Goal: Task Accomplishment & Management: Complete application form

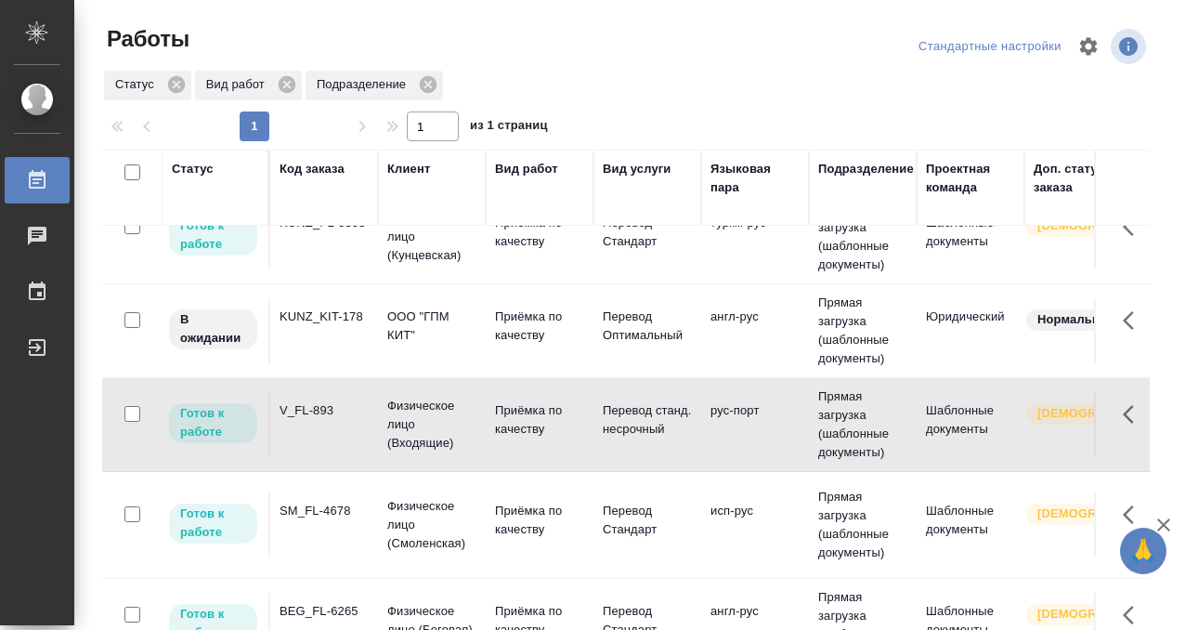
click at [346, 432] on td "V_FL-893" at bounding box center [324, 424] width 108 height 65
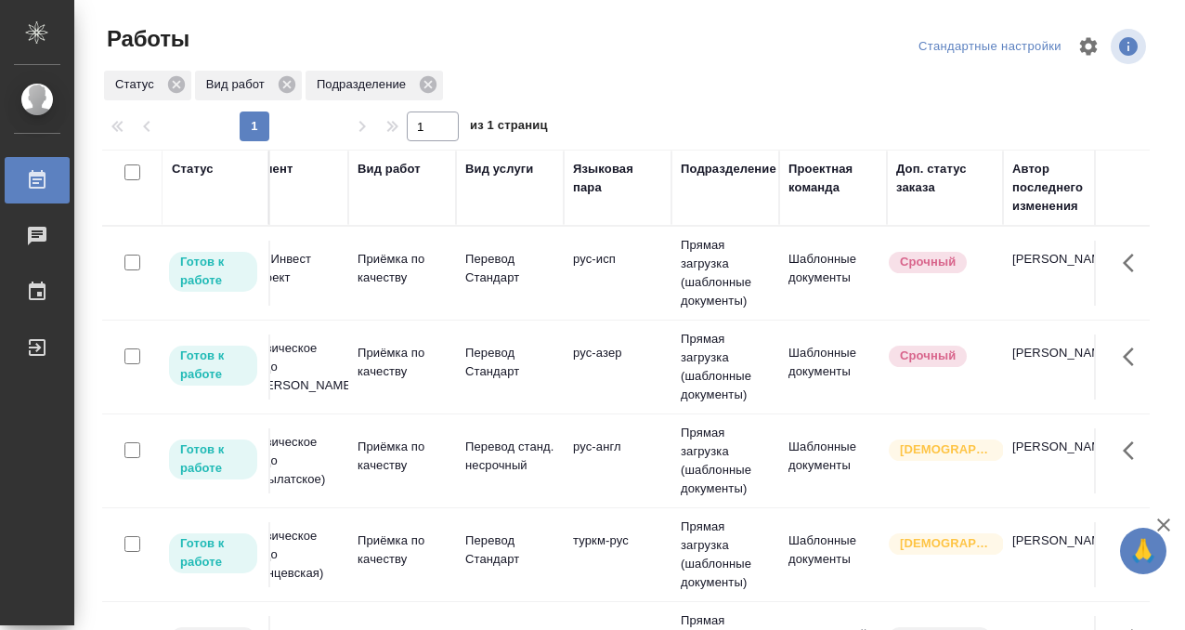
scroll to position [0, 0]
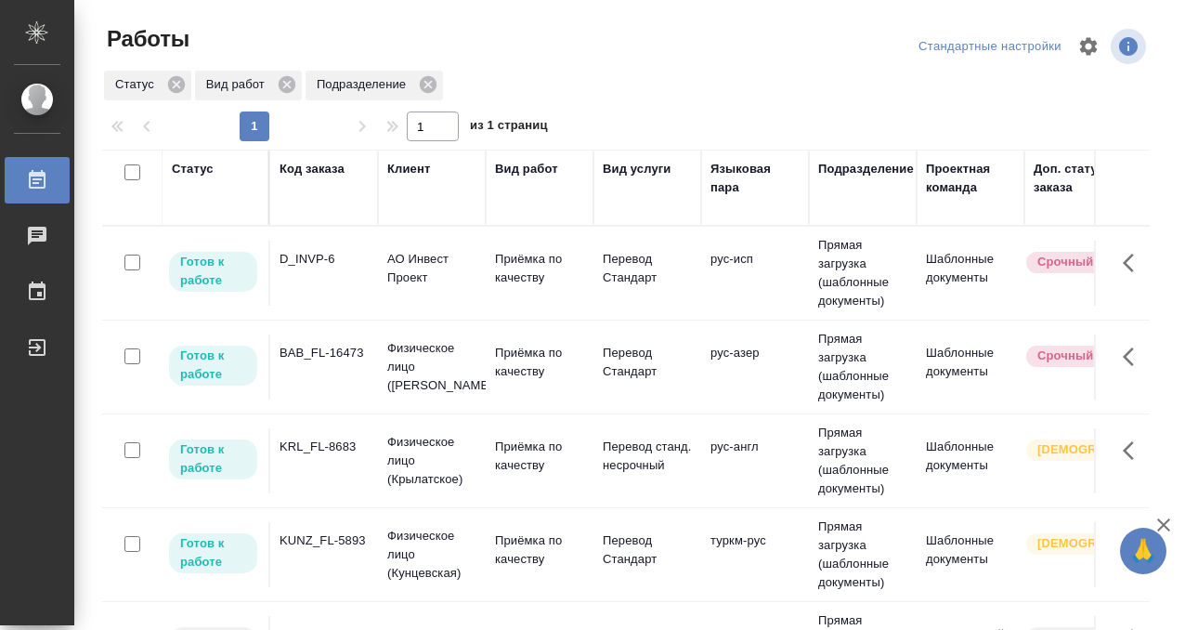
click at [325, 279] on td "D_INVP-6" at bounding box center [324, 273] width 108 height 65
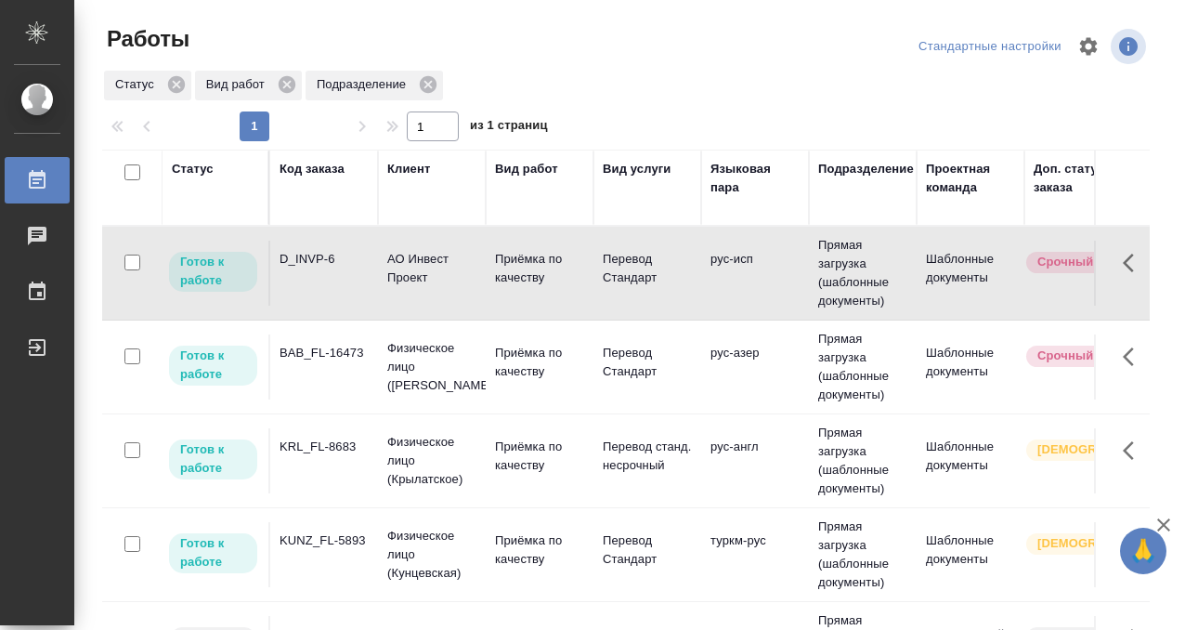
click at [325, 279] on td "D_INVP-6" at bounding box center [324, 273] width 108 height 65
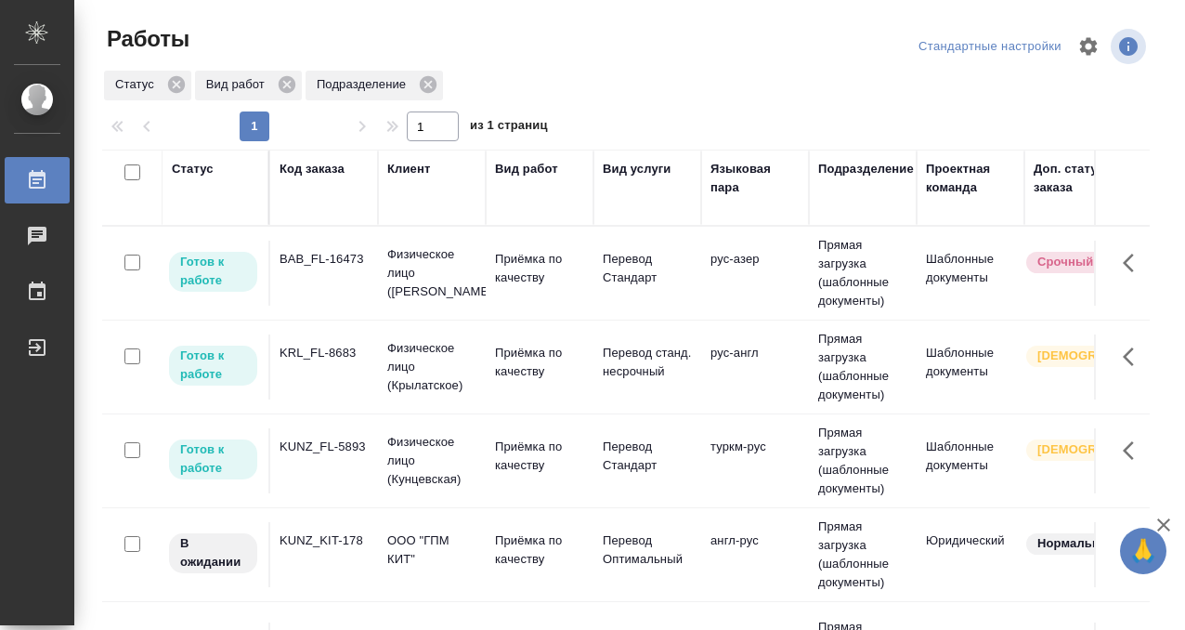
click at [336, 360] on div "KRL_FL-8683" at bounding box center [324, 353] width 89 height 19
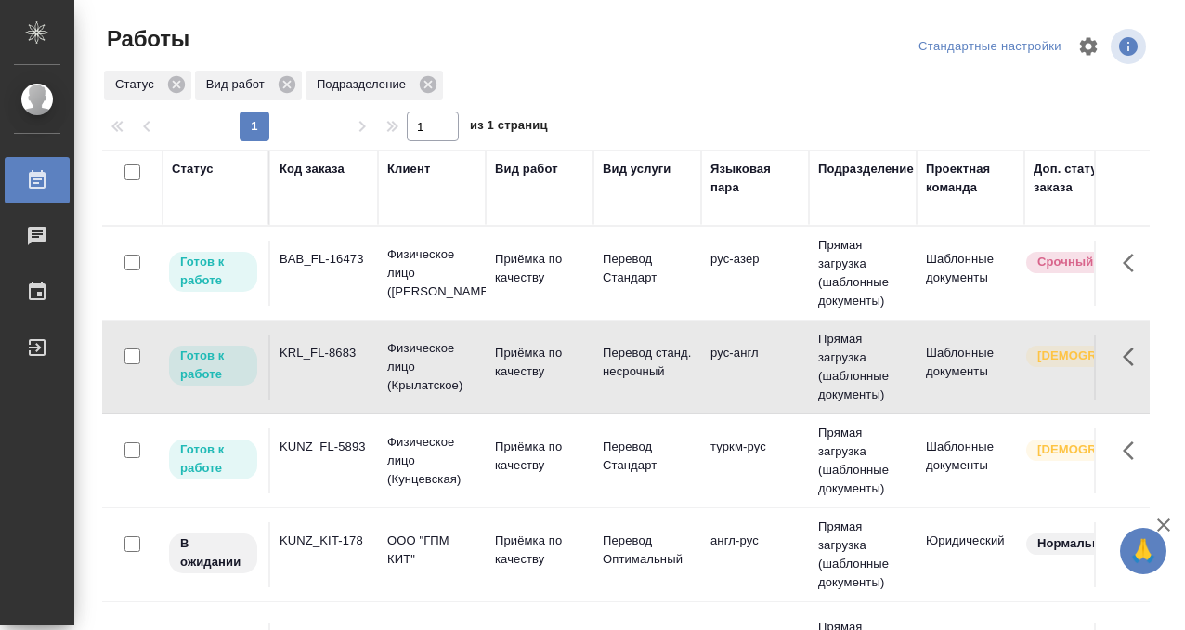
click at [336, 360] on div "KRL_FL-8683" at bounding box center [324, 353] width 89 height 19
click at [353, 456] on td "KUNZ_FL-5893" at bounding box center [324, 460] width 108 height 65
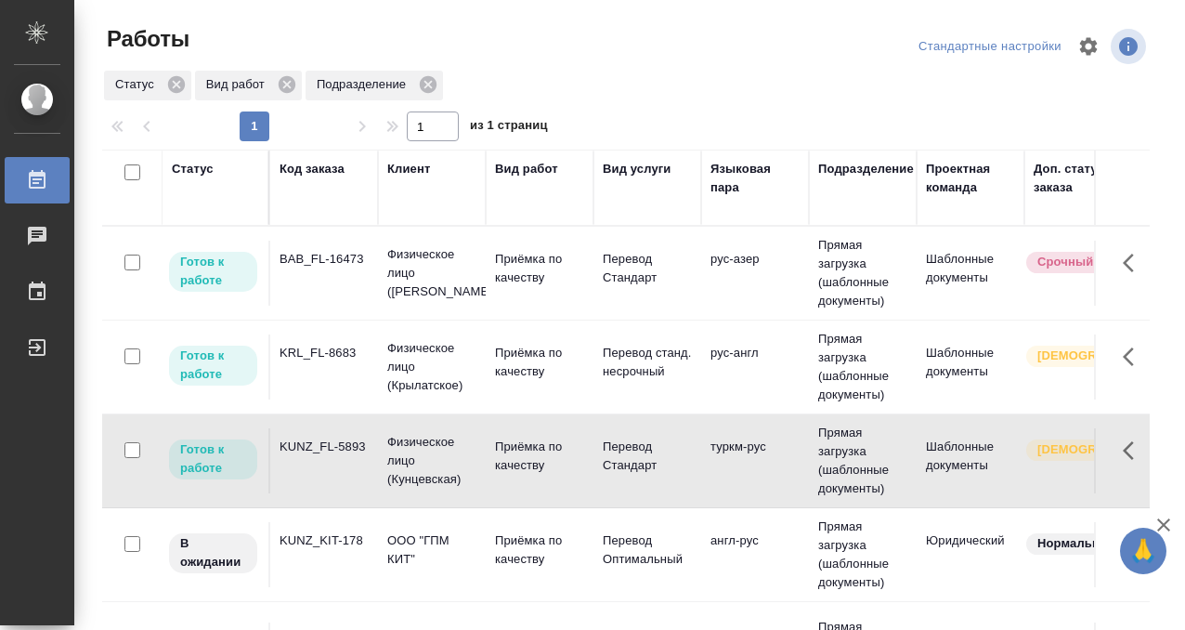
click at [353, 456] on td "KUNZ_FL-5893" at bounding box center [324, 460] width 108 height 65
click at [347, 293] on td "BAB_FL-16473" at bounding box center [324, 273] width 108 height 65
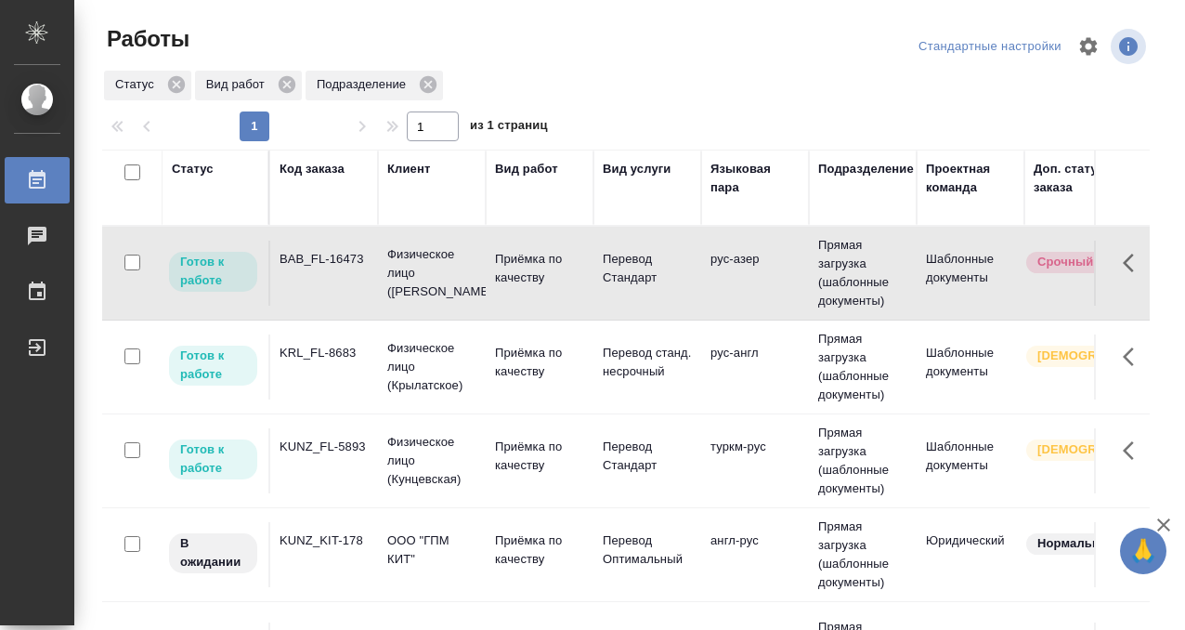
click at [347, 293] on td "BAB_FL-16473" at bounding box center [324, 273] width 108 height 65
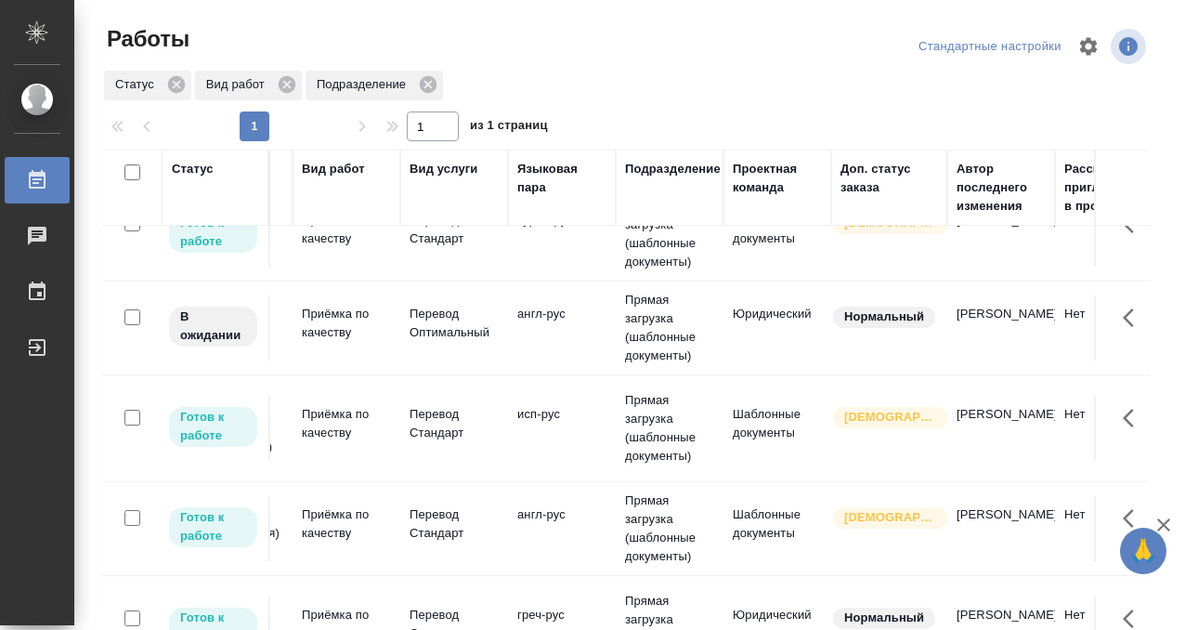
scroll to position [133, 0]
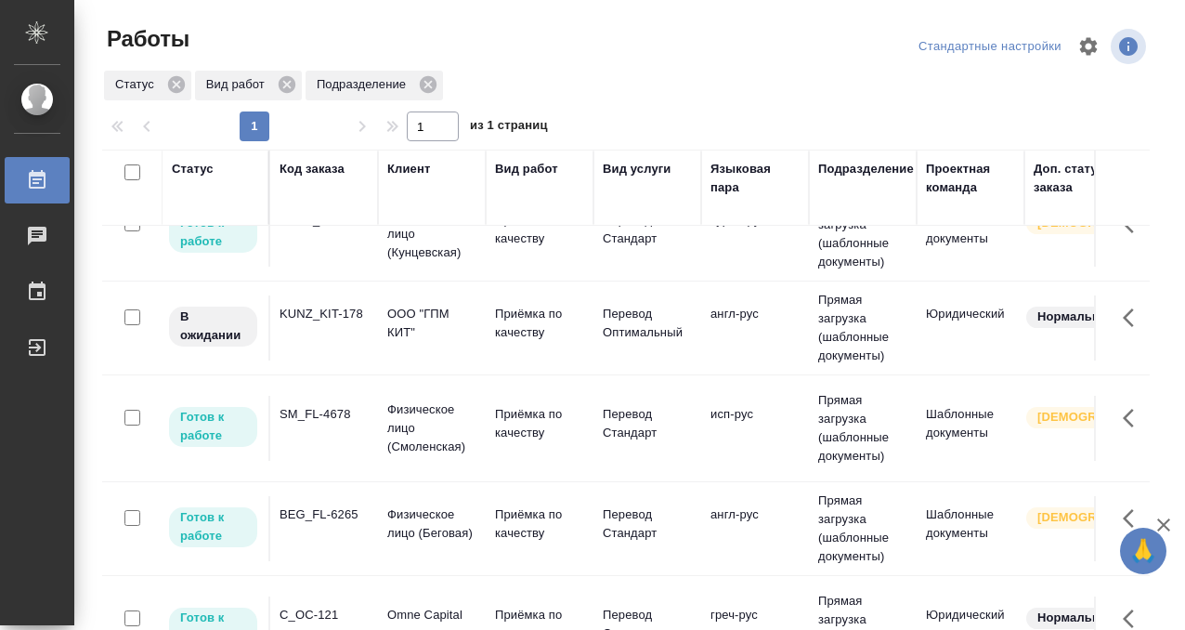
click at [323, 426] on td "SM_FL-4678" at bounding box center [324, 428] width 108 height 65
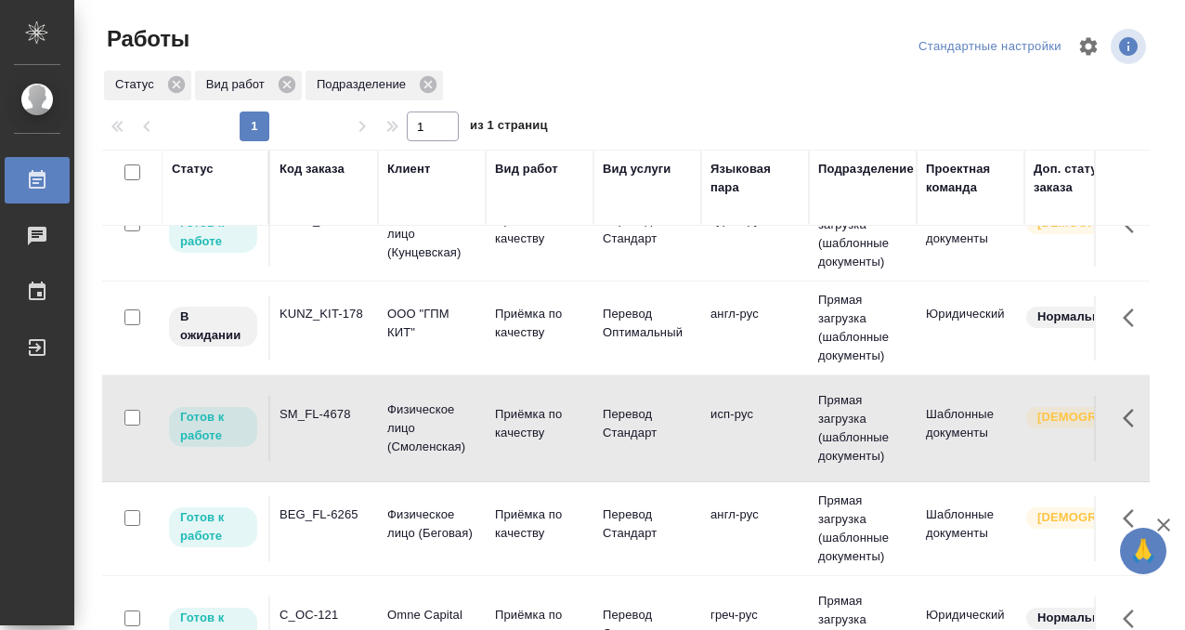
click at [323, 426] on td "SM_FL-4678" at bounding box center [324, 428] width 108 height 65
click at [455, 335] on p "ООО "ГПМ КИТ"" at bounding box center [431, 323] width 89 height 37
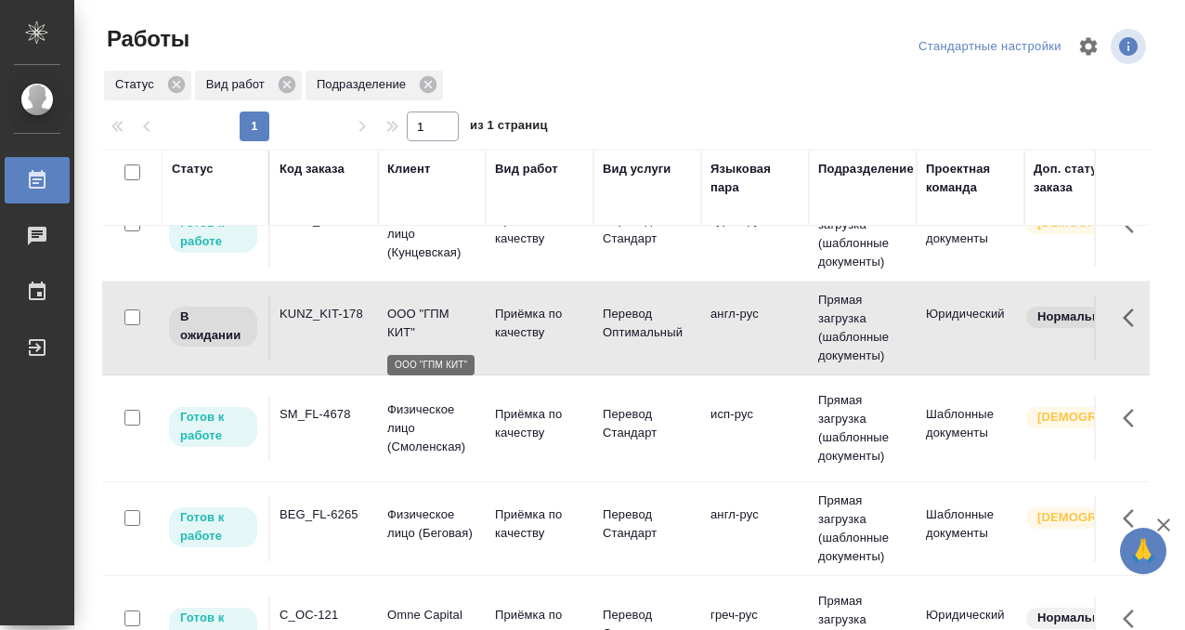
click at [455, 335] on p "ООО "ГПМ КИТ"" at bounding box center [431, 323] width 89 height 37
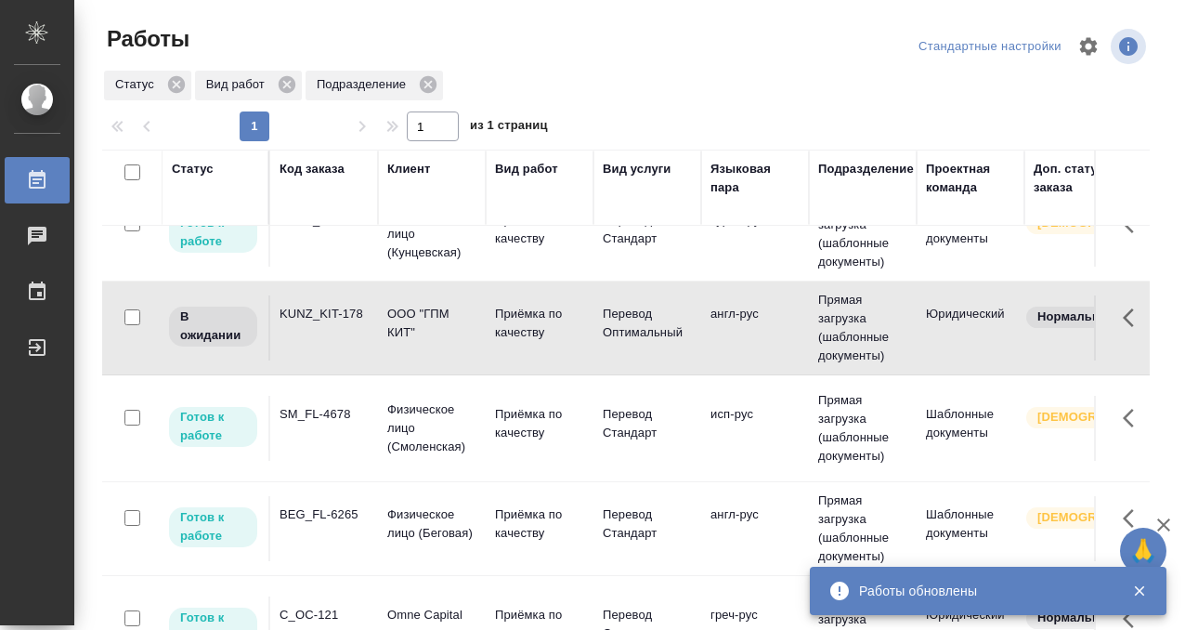
scroll to position [0, 0]
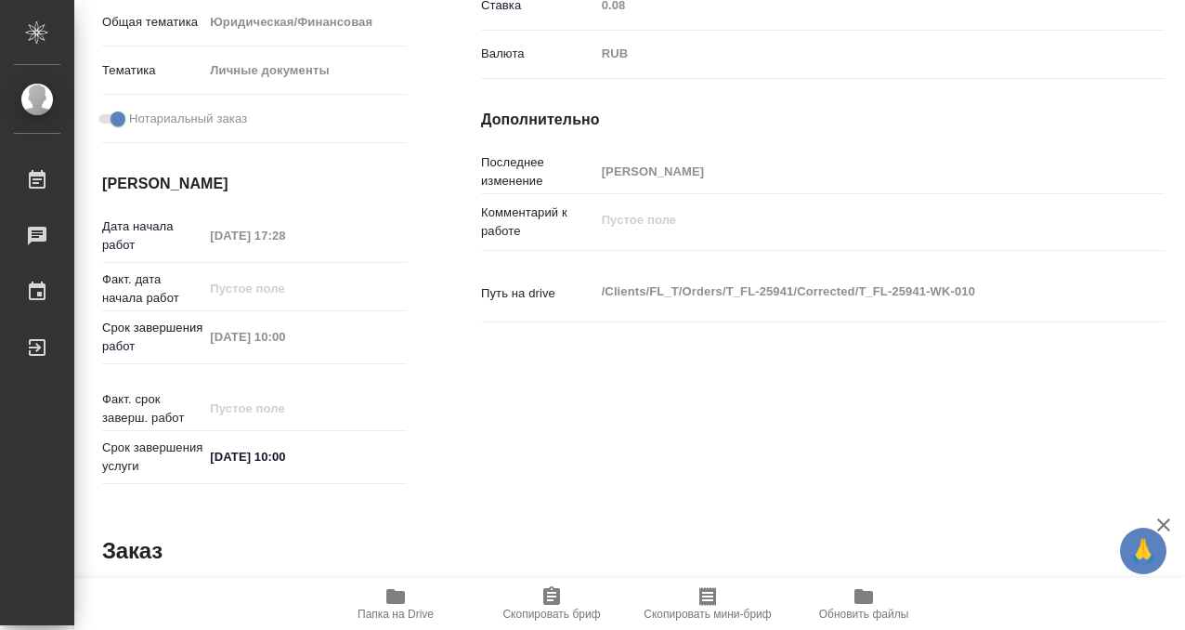
scroll to position [992, 0]
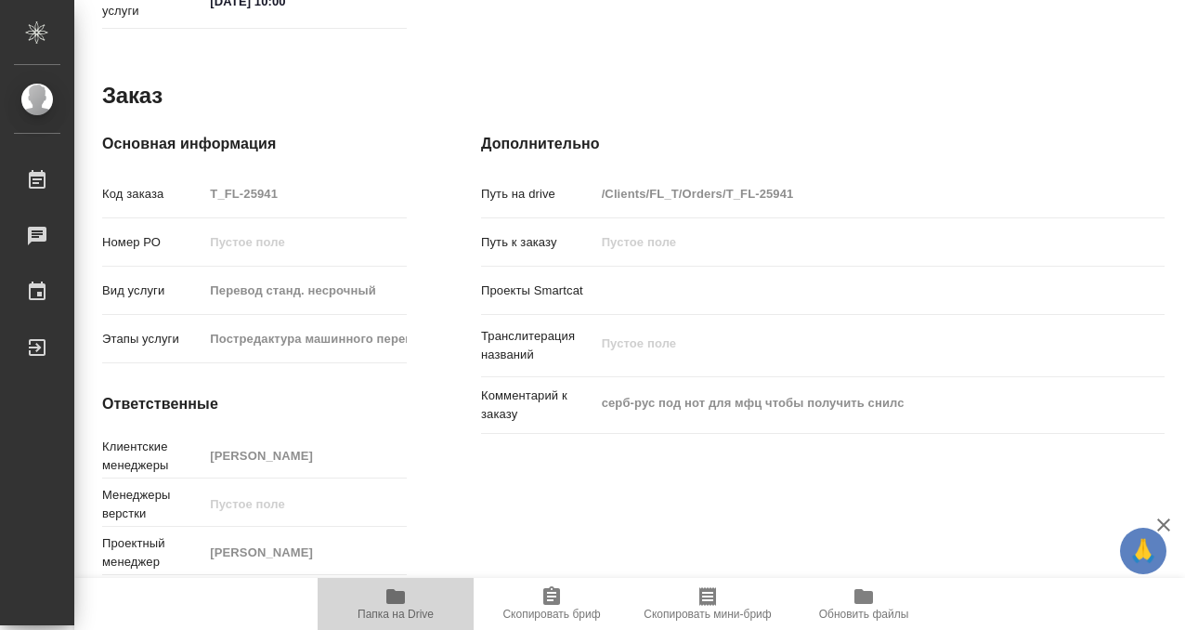
click at [389, 591] on icon "button" at bounding box center [395, 596] width 19 height 15
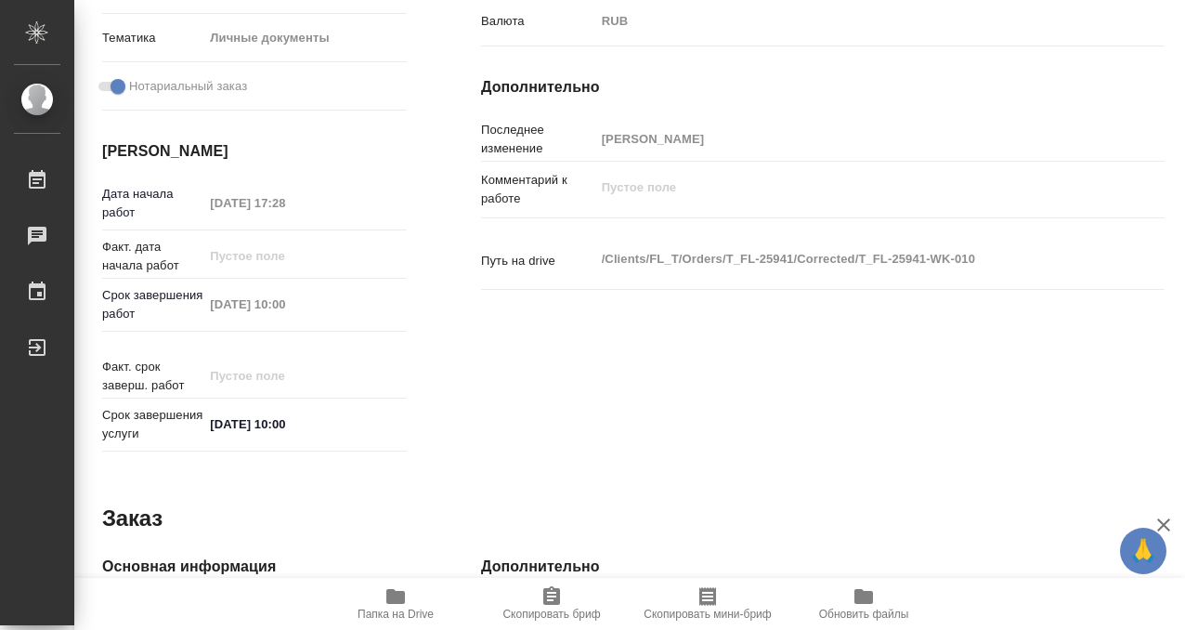
scroll to position [0, 0]
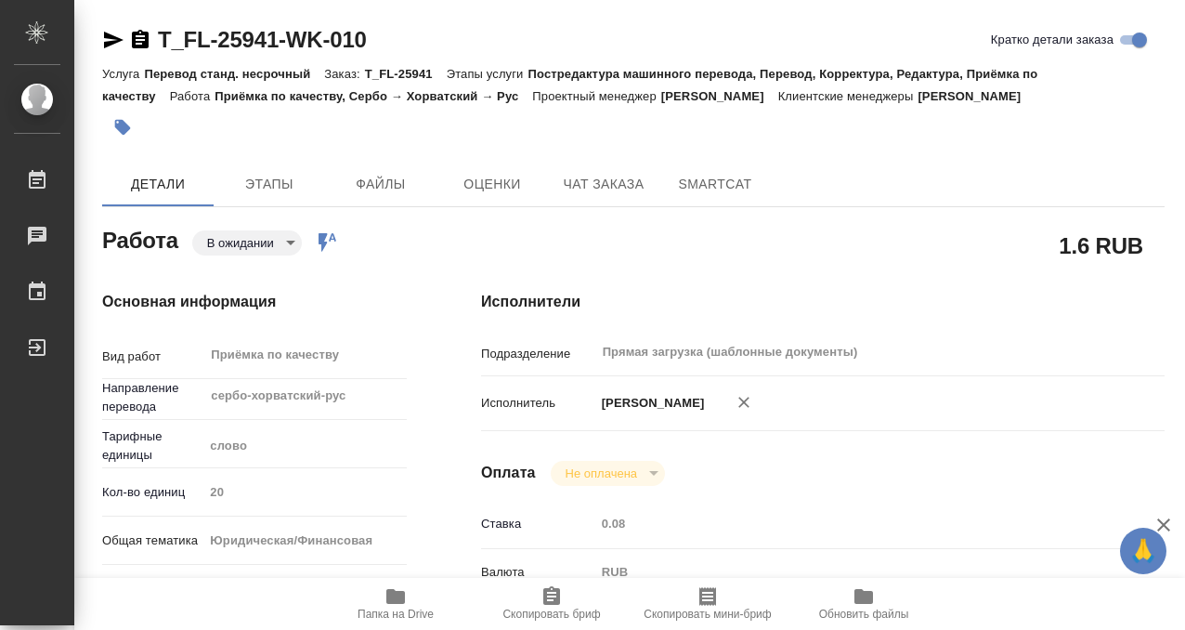
click at [123, 115] on button "button" at bounding box center [122, 127] width 41 height 41
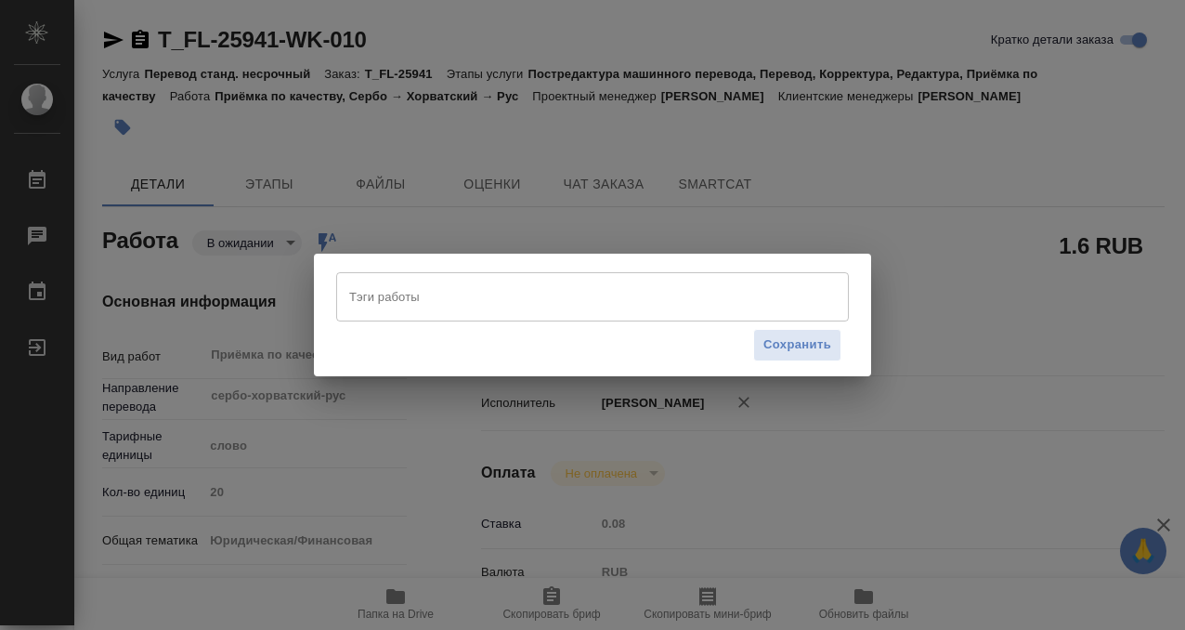
click at [415, 291] on input "Тэги работы" at bounding box center [575, 297] width 461 height 32
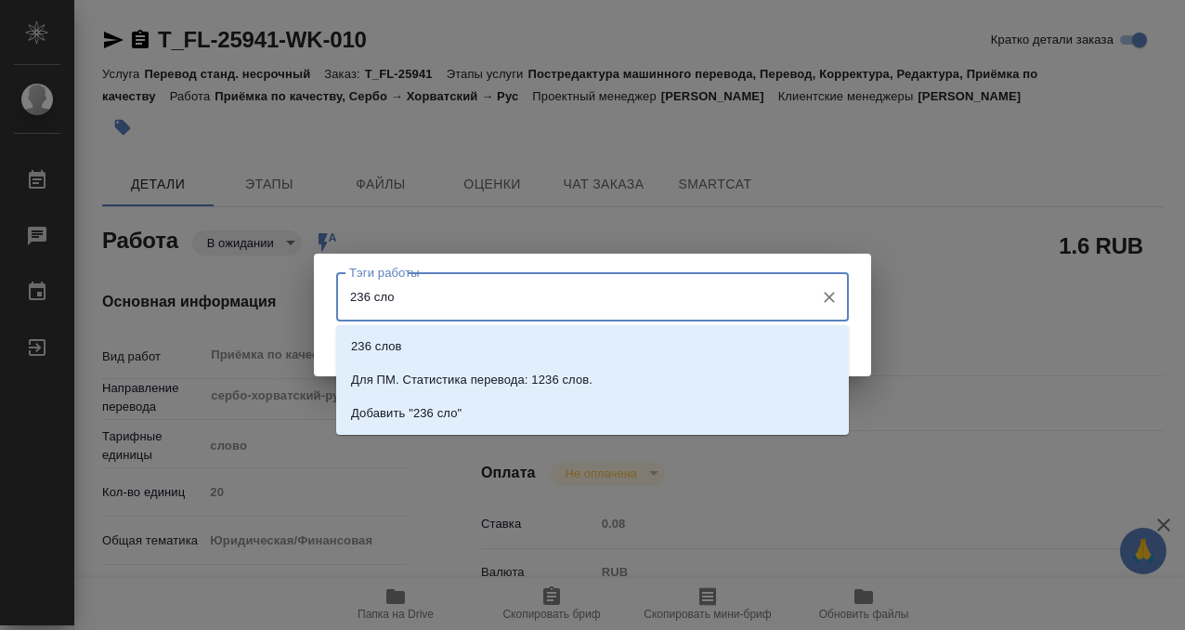
type input "236 слов"
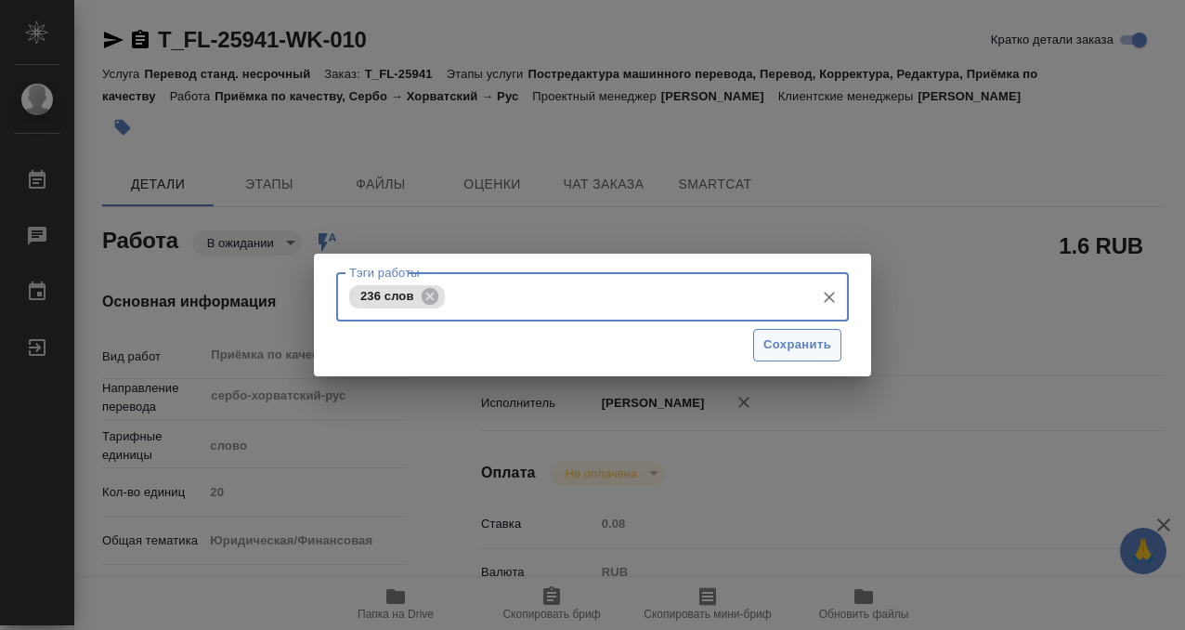
click at [802, 348] on span "Сохранить" at bounding box center [797, 344] width 68 height 21
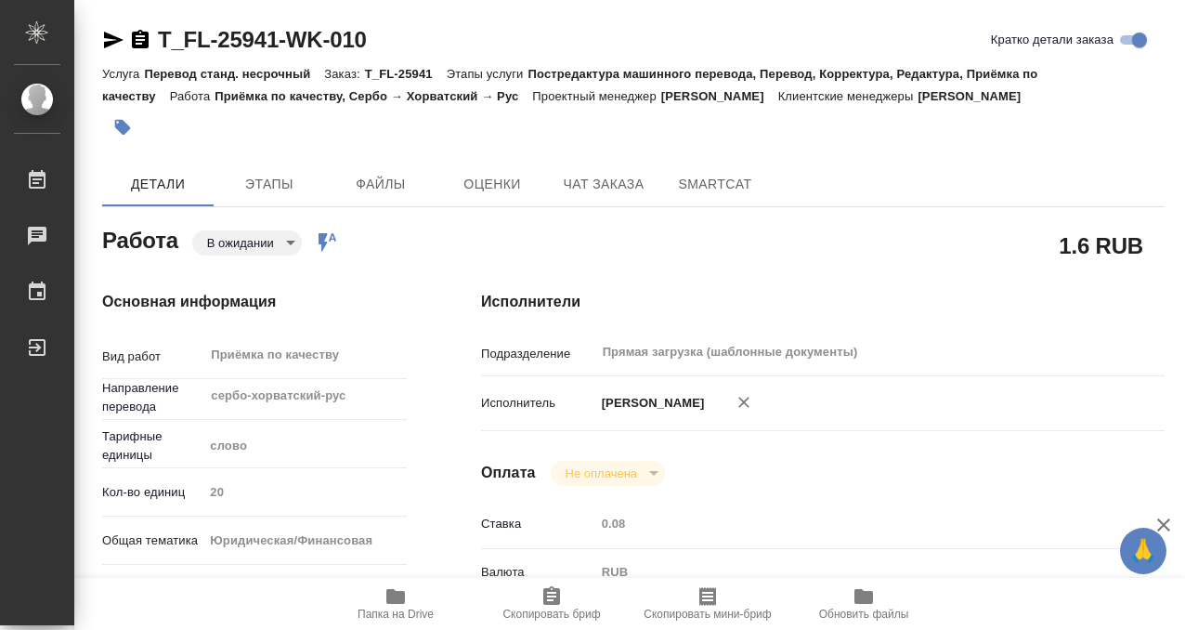
type input "pending"
type input "сербо-хорватский-рус"
type input "5a8b1489cc6b4906c91bfd90"
type input "20"
type input "yr-fn"
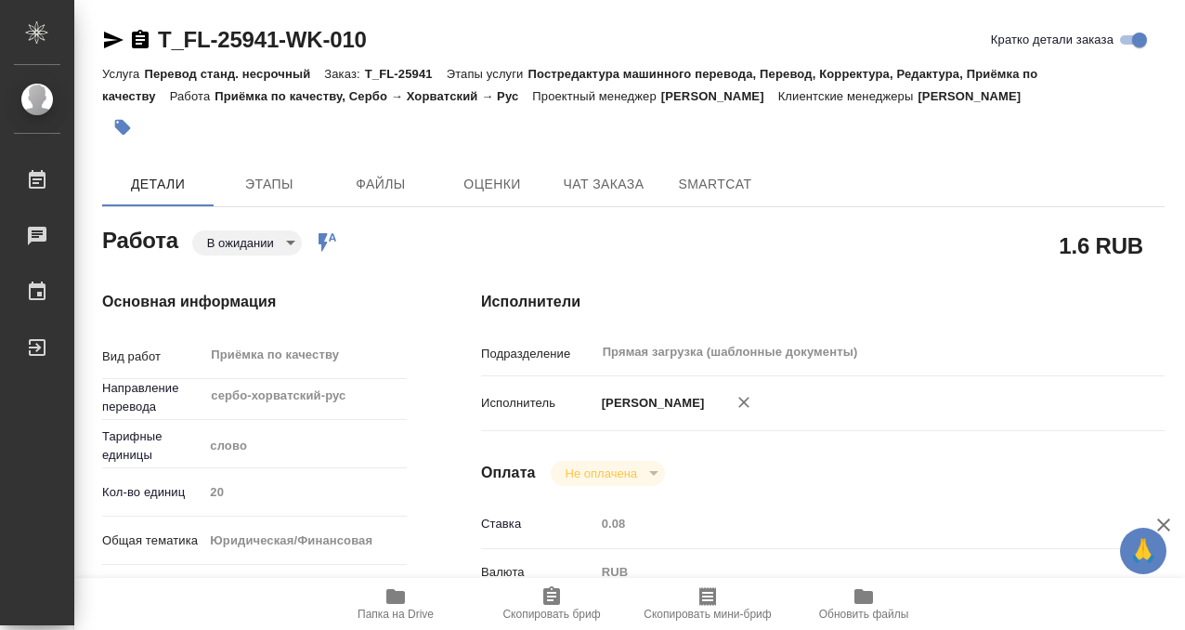
type input "5a8b8b956a9677013d343cfe"
checkbox input "true"
type input "08.09.2025 17:28"
type input "10.09.2025 10:00"
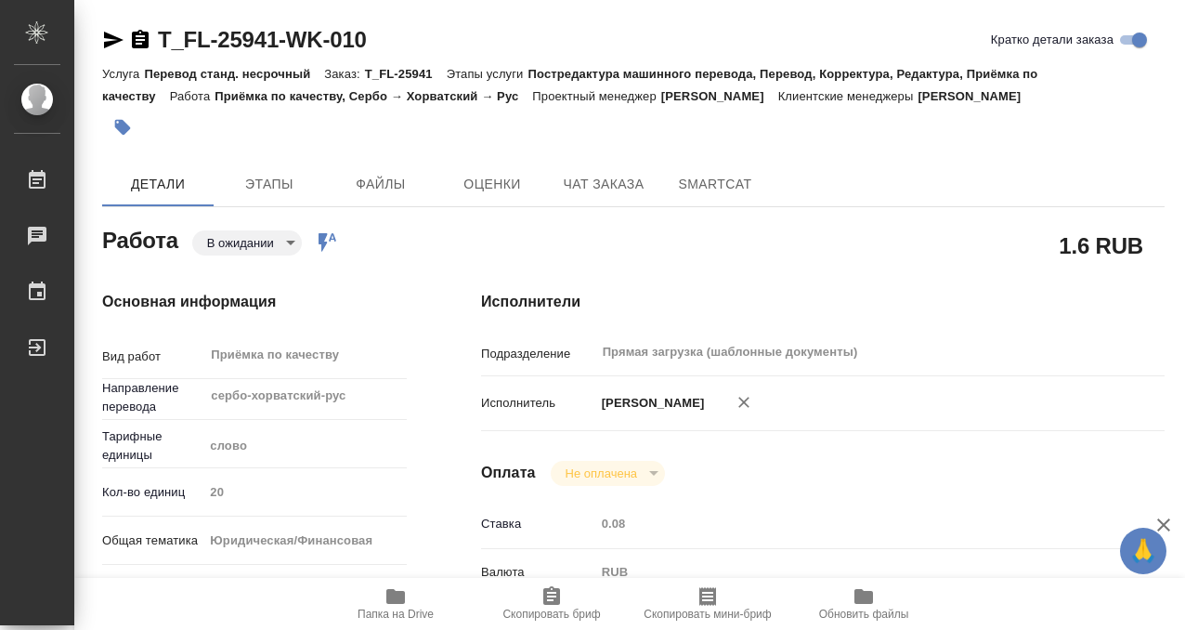
type input "Прямая загрузка (шаблонные документы)"
type input "notPayed"
type input "0.08"
type input "RUB"
type input "Прохорова Анастасия"
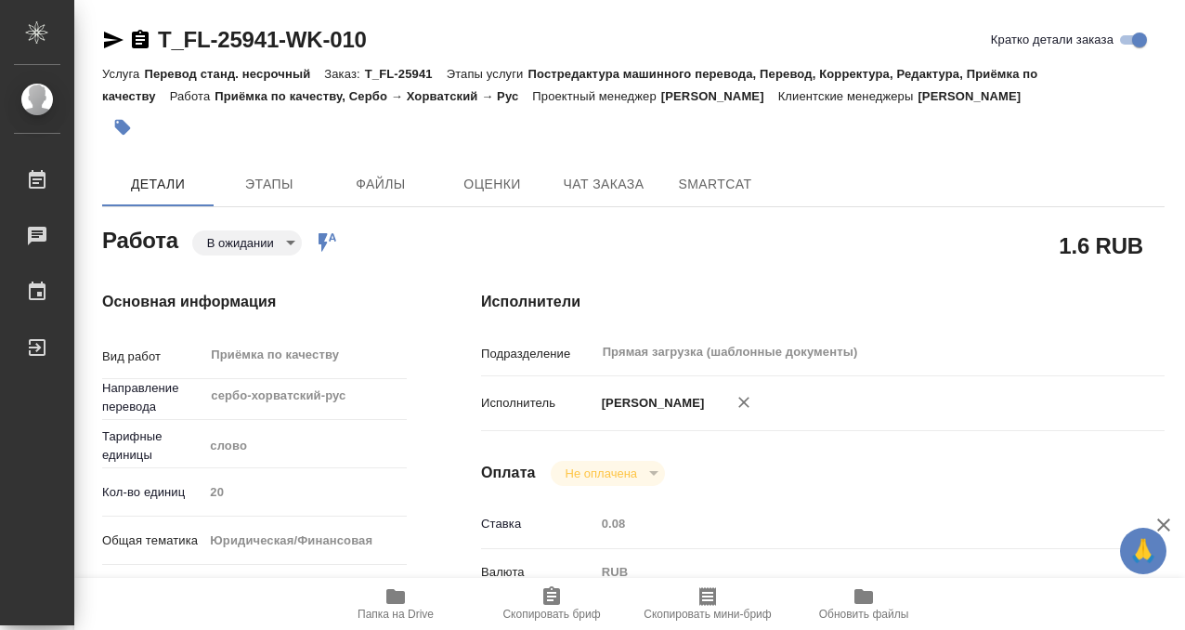
type input "T_FL-25941"
type input "Перевод станд. несрочный"
type input "Постредактура машинного перевода, Перевод, Корректура, Редактура, Приёмка по ка…"
type input "Прохорова Анастасия"
type input "/Clients/FL_T/Orders/T_FL-25941"
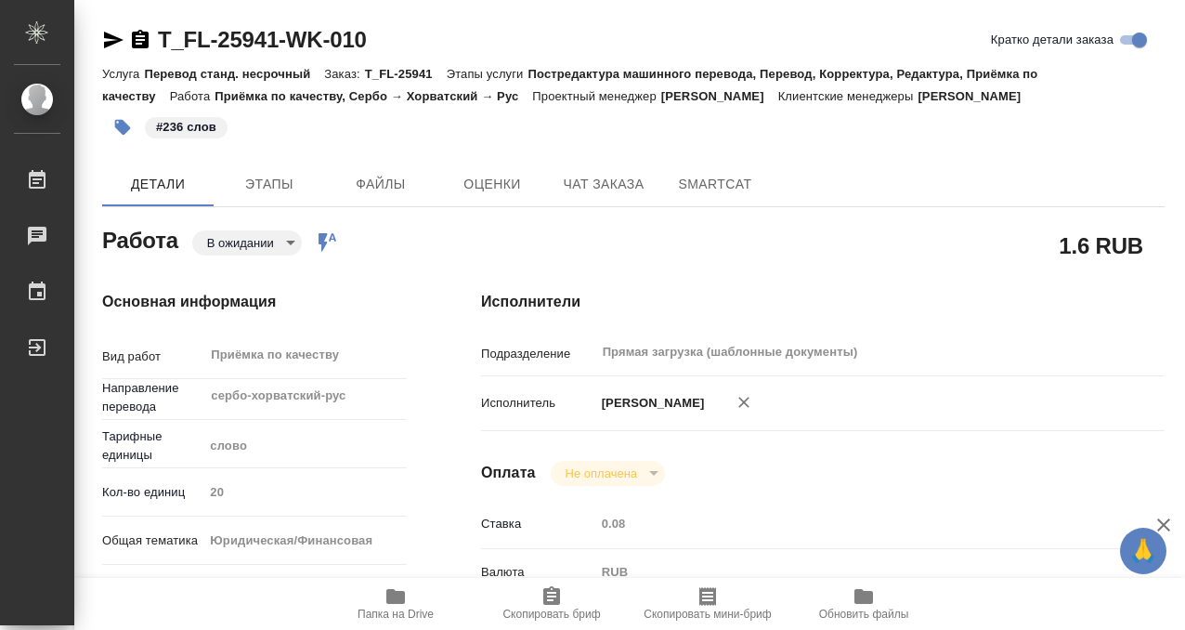
click at [273, 236] on body "🙏 .cls-1 fill:#fff; AWATERA Kobzeva Elizaveta Работы 0 Чаты График Выйти T_FL-2…" at bounding box center [592, 315] width 1185 height 630
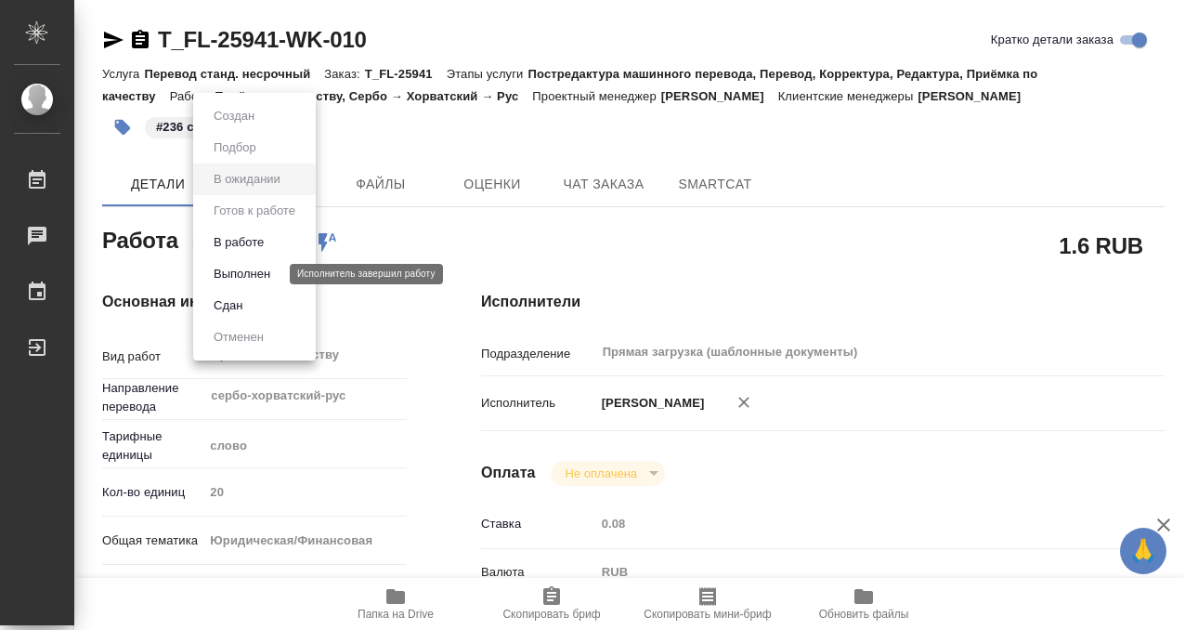
click at [258, 277] on button "Выполнен" at bounding box center [242, 274] width 68 height 20
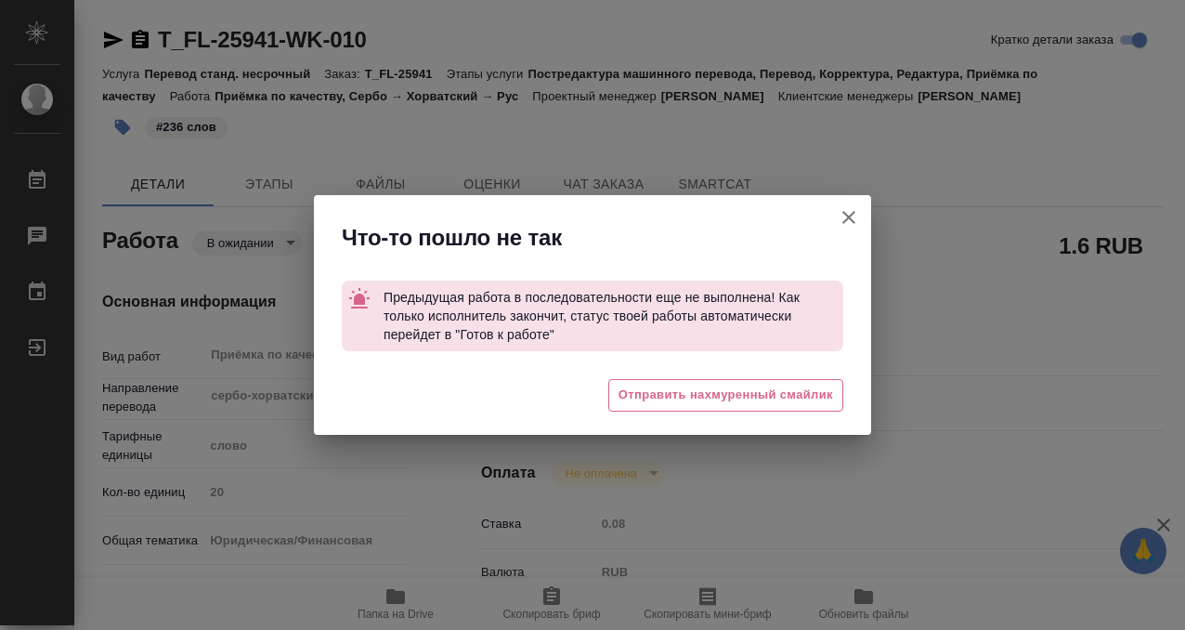
type textarea "x"
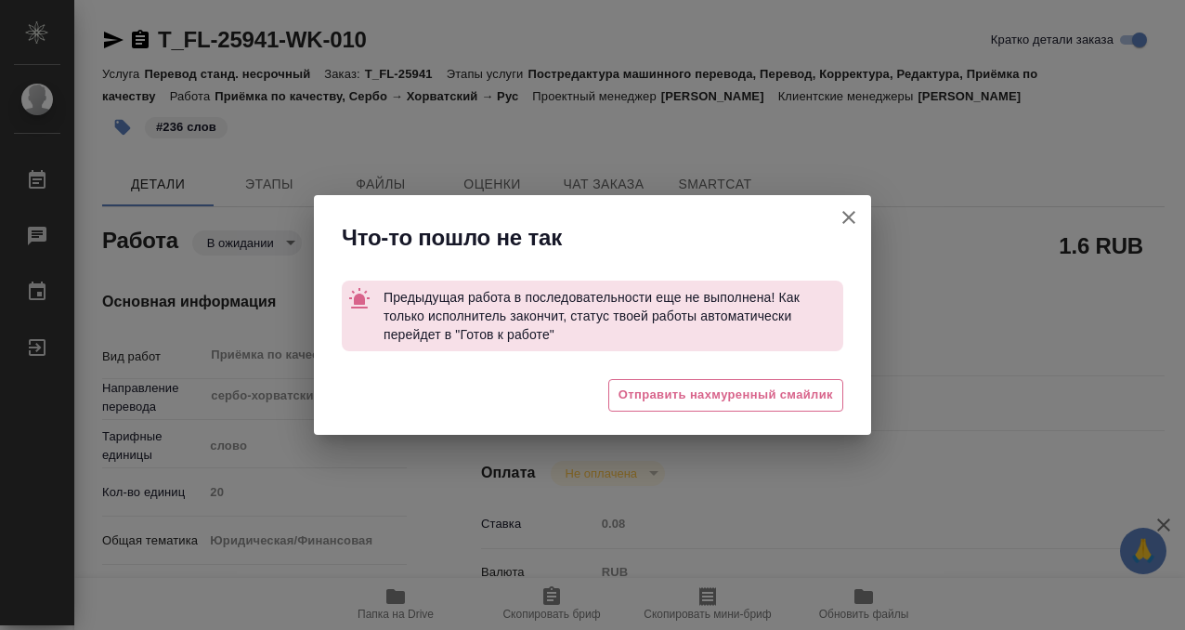
type textarea "x"
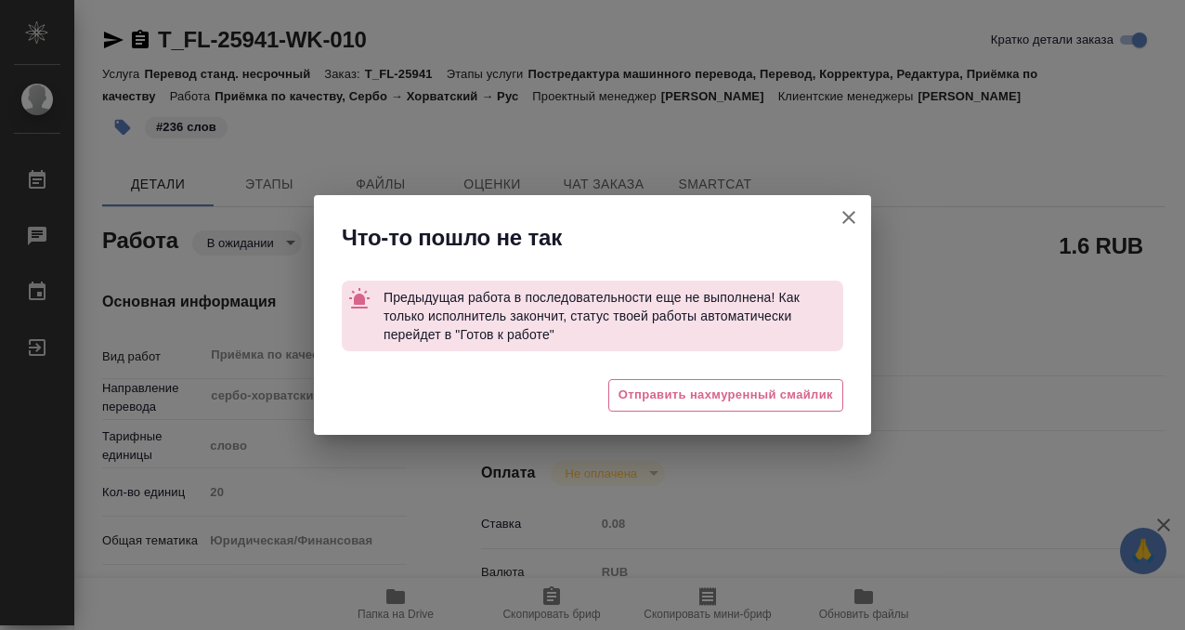
type textarea "x"
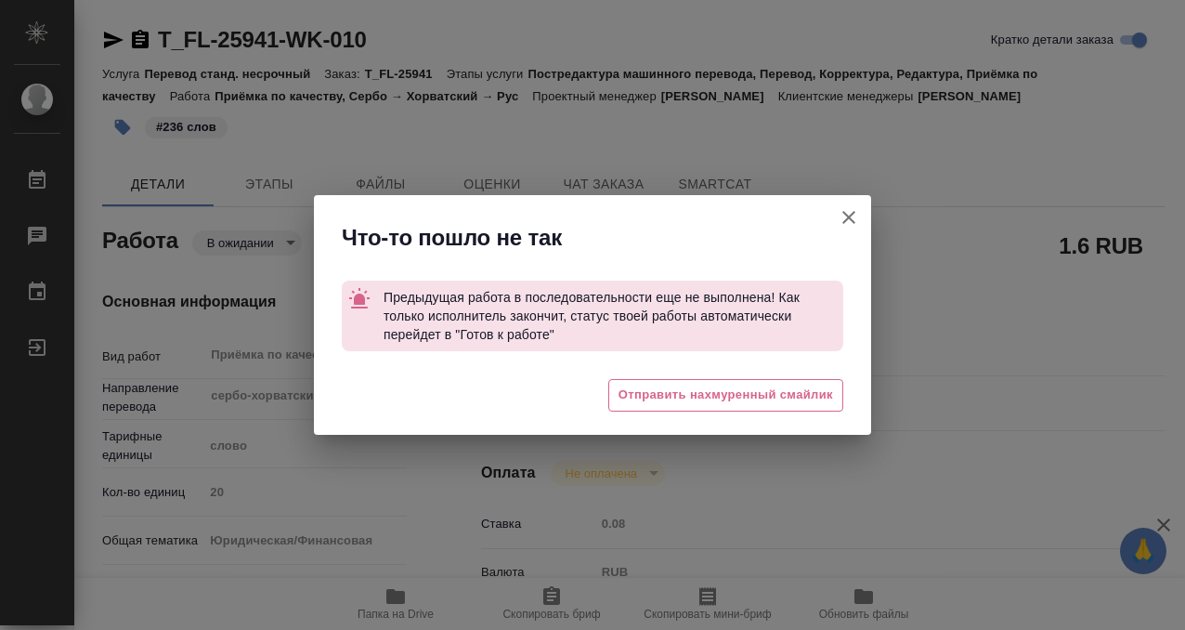
type textarea "x"
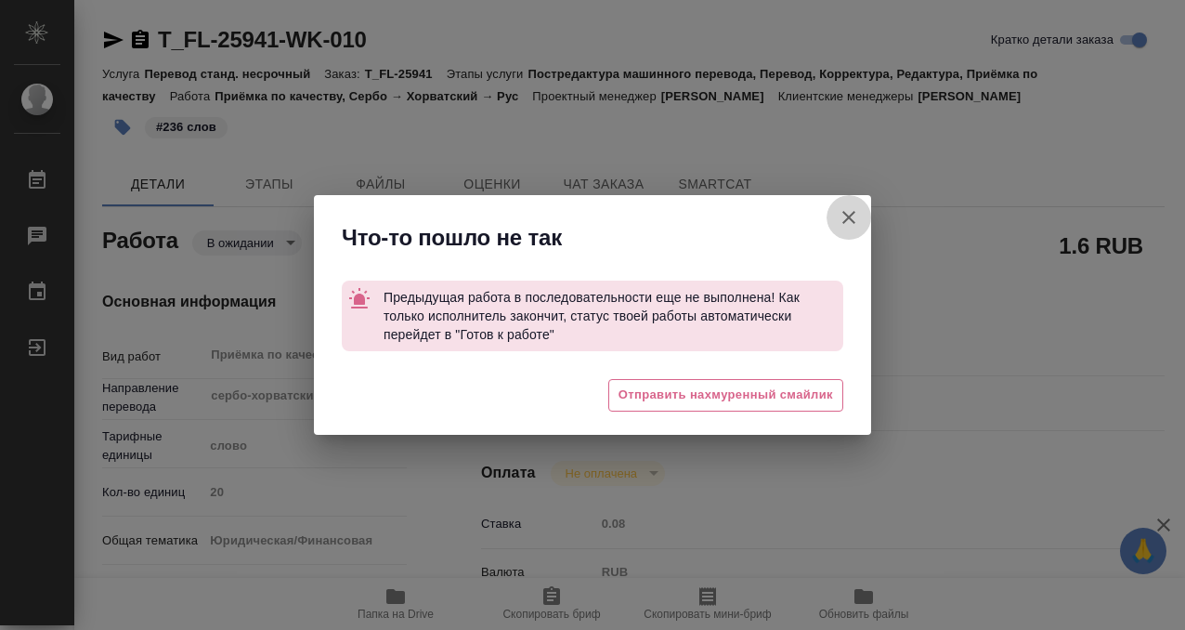
click at [850, 215] on icon "button" at bounding box center [848, 217] width 13 height 13
type textarea "x"
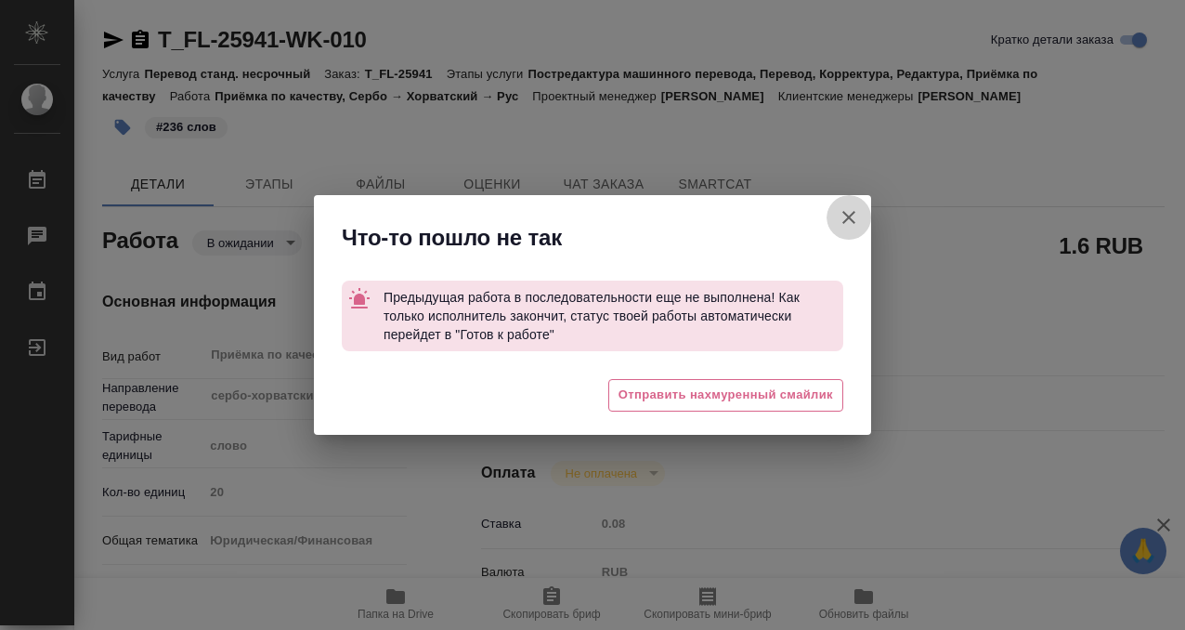
type textarea "x"
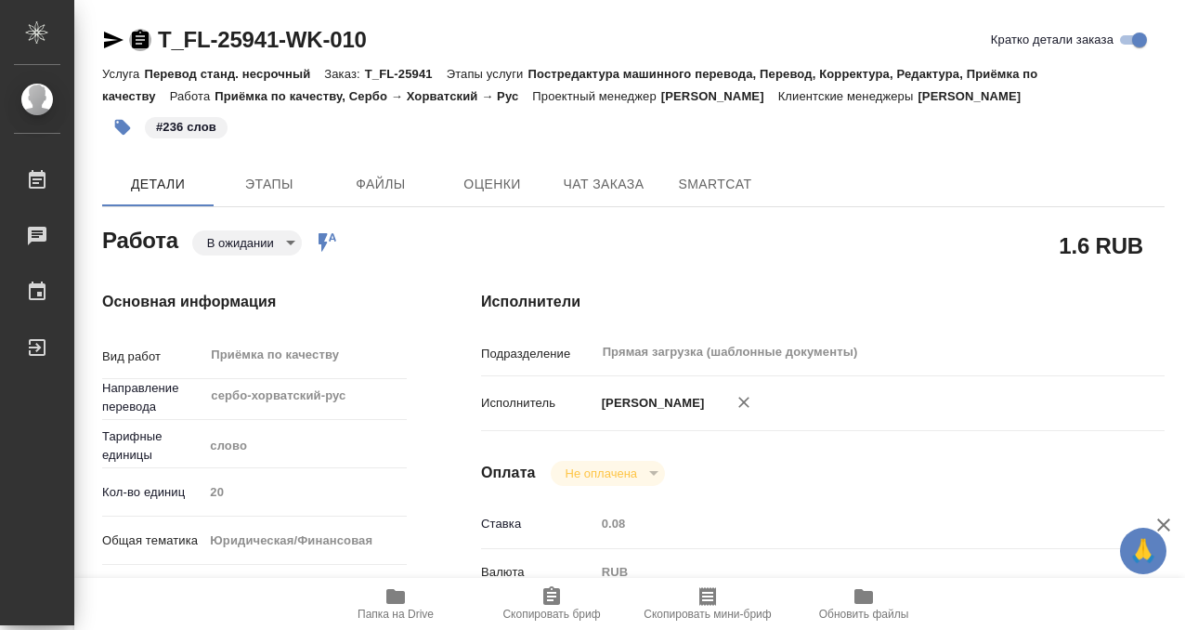
click at [143, 40] on icon "button" at bounding box center [140, 40] width 22 height 22
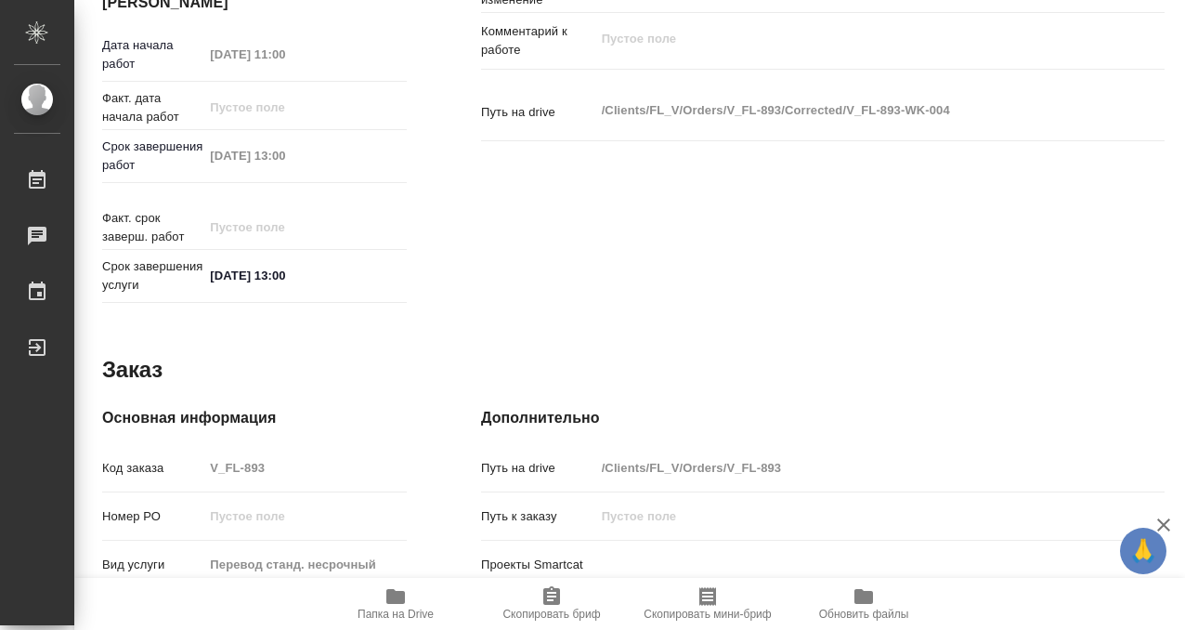
scroll to position [992, 0]
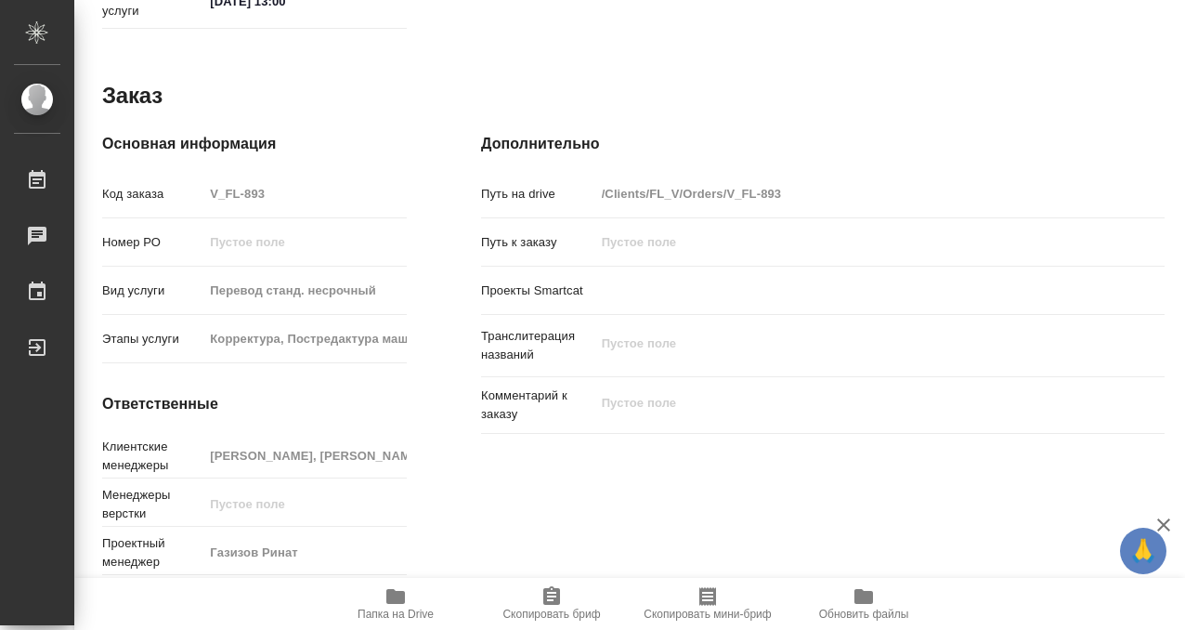
click at [407, 596] on span "Папка на Drive" at bounding box center [396, 602] width 134 height 35
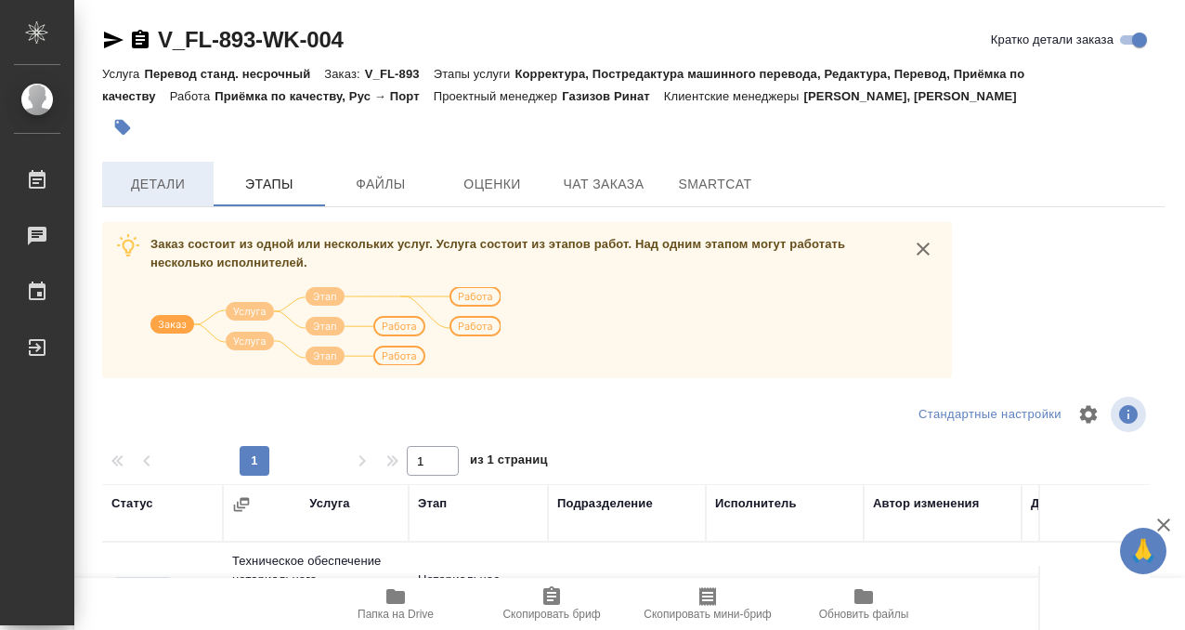
click at [197, 180] on span "Детали" at bounding box center [157, 184] width 89 height 23
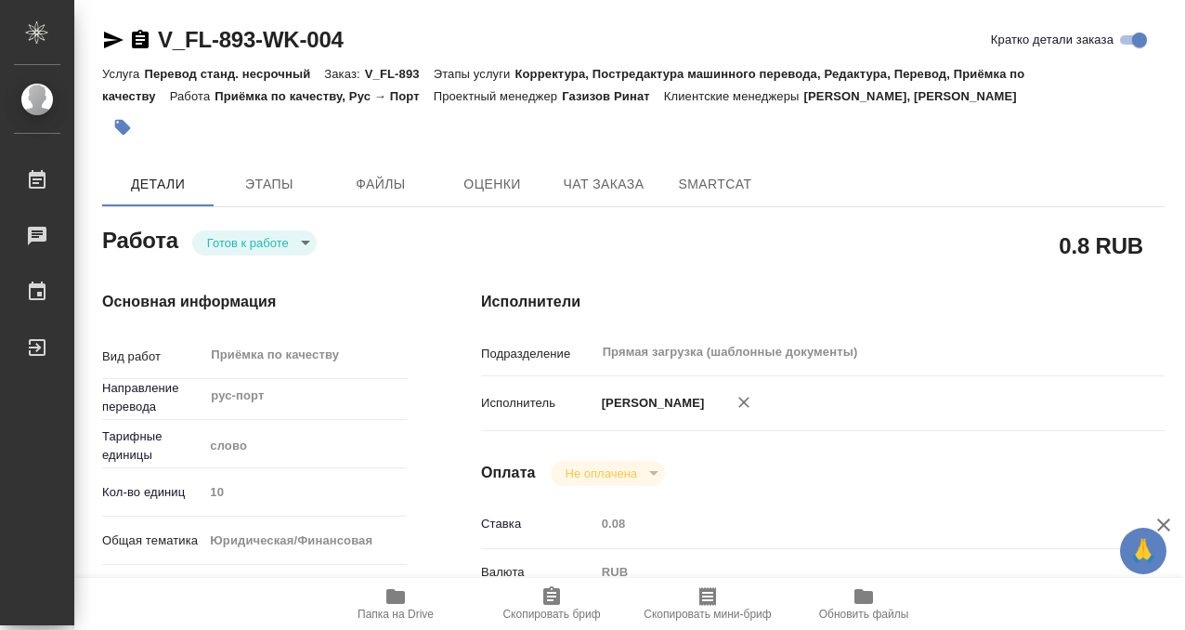
type textarea "x"
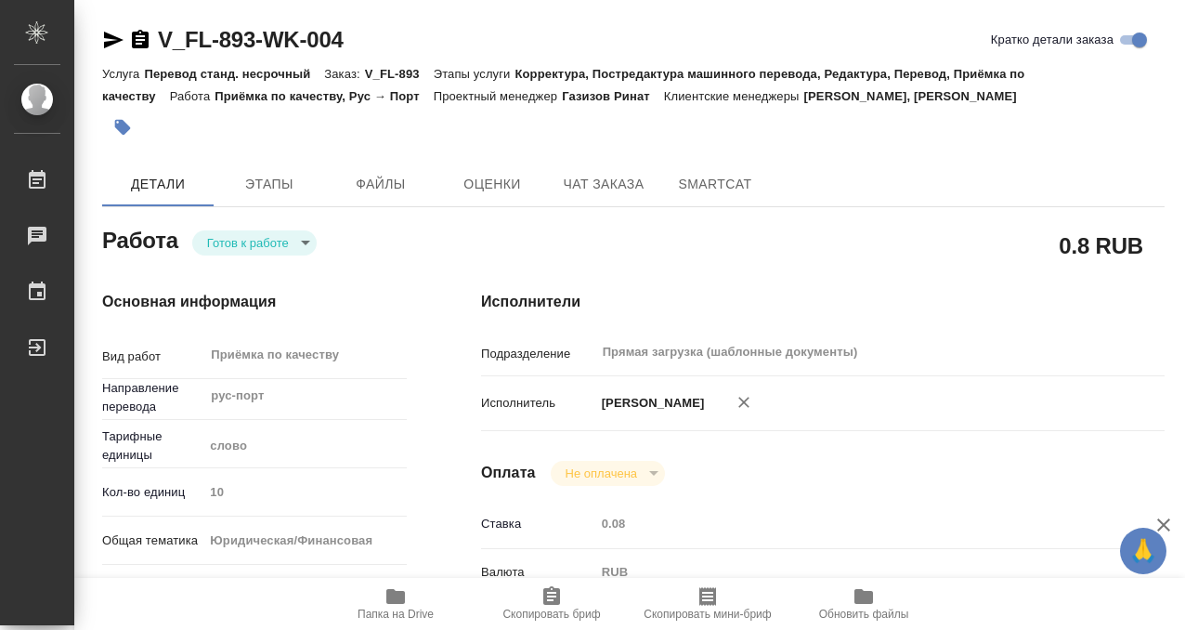
type textarea "x"
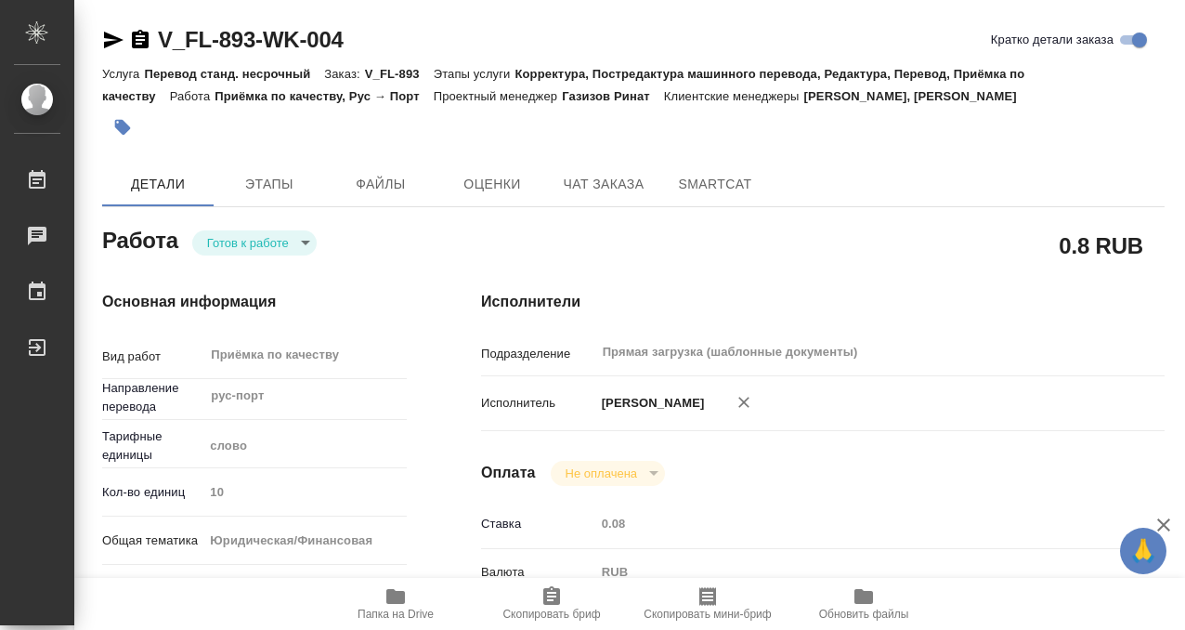
click at [108, 127] on button "button" at bounding box center [122, 127] width 41 height 41
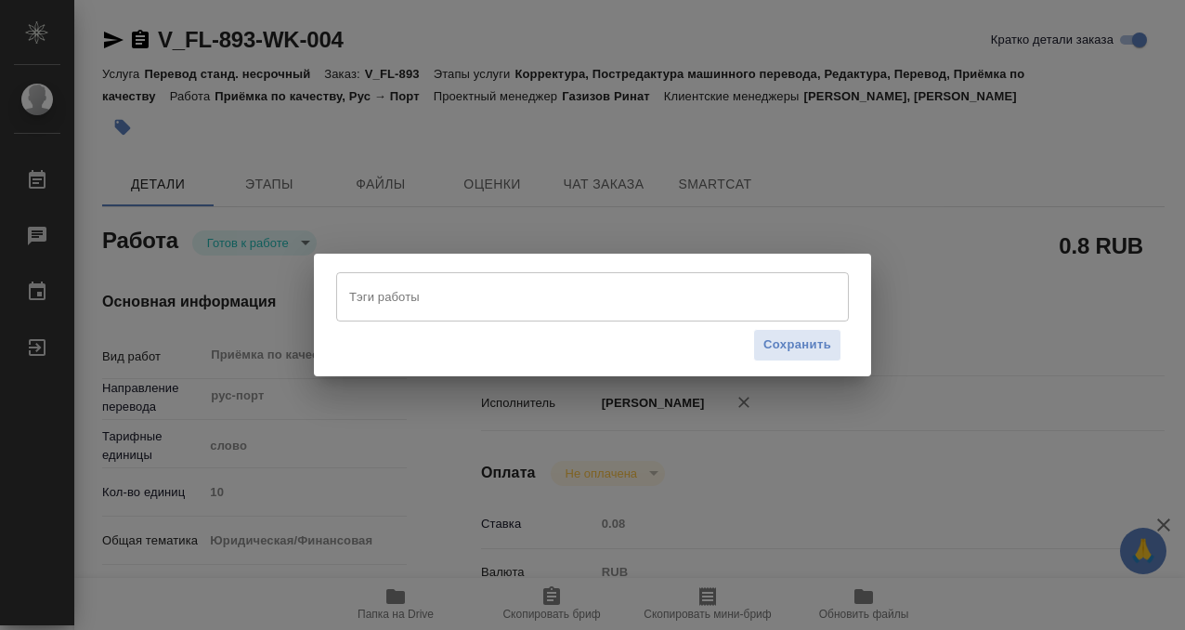
click at [369, 303] on input "Тэги работы" at bounding box center [575, 297] width 461 height 32
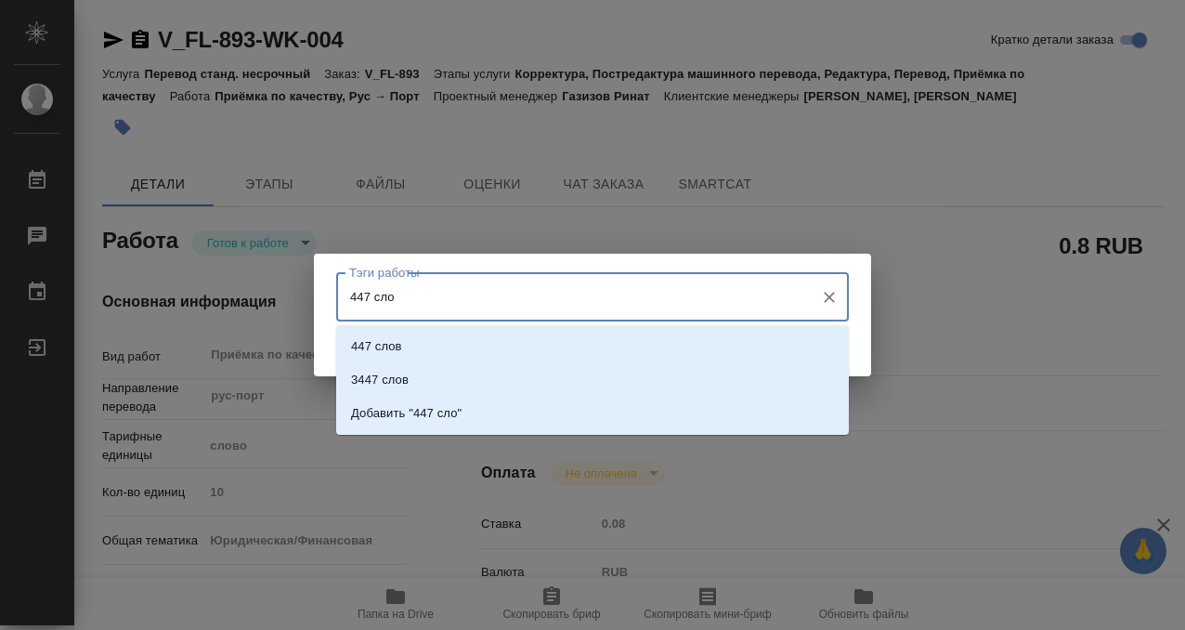
type input "447 слов"
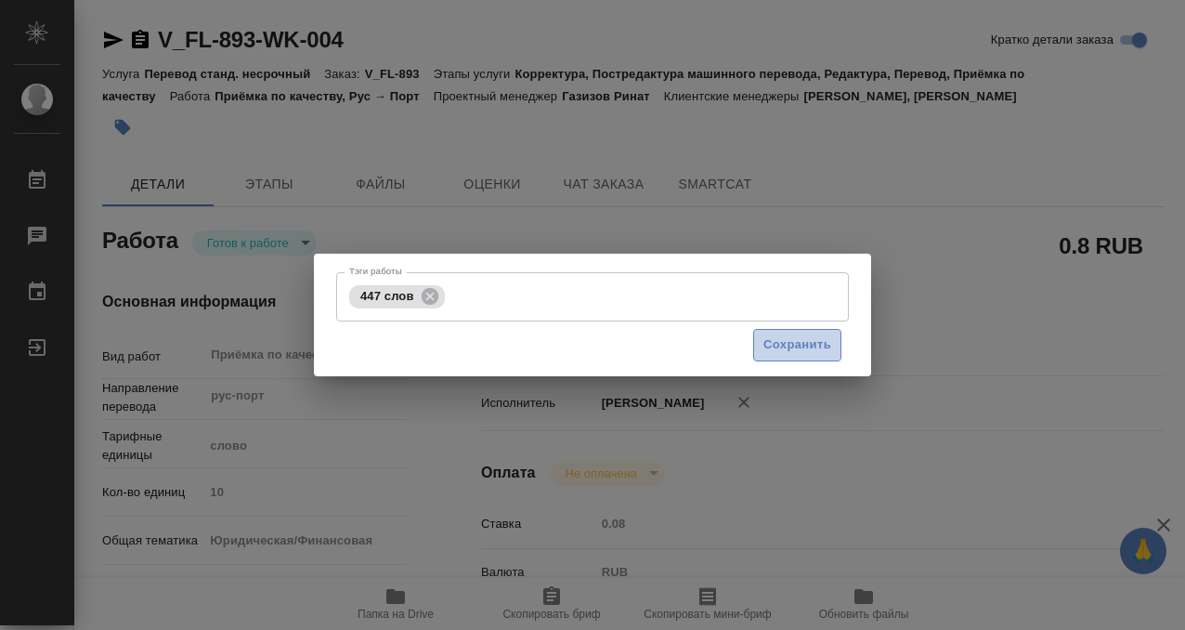
click at [784, 343] on span "Сохранить" at bounding box center [797, 344] width 68 height 21
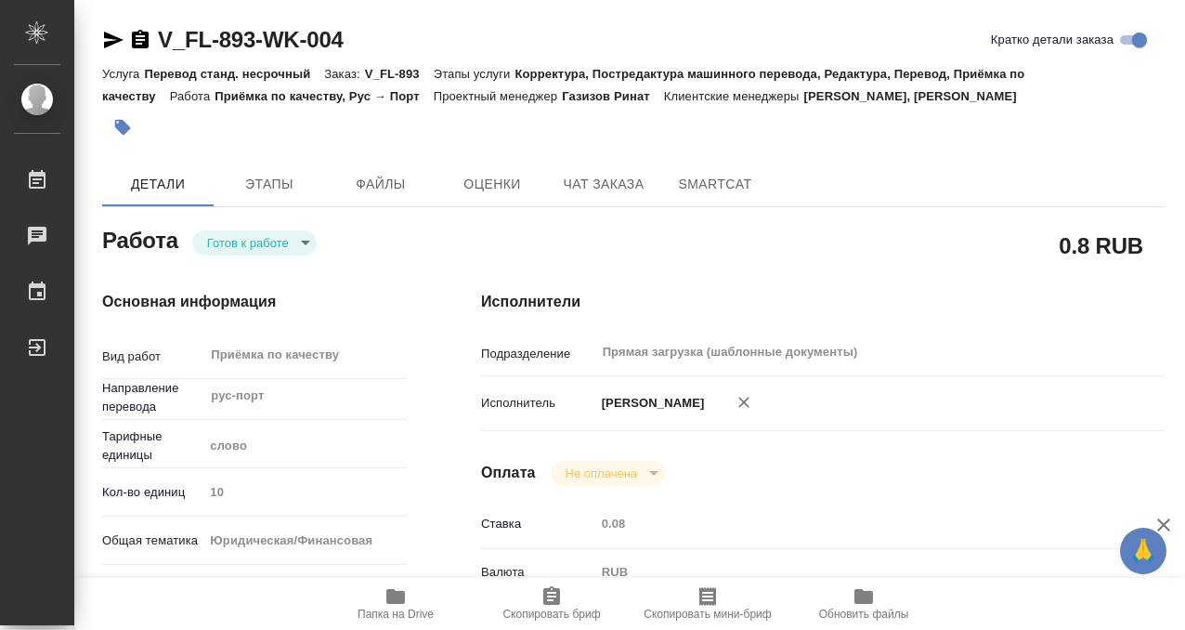
type input "readyForWork"
type textarea "Приёмка по качеству"
type textarea "x"
type input "рус-порт"
type input "5a8b1489cc6b4906c91bfd90"
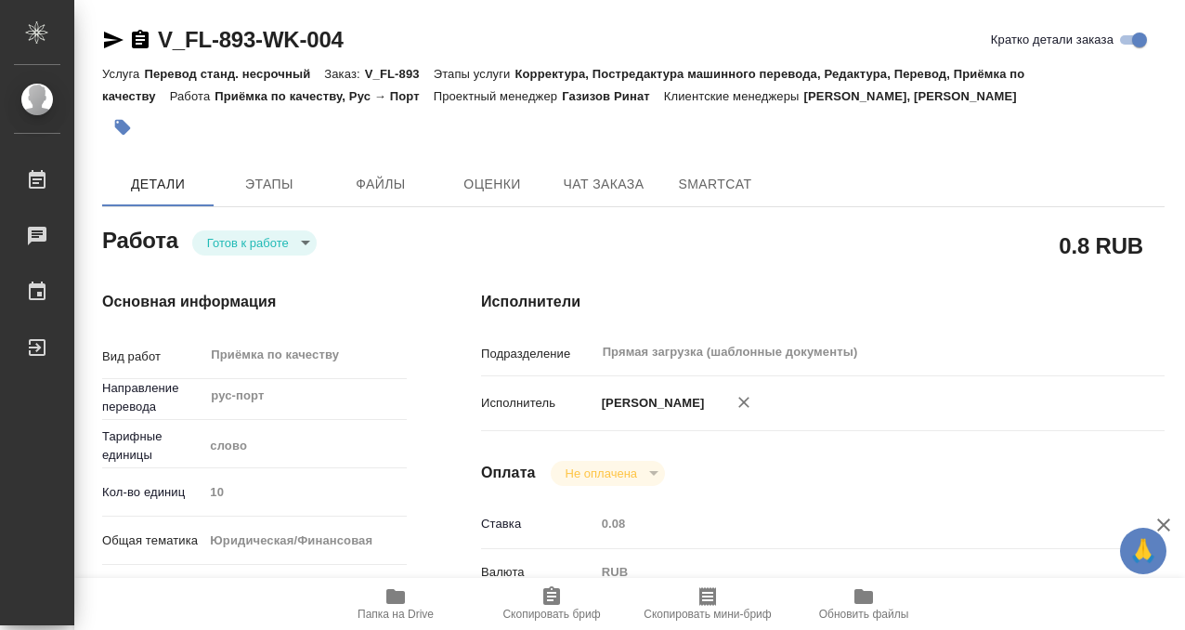
type input "10"
type input "yr-fn"
type input "5a8b8b956a9677013d343cfe"
checkbox input "true"
type input "10.09.2025 11:00"
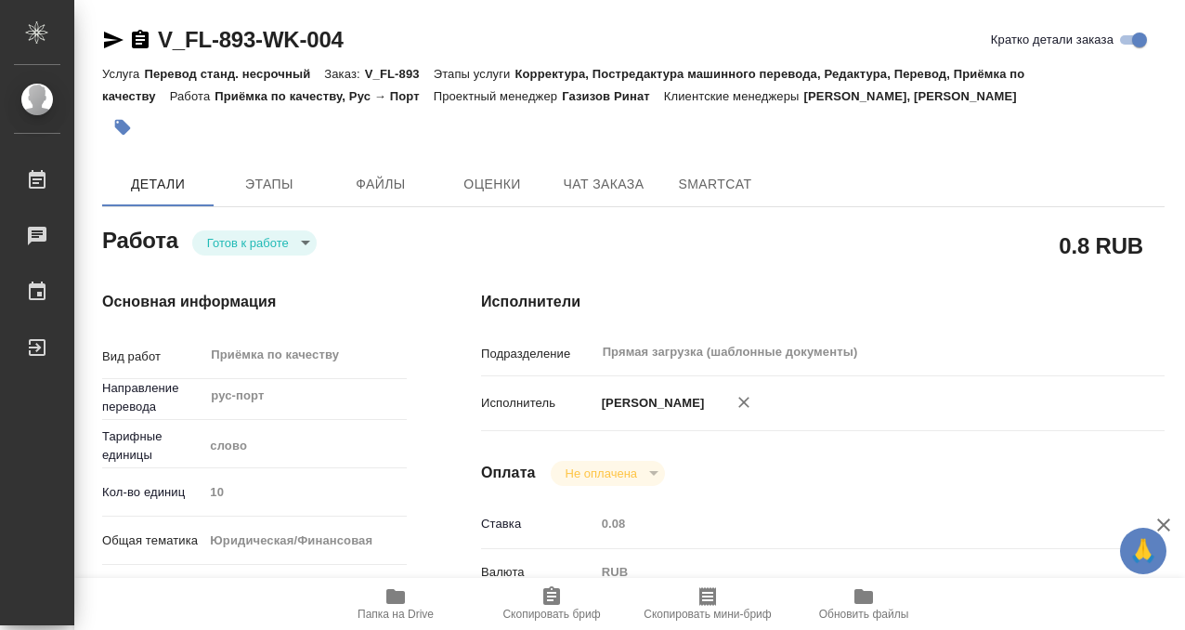
type input "[DATE] 13:00"
type input "Прямая загрузка (шаблонные документы)"
type input "notPayed"
type input "0.08"
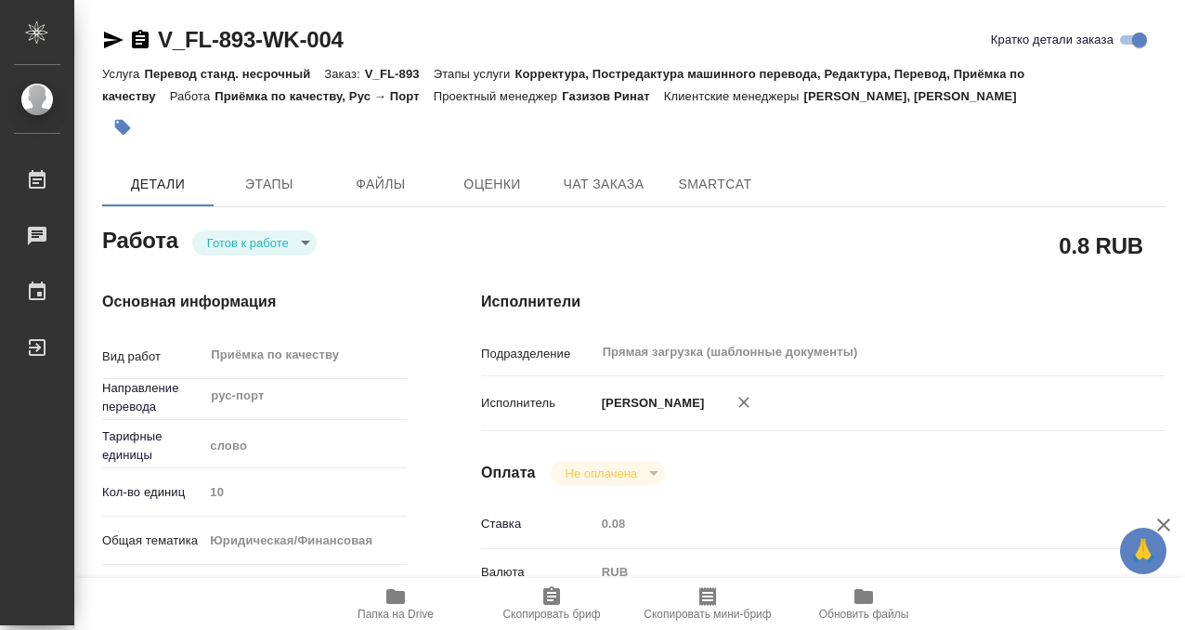
type input "RUB"
type input "[PERSON_NAME]"
type textarea "x"
type textarea "/Clients/FL_V/Orders/V_FL-893/Corrected/V_FL-893-WK-004"
type textarea "x"
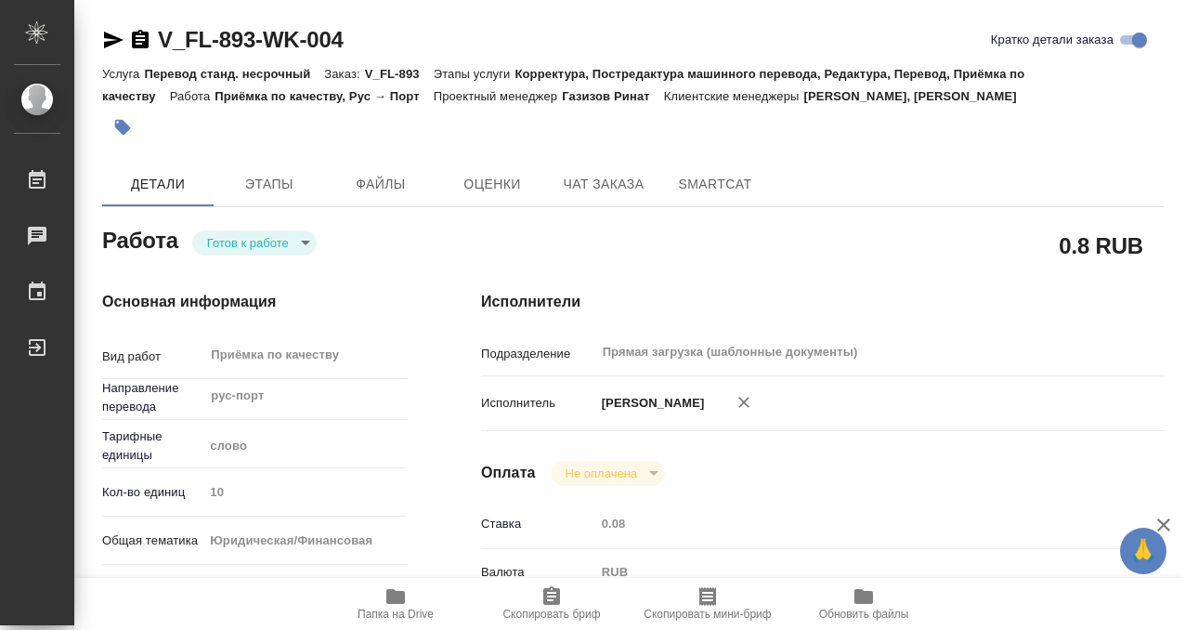
type input "V_FL-893"
type input "Перевод станд. несрочный"
type input "Корректура, Постредактура машинного перевода, Редактура, Перевод, Приёмка по ка…"
type input "Касымов Тимур, Козлова Мария"
type input "/Clients/FL_V/Orders/V_FL-893"
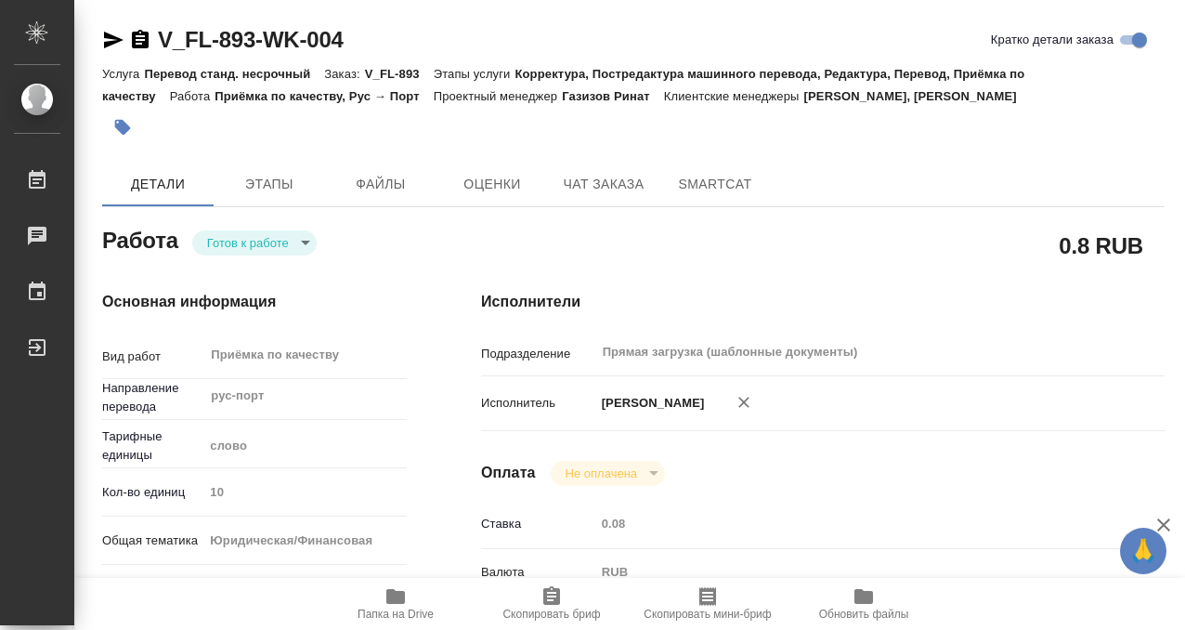
type textarea "x"
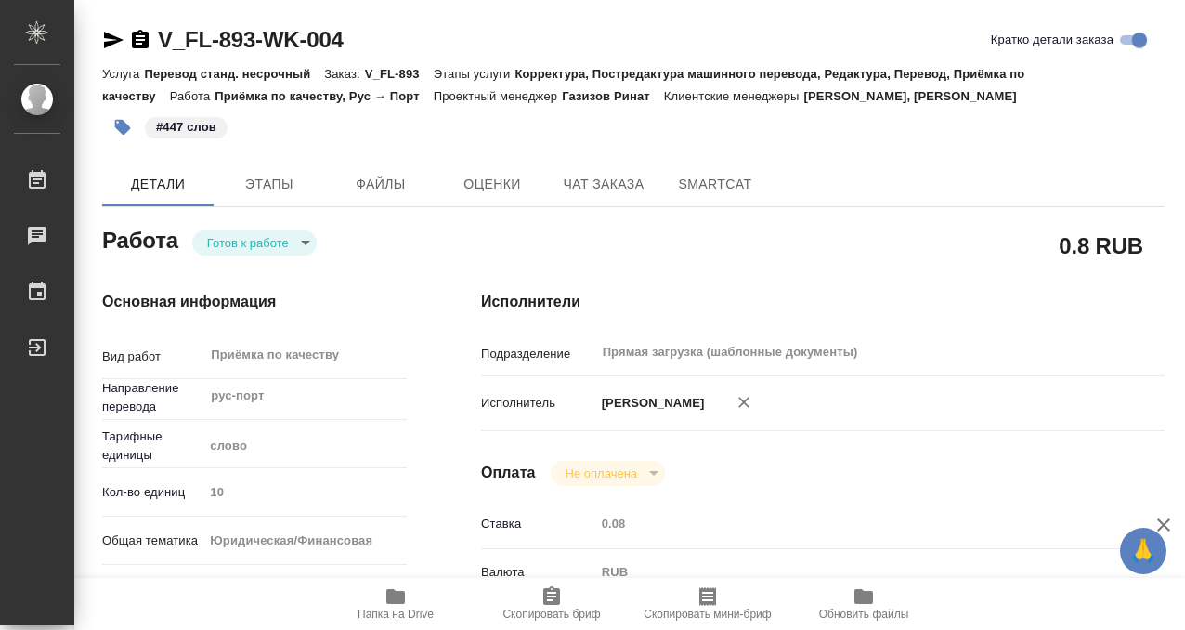
type textarea "x"
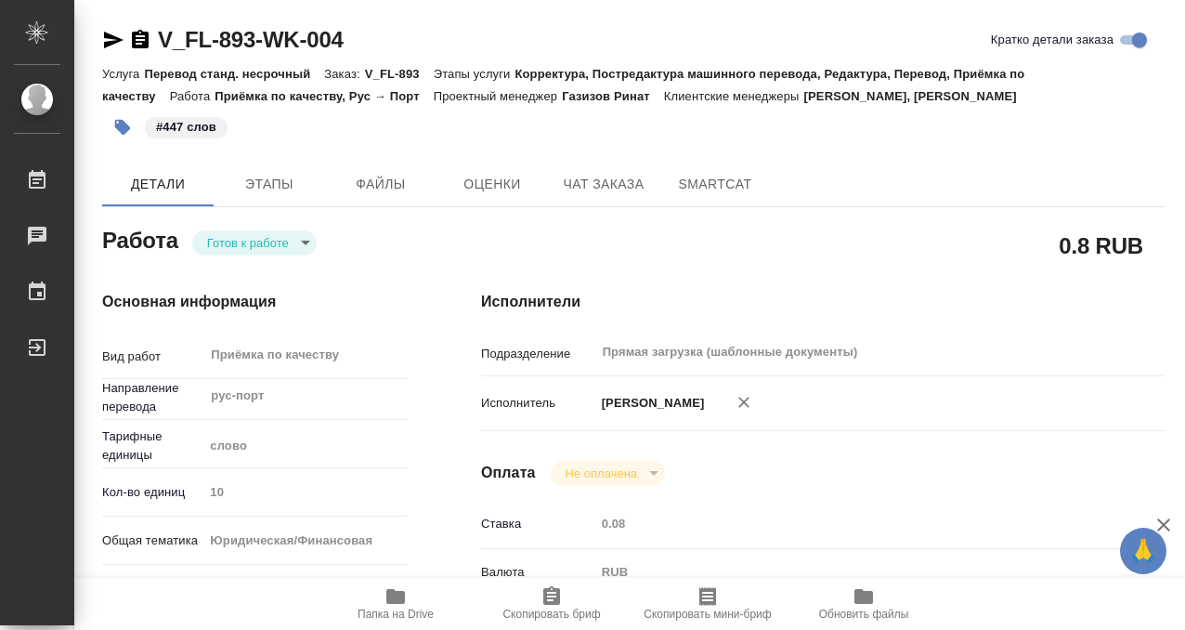
type textarea "x"
click at [296, 254] on body "🙏 .cls-1 fill:#fff; AWATERA Kobzeva Elizaveta Работы 0 Чаты График Выйти V_FL-8…" at bounding box center [592, 315] width 1185 height 630
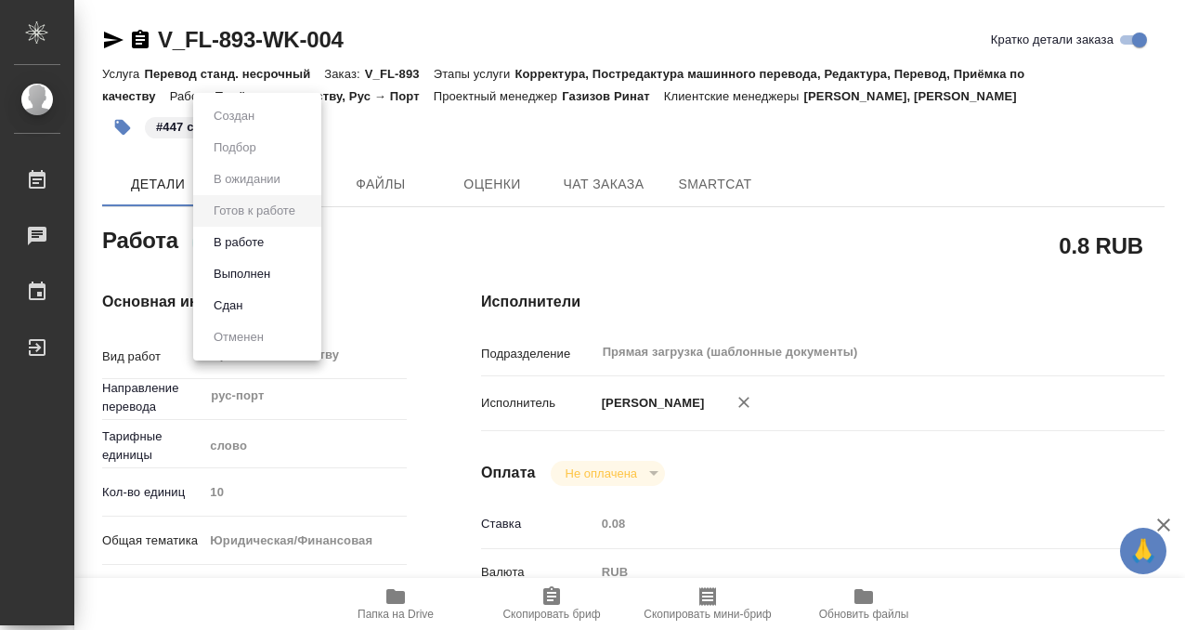
type textarea "x"
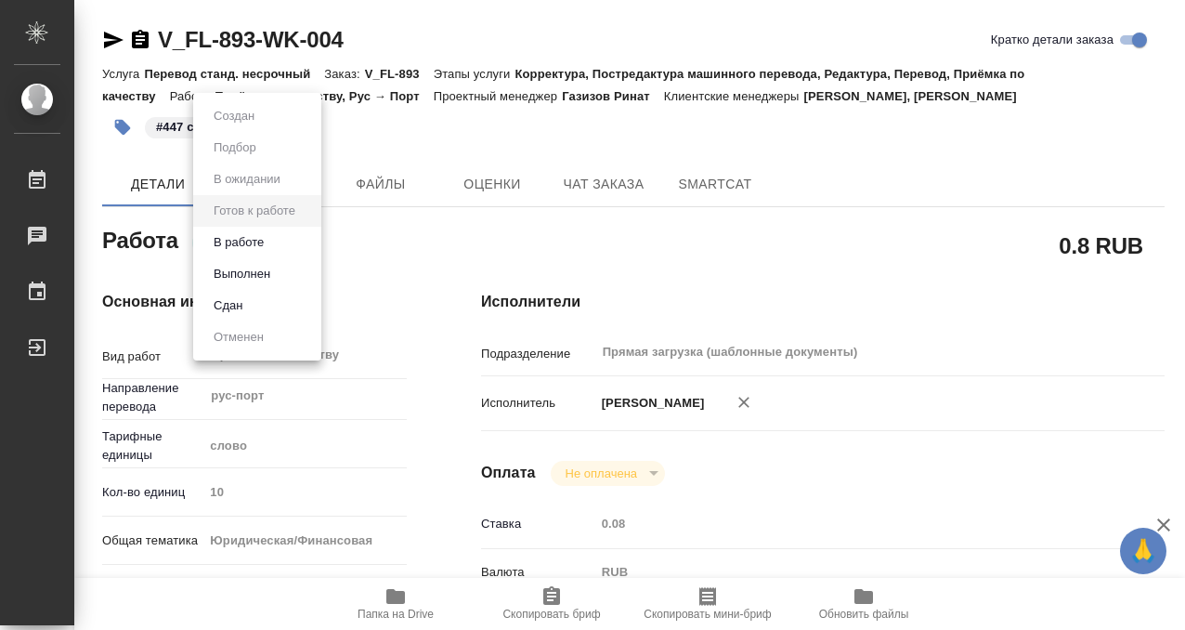
click at [284, 276] on li "Выполнен" at bounding box center [257, 274] width 128 height 32
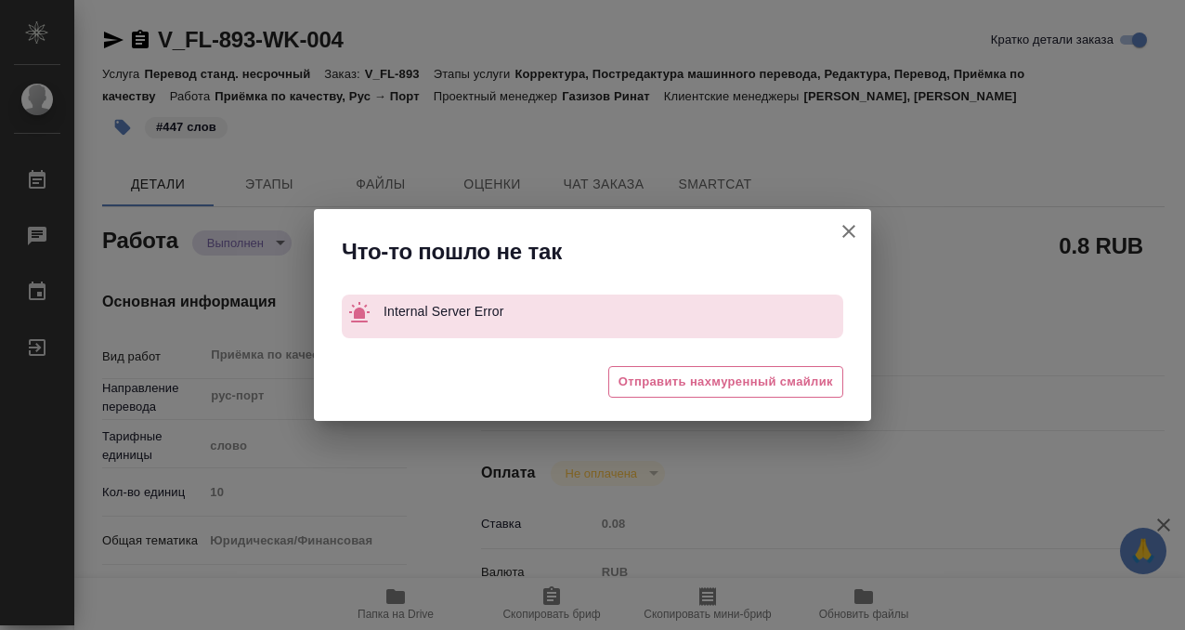
type textarea "x"
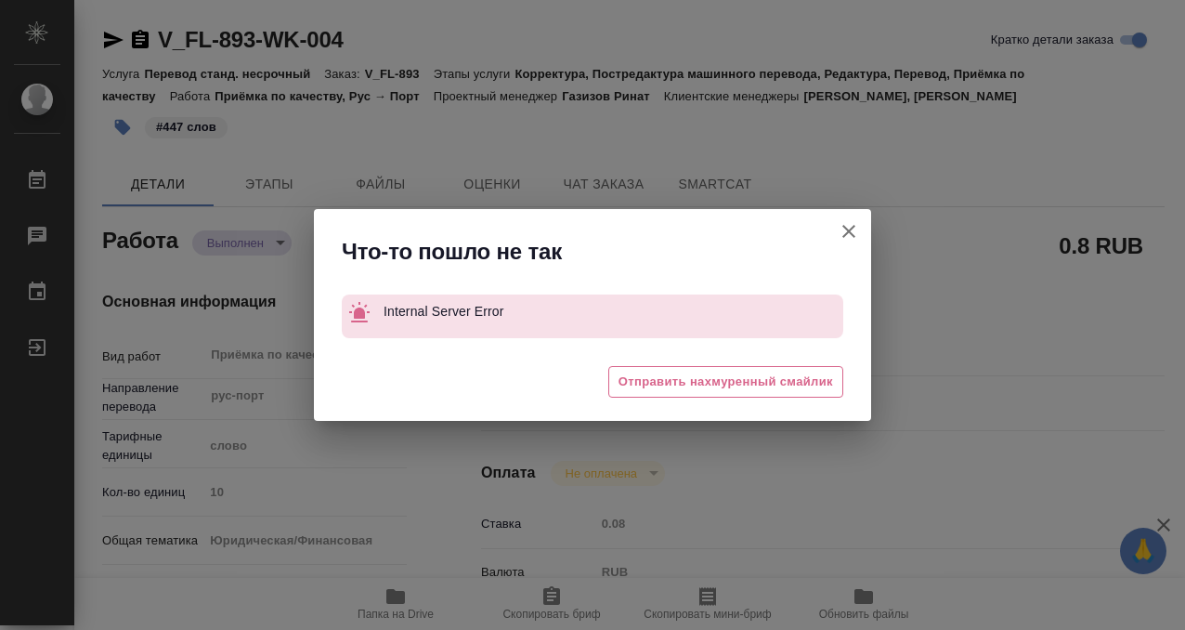
type textarea "x"
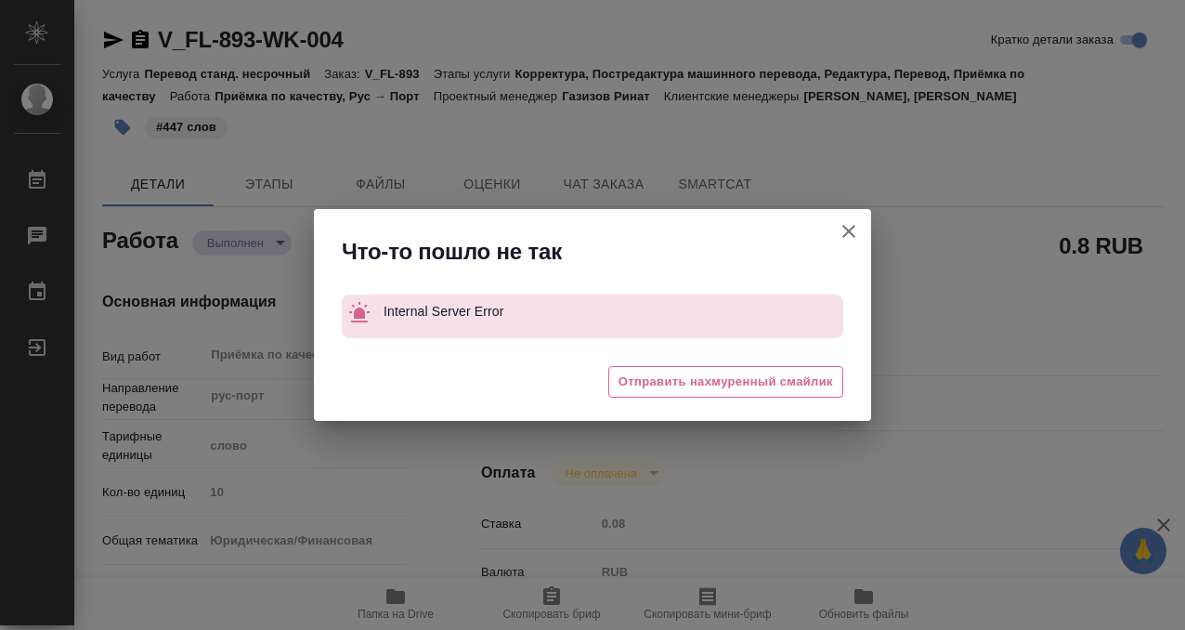
click at [855, 233] on icon "button" at bounding box center [849, 231] width 22 height 22
type textarea "x"
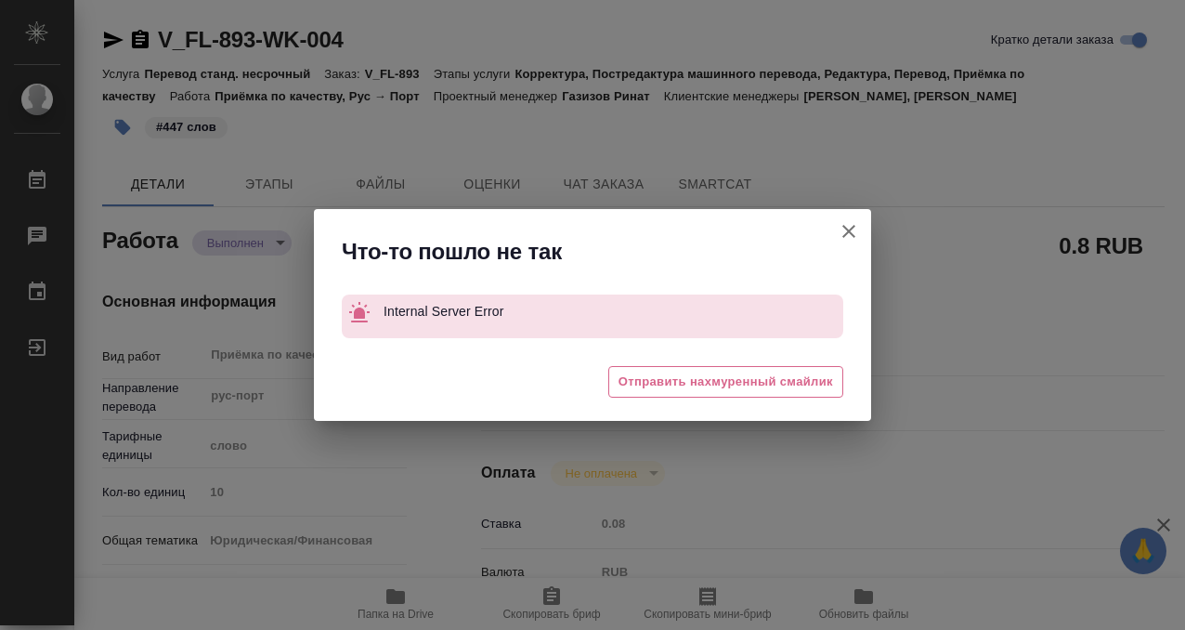
type textarea "x"
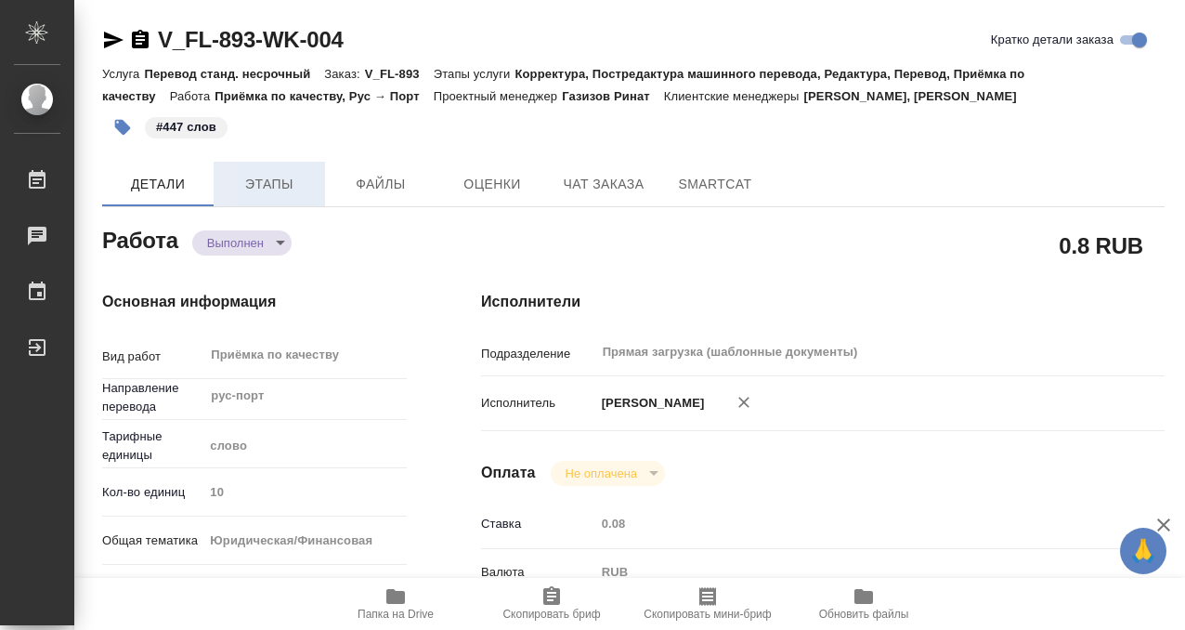
click at [247, 187] on span "Этапы" at bounding box center [269, 184] width 89 height 23
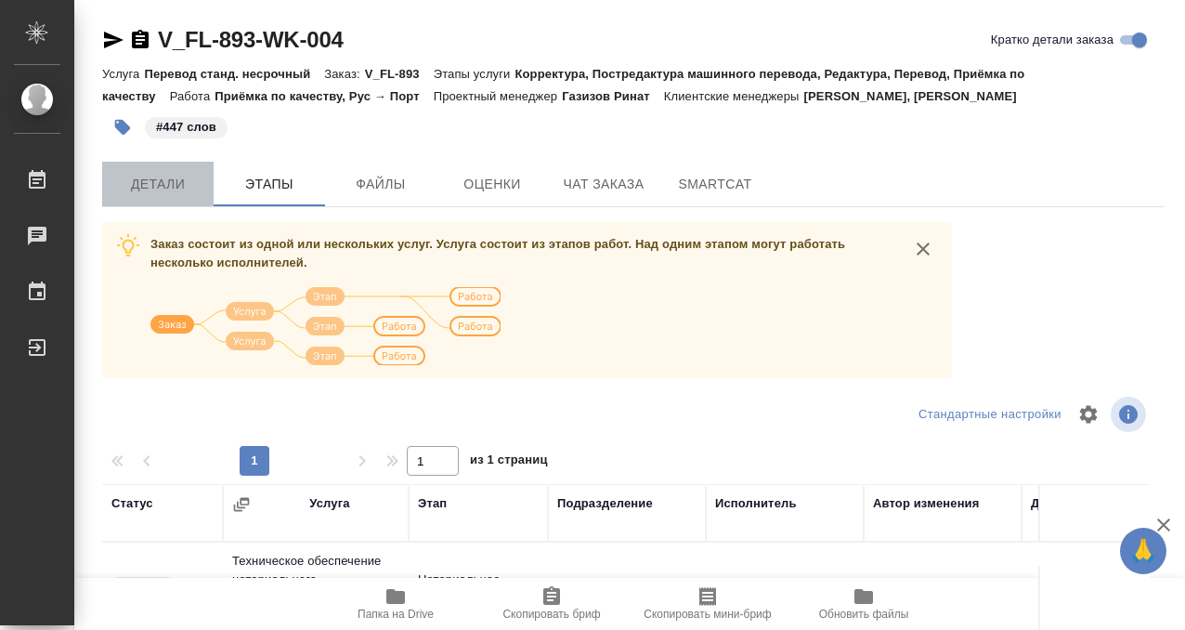
click at [193, 194] on span "Детали" at bounding box center [157, 184] width 89 height 23
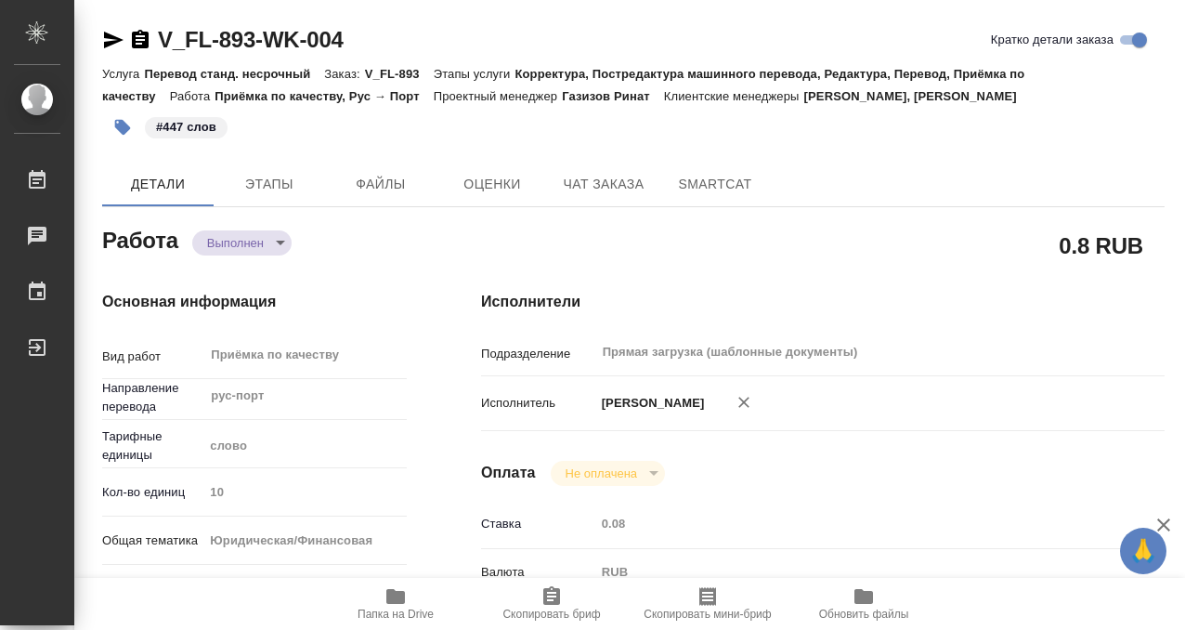
type textarea "x"
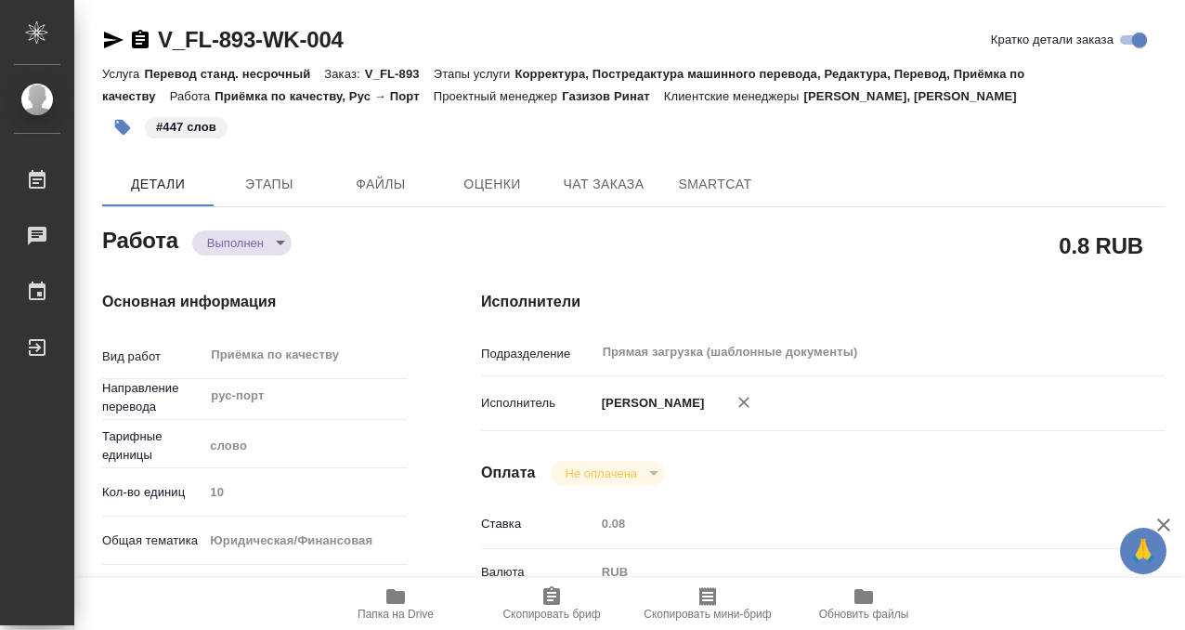
type textarea "x"
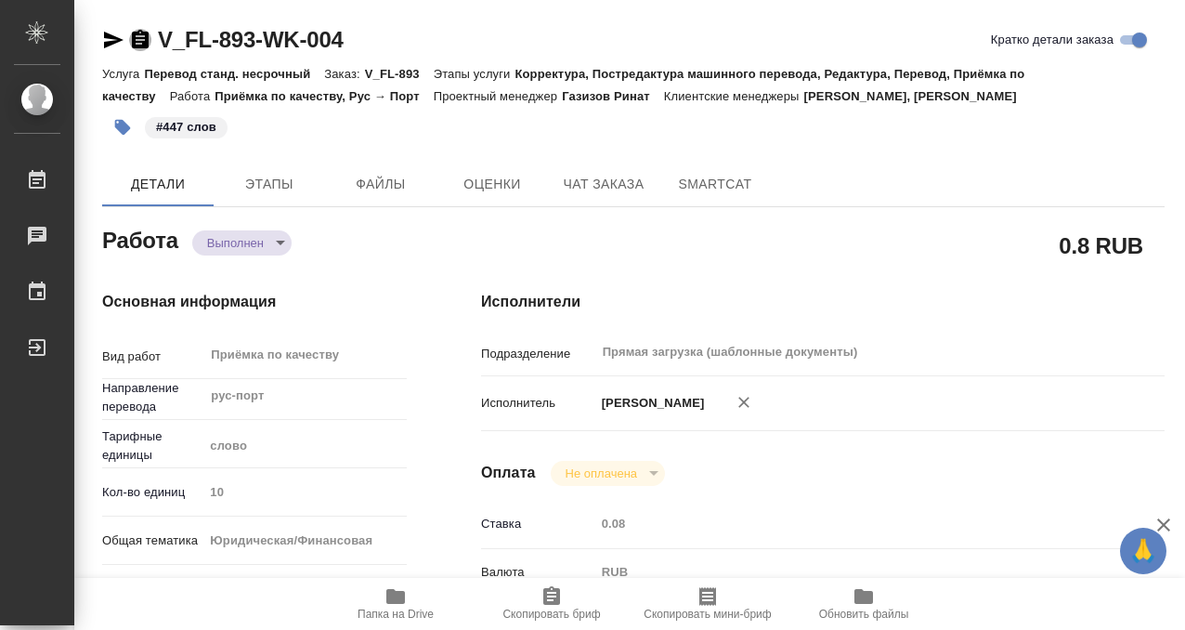
click at [133, 36] on icon "button" at bounding box center [140, 39] width 17 height 19
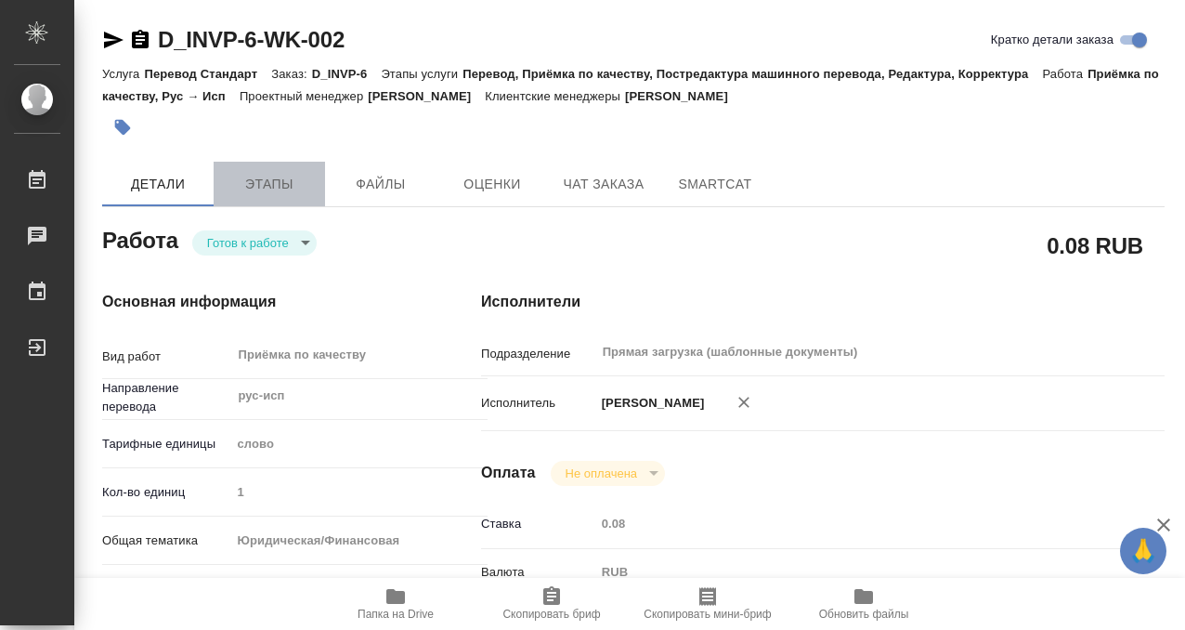
click at [290, 199] on button "Этапы" at bounding box center [269, 184] width 111 height 45
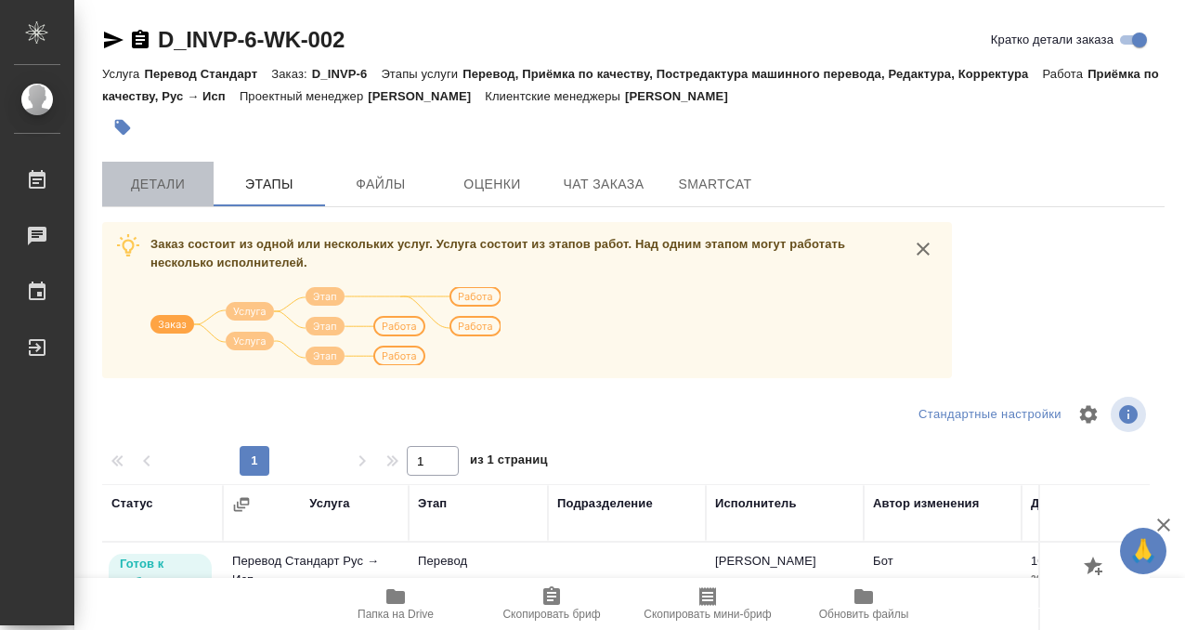
click at [163, 168] on button "Детали" at bounding box center [157, 184] width 111 height 45
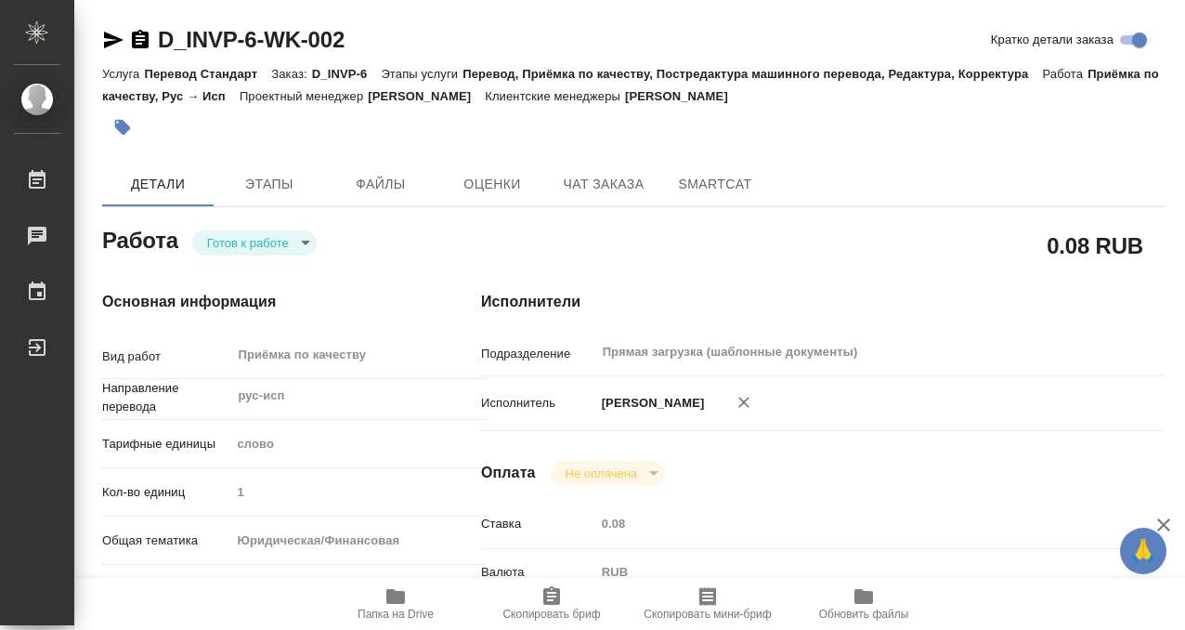
type textarea "x"
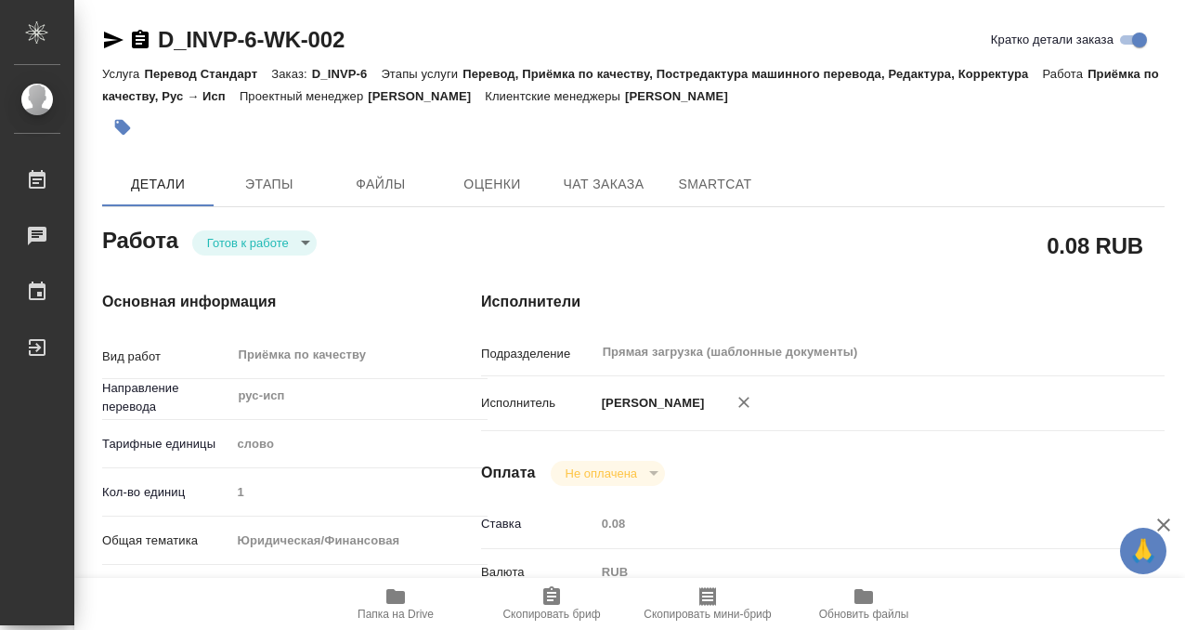
type textarea "x"
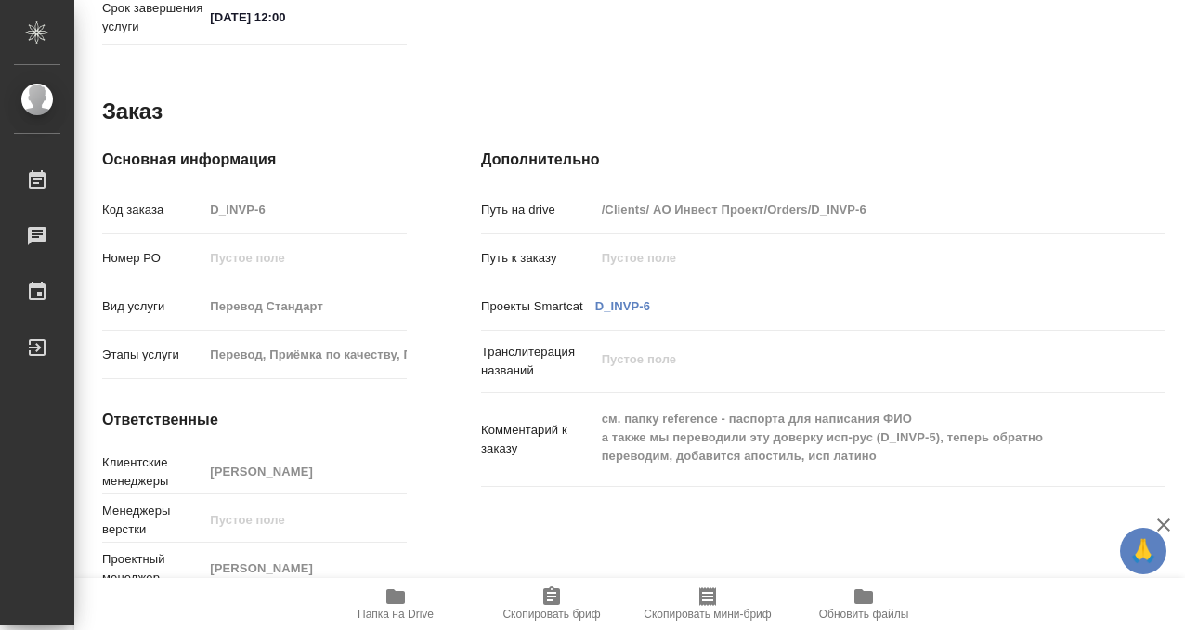
scroll to position [992, 0]
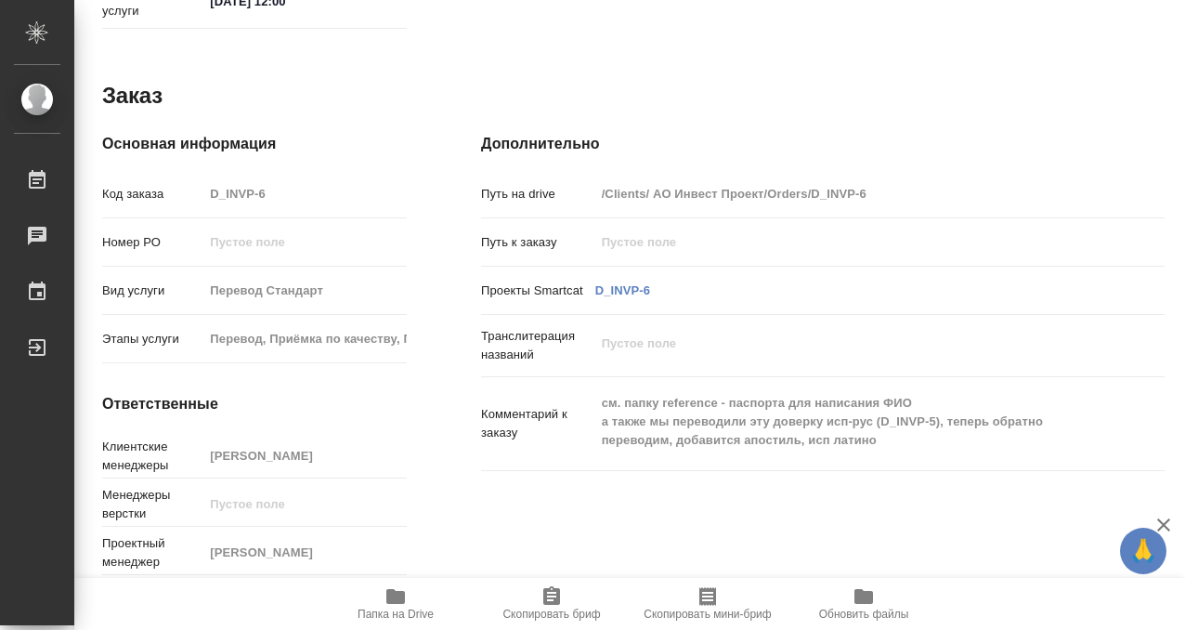
type textarea "x"
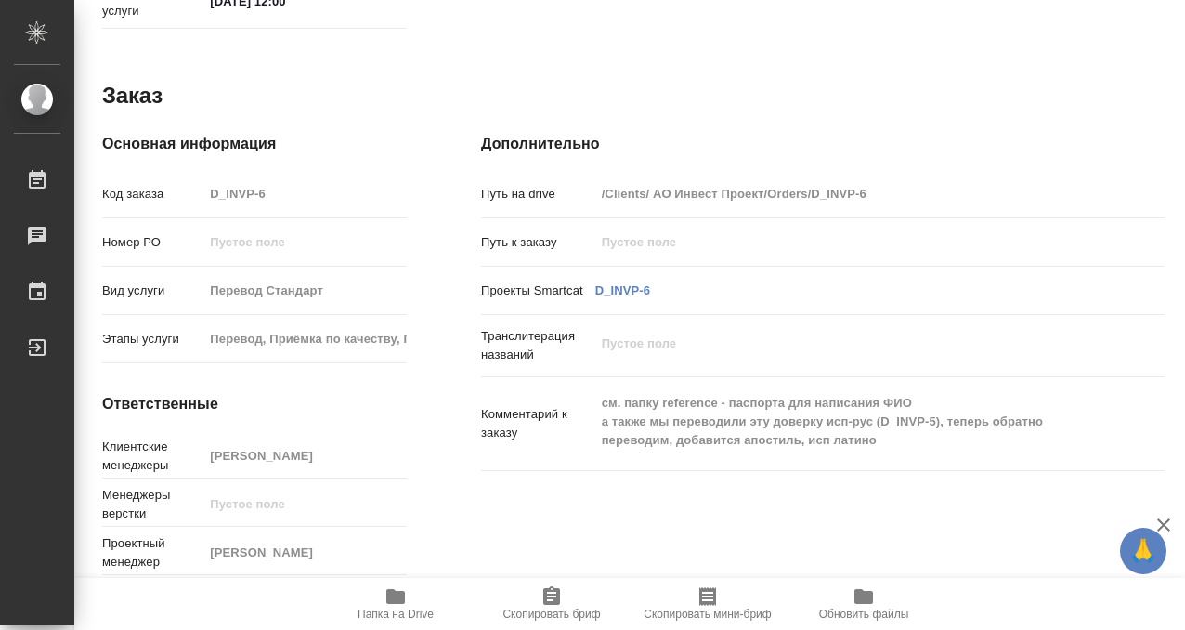
click at [401, 594] on icon "button" at bounding box center [395, 596] width 19 height 15
click at [401, 603] on icon "button" at bounding box center [395, 596] width 19 height 15
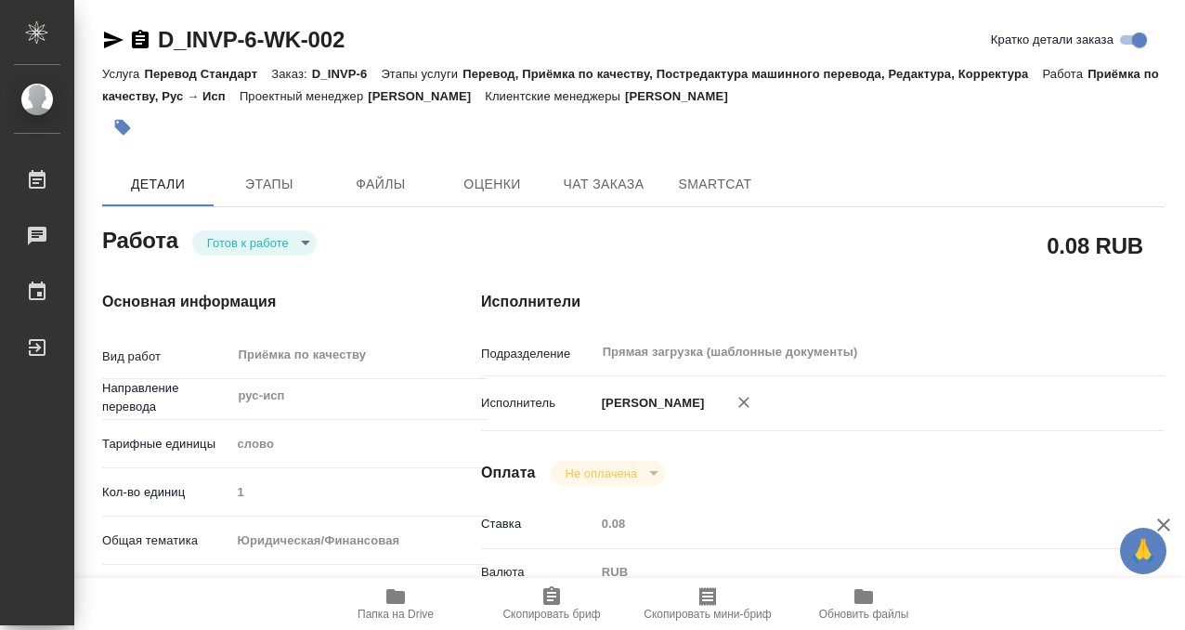
click at [124, 122] on icon "button" at bounding box center [123, 128] width 16 height 16
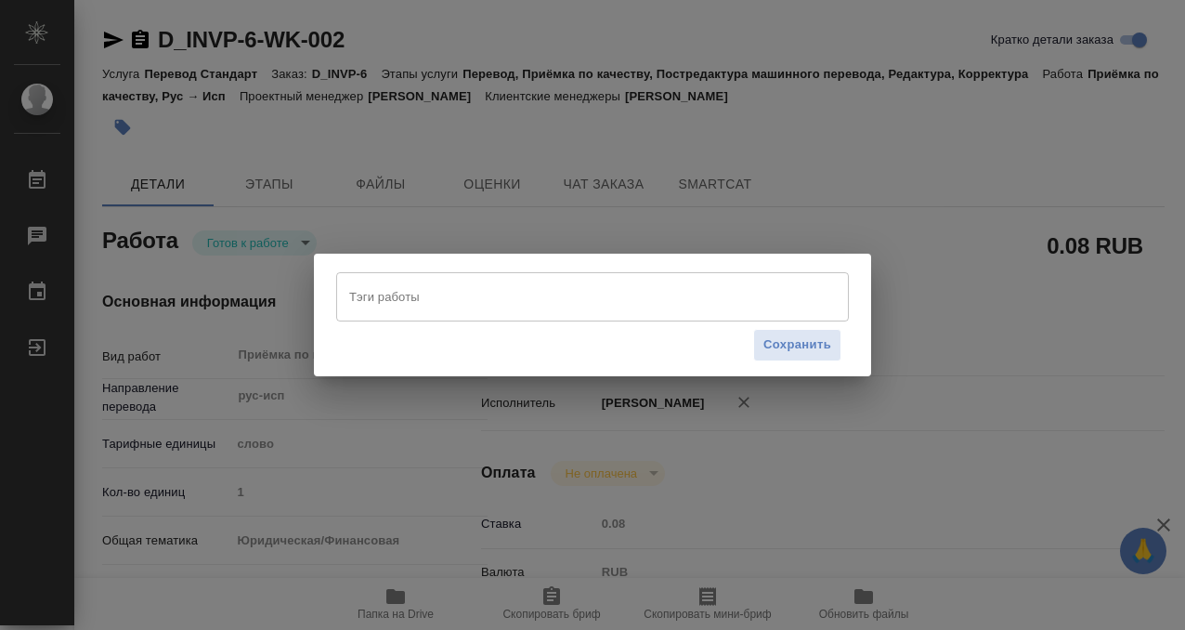
click at [464, 296] on input "Тэги работы" at bounding box center [575, 297] width 461 height 32
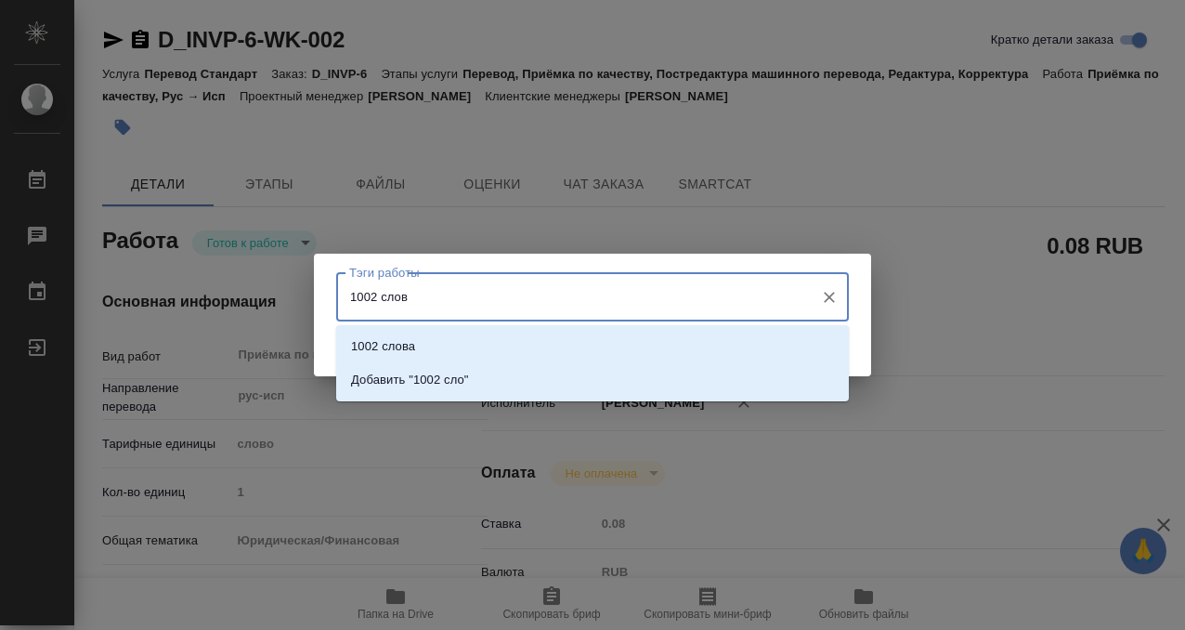
type input "1002 слова"
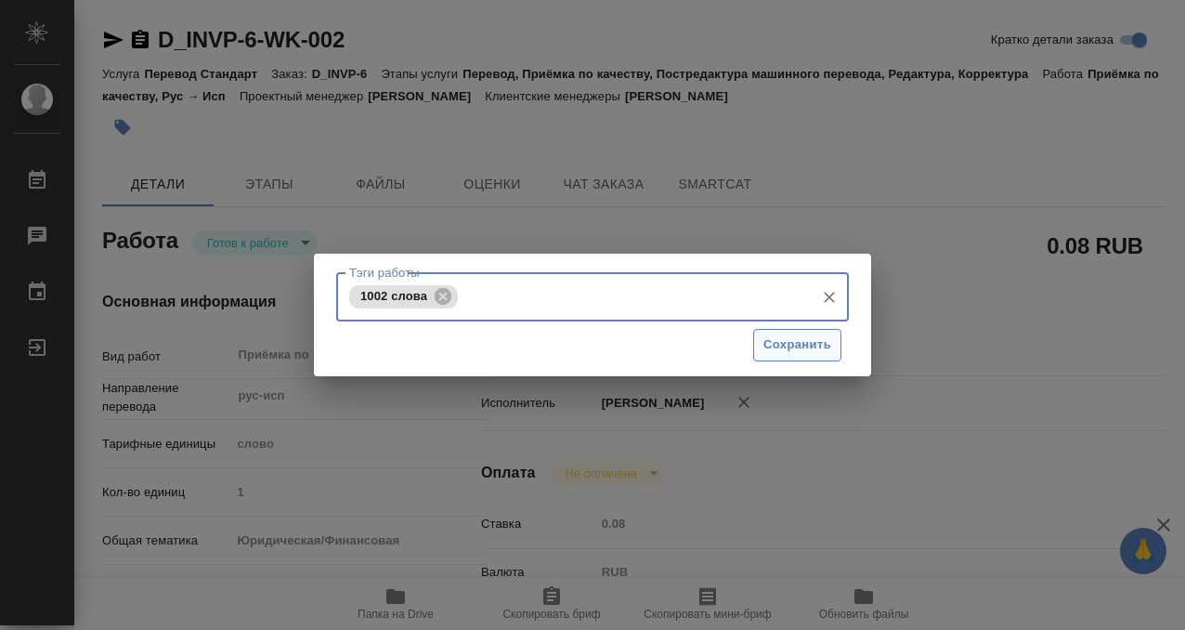
click at [809, 355] on span "Сохранить" at bounding box center [797, 344] width 68 height 21
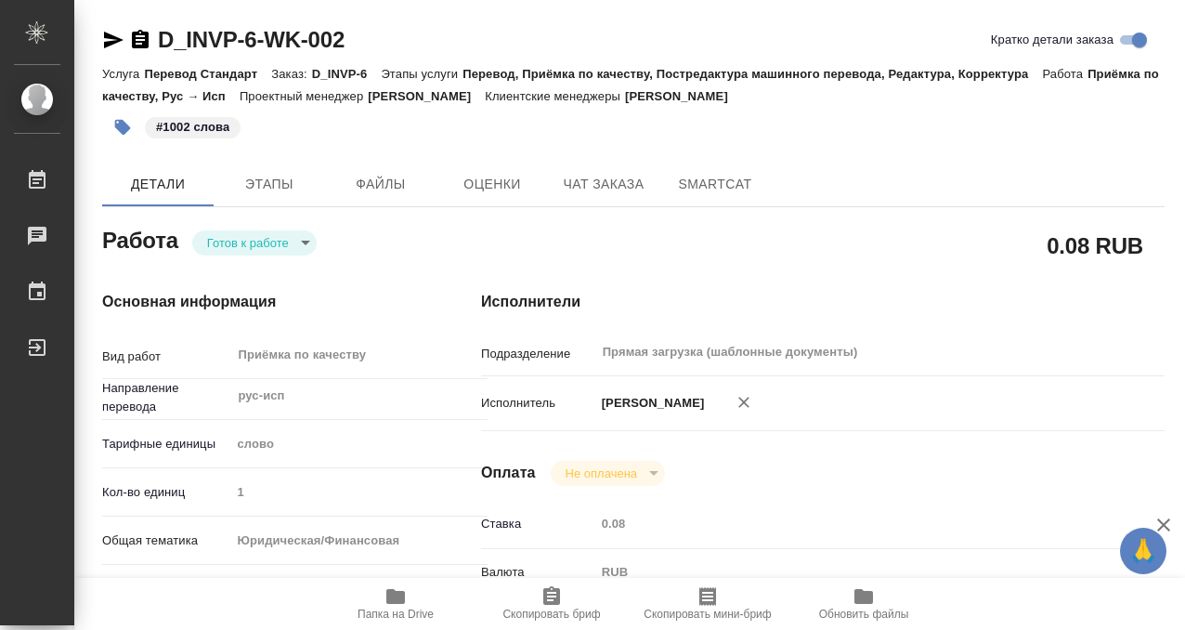
type input "readyForWork"
type textarea "Приёмка по качеству"
type textarea "x"
type input "рус-исп"
type input "5a8b1489cc6b4906c91bfd90"
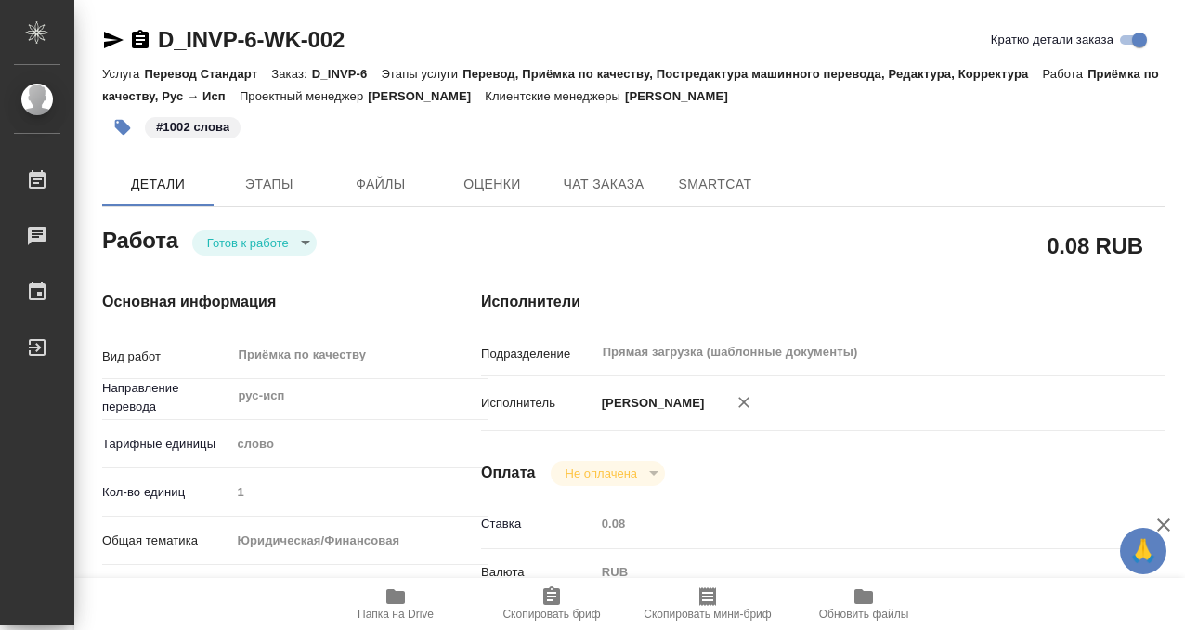
type input "1"
type input "yr-fn"
type input "5f647205b73bc97568ca66bf"
checkbox input "true"
type input "01.09.2025 12:21"
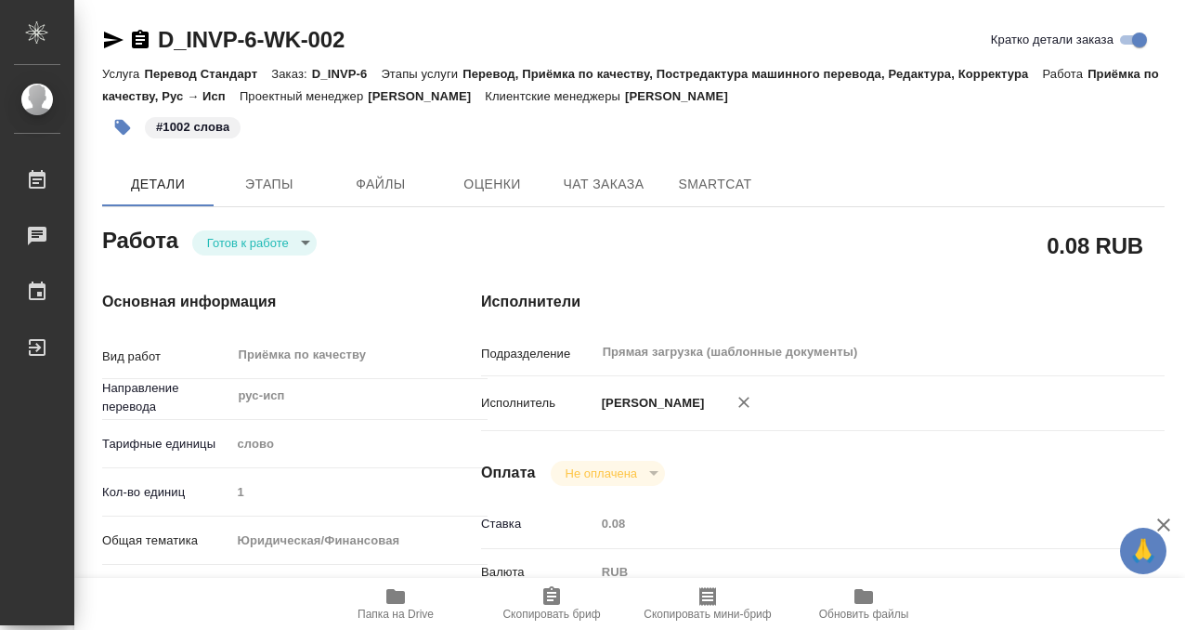
type input "10.09.2025 12:00"
type input "Прямая загрузка (шаблонные документы)"
type input "notPayed"
type input "0.08"
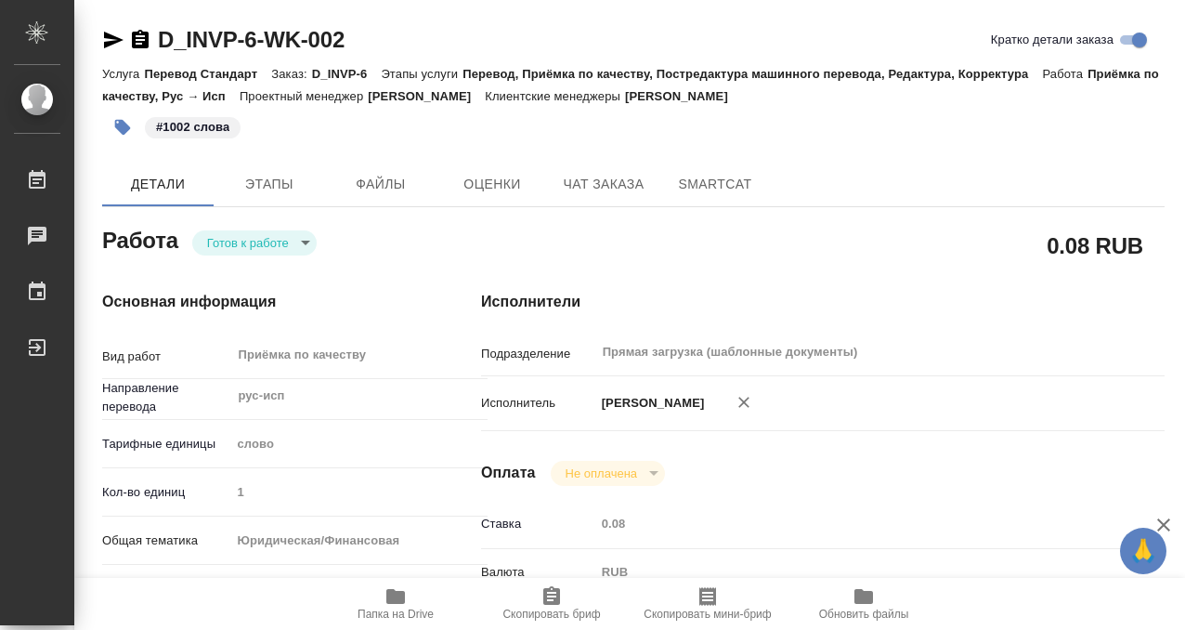
type input "RUB"
type input "[PERSON_NAME]"
type textarea "x"
type textarea "/Clients/ АО Инвест Проект/Orders/D_INVP-6/Corrected/D_INVP-6-WK-002"
type textarea "x"
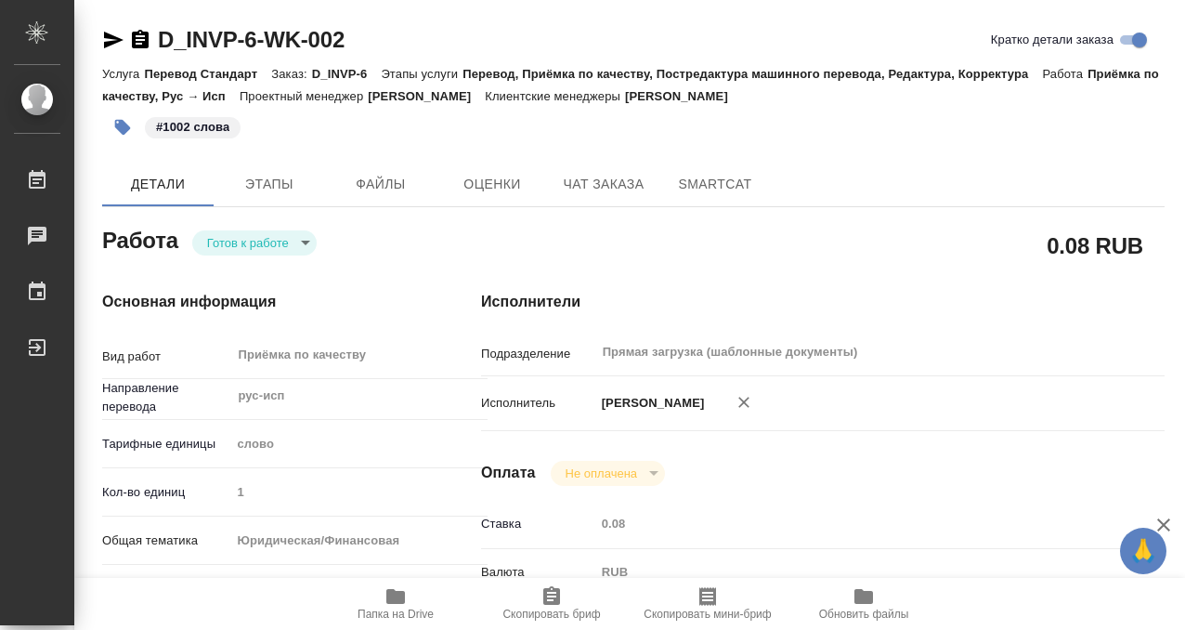
type input "D_INVP-6"
type input "Перевод Стандарт"
type input "Перевод, Приёмка по качеству, Постредактура машинного перевода, Редактура, Корр…"
type input "Булахова Елена"
type input "/Clients/ АО Инвест Проект/Orders/D_INVP-6"
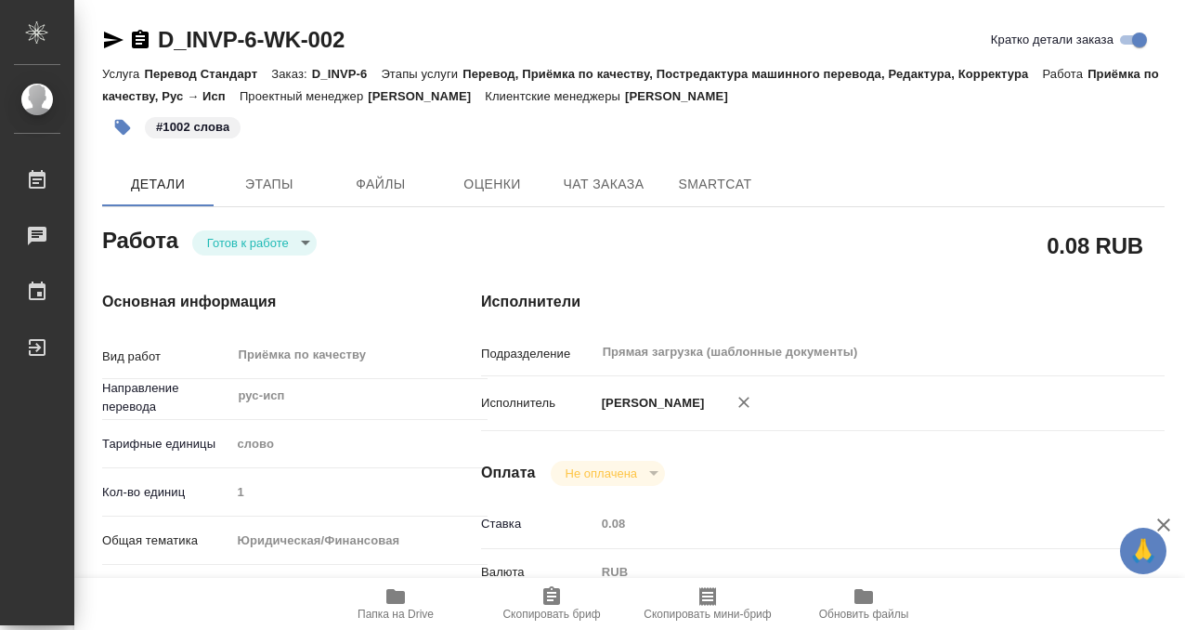
type textarea "x"
type textarea "см. папку reference - паспорта для написания ФИО а также мы переводили эту дове…"
type textarea "x"
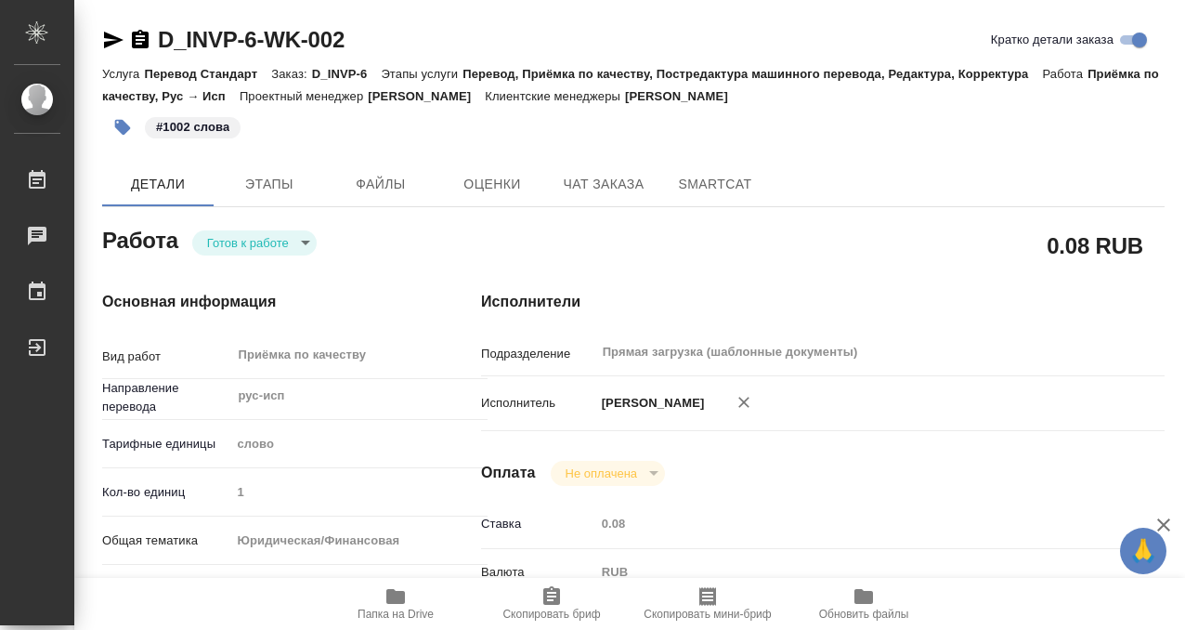
type textarea "x"
click at [283, 239] on body "🙏 .cls-1 fill:#fff; AWATERA Kobzeva Elizaveta Работы 0 Чаты График Выйти D_INVP…" at bounding box center [592, 315] width 1185 height 630
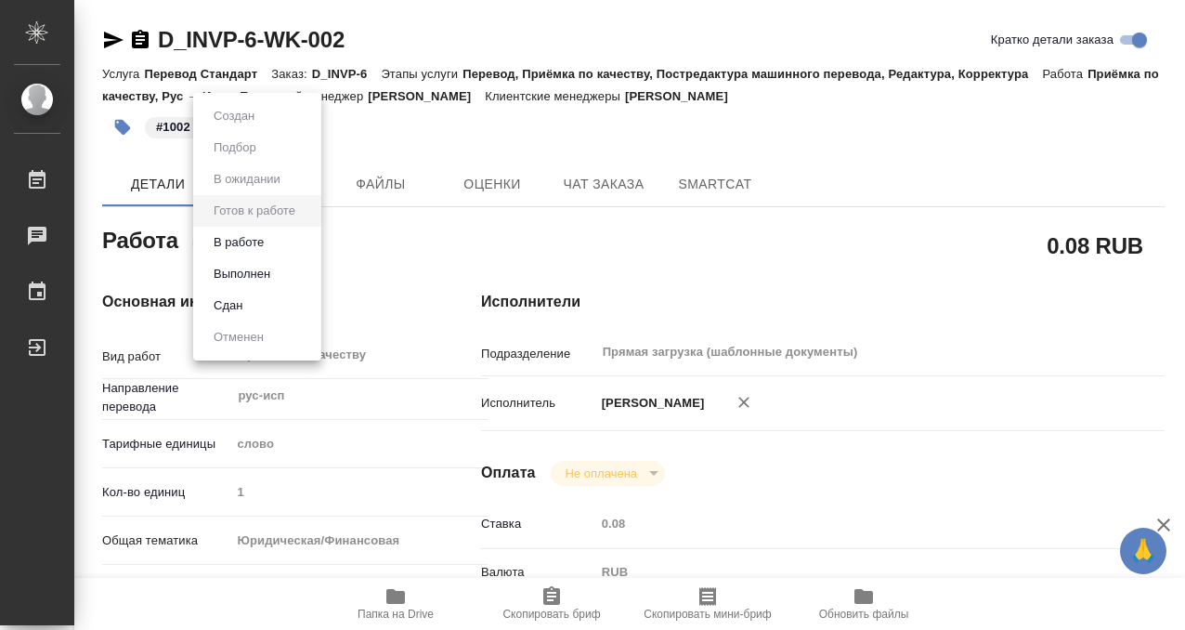
type textarea "x"
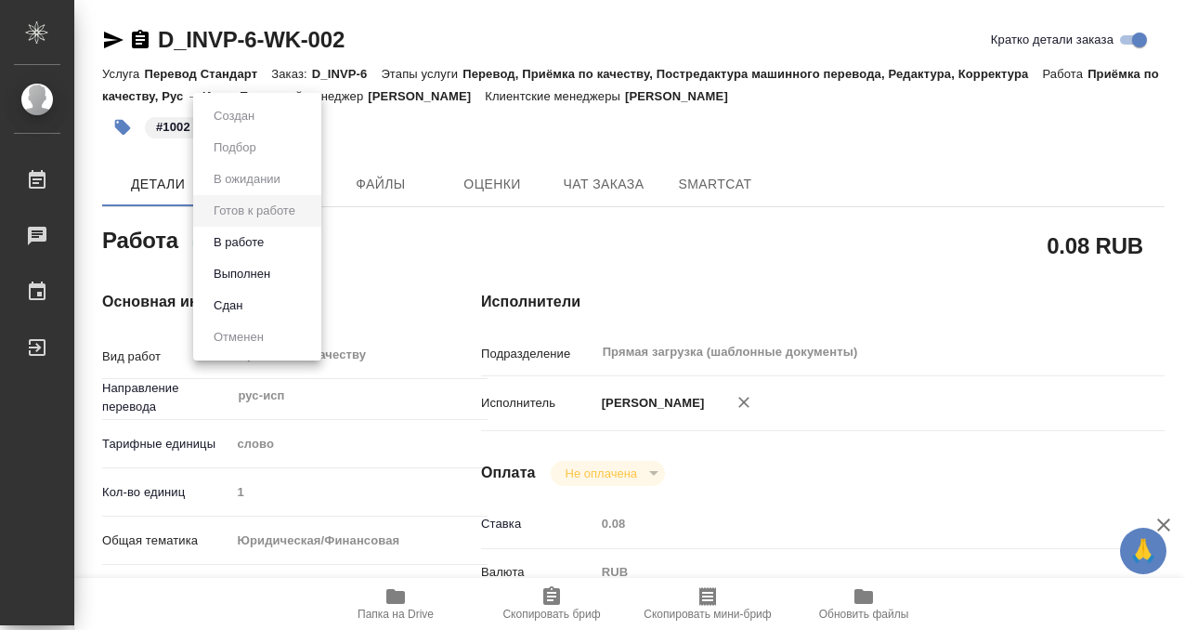
click at [281, 266] on li "Выполнен" at bounding box center [257, 274] width 128 height 32
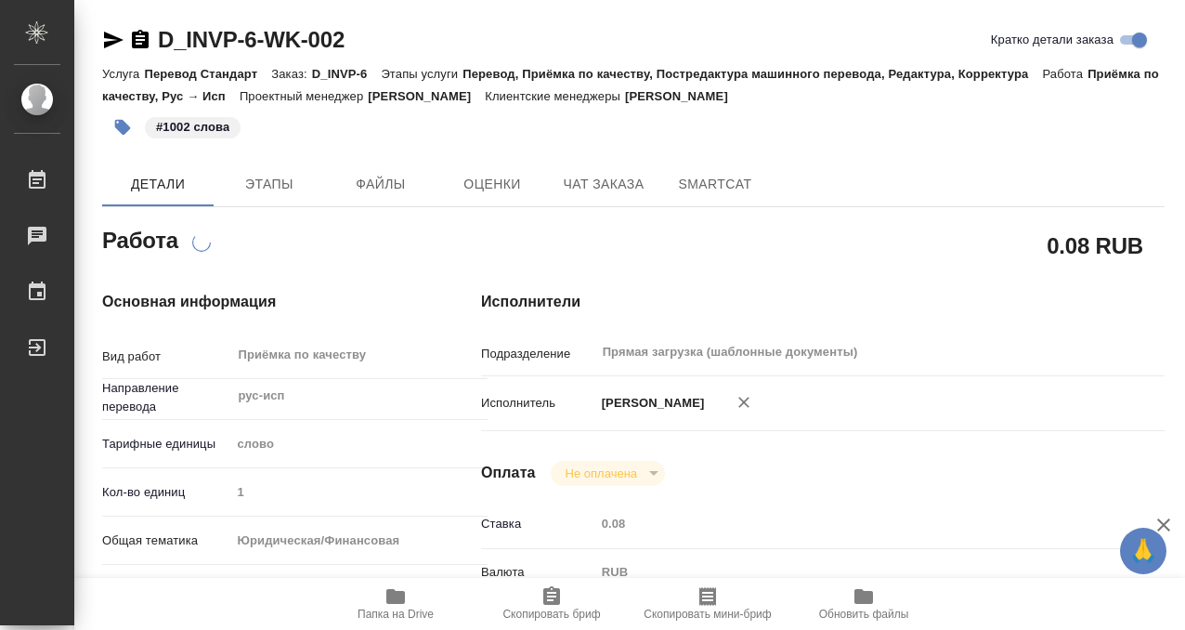
type textarea "x"
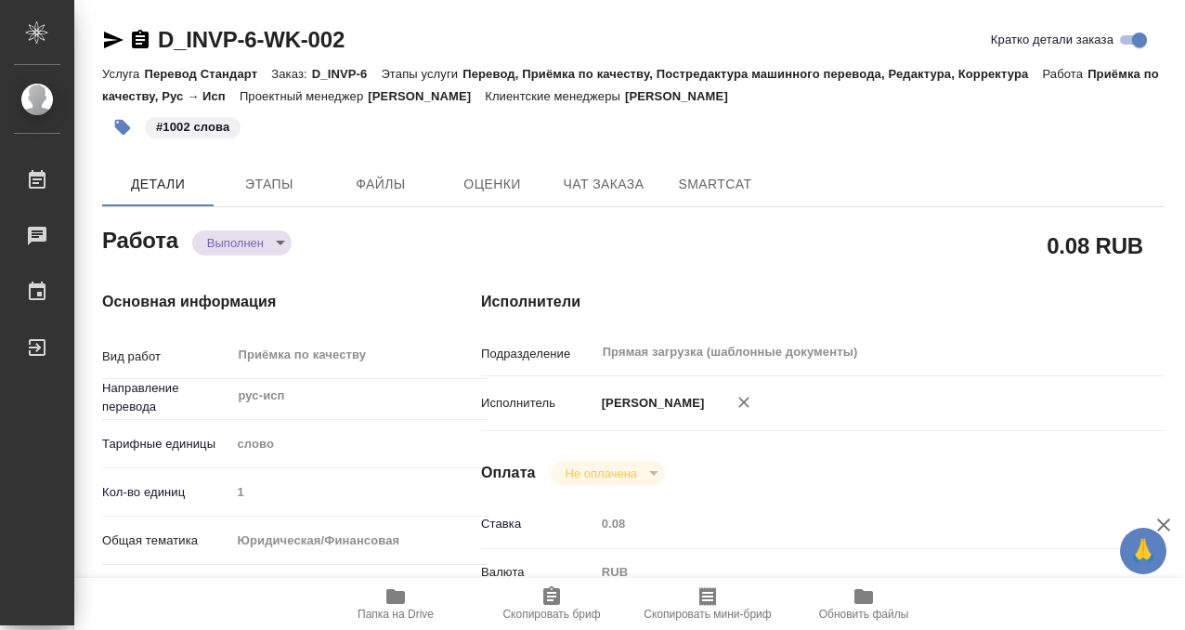
type textarea "x"
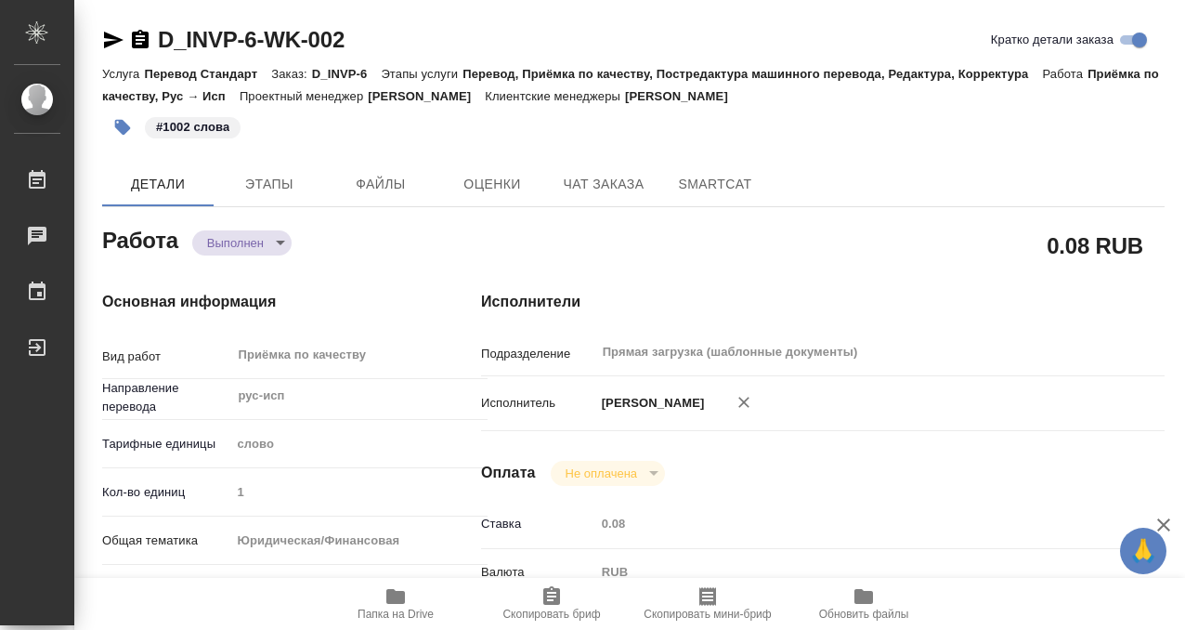
type textarea "x"
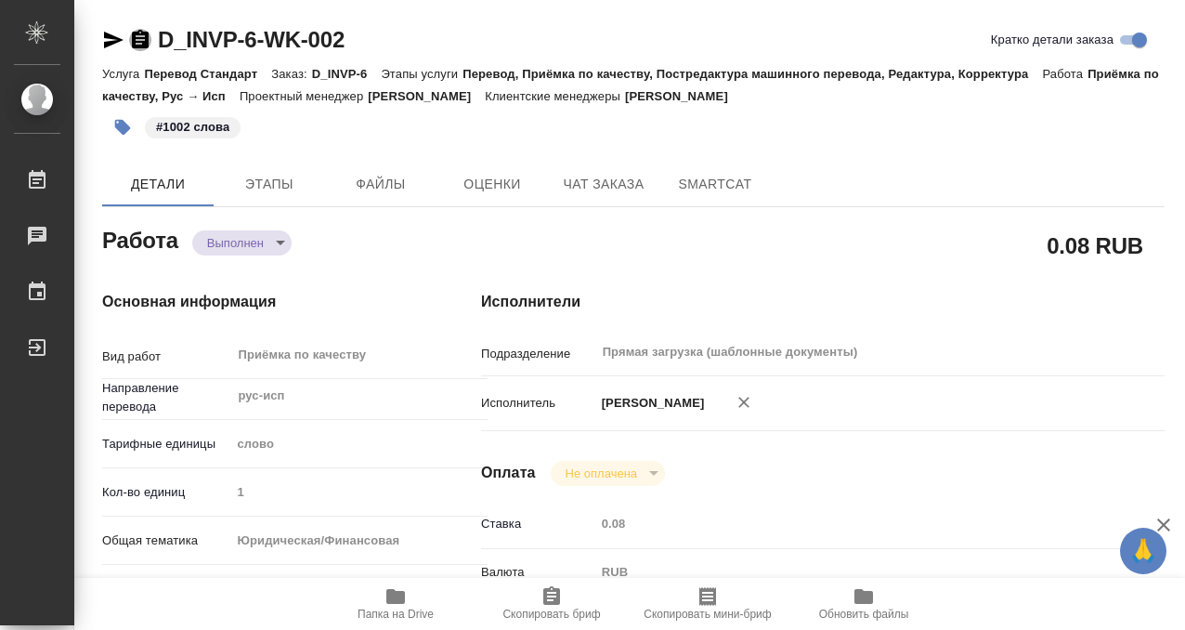
click at [146, 33] on icon "button" at bounding box center [140, 39] width 17 height 19
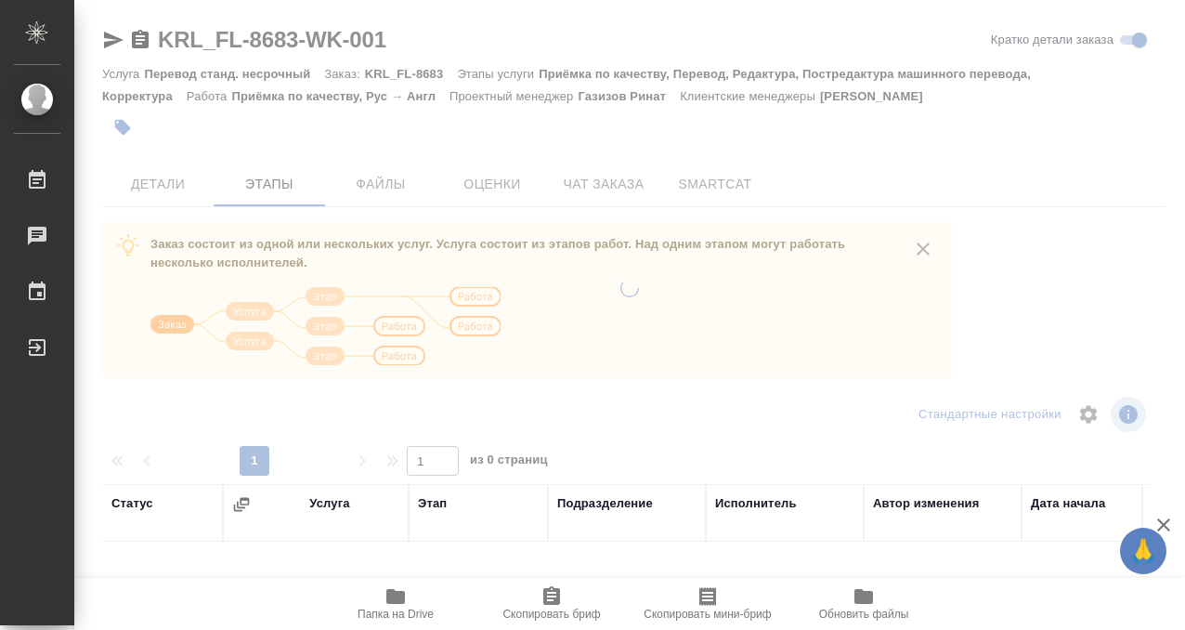
scroll to position [320, 0]
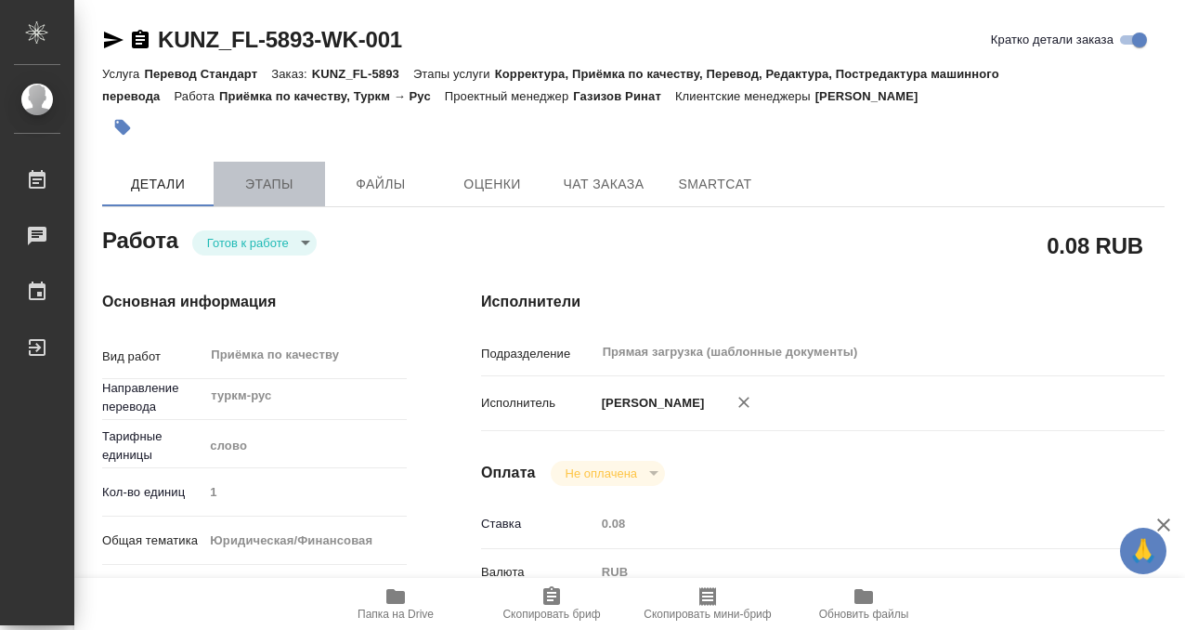
click at [255, 179] on span "Этапы" at bounding box center [269, 184] width 89 height 23
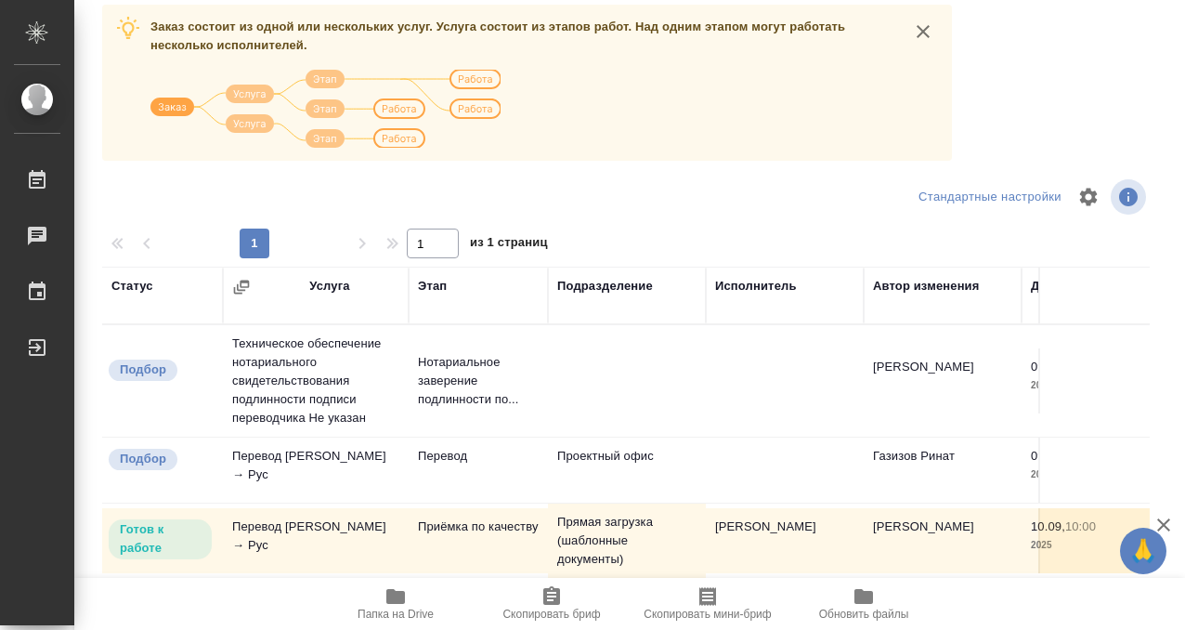
scroll to position [320, 0]
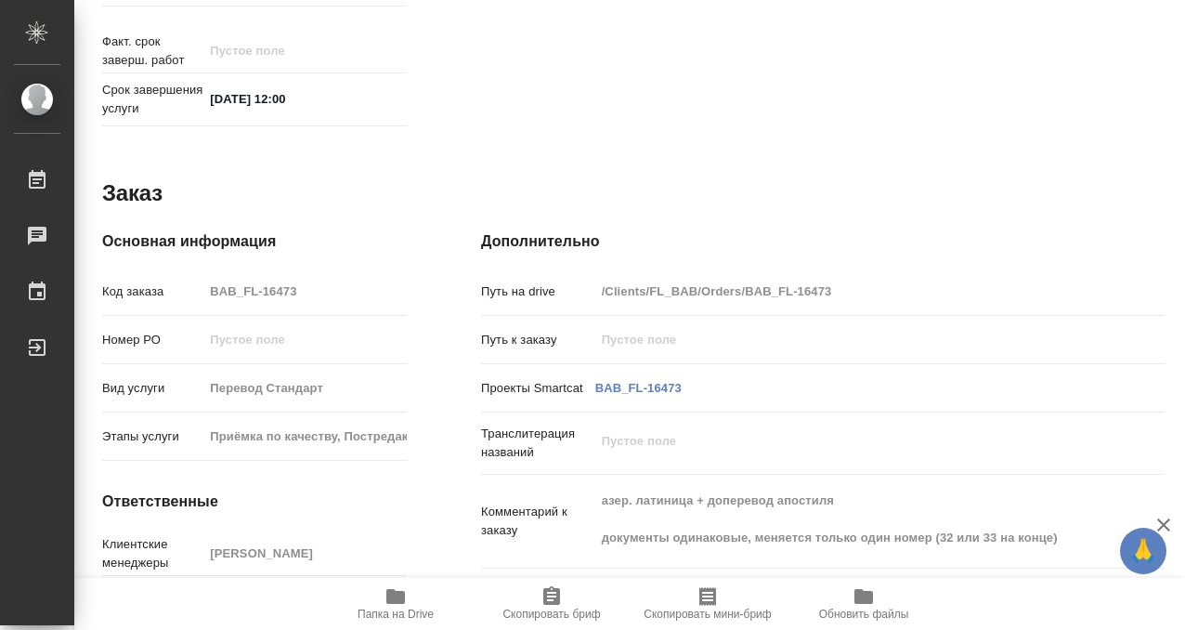
scroll to position [992, 0]
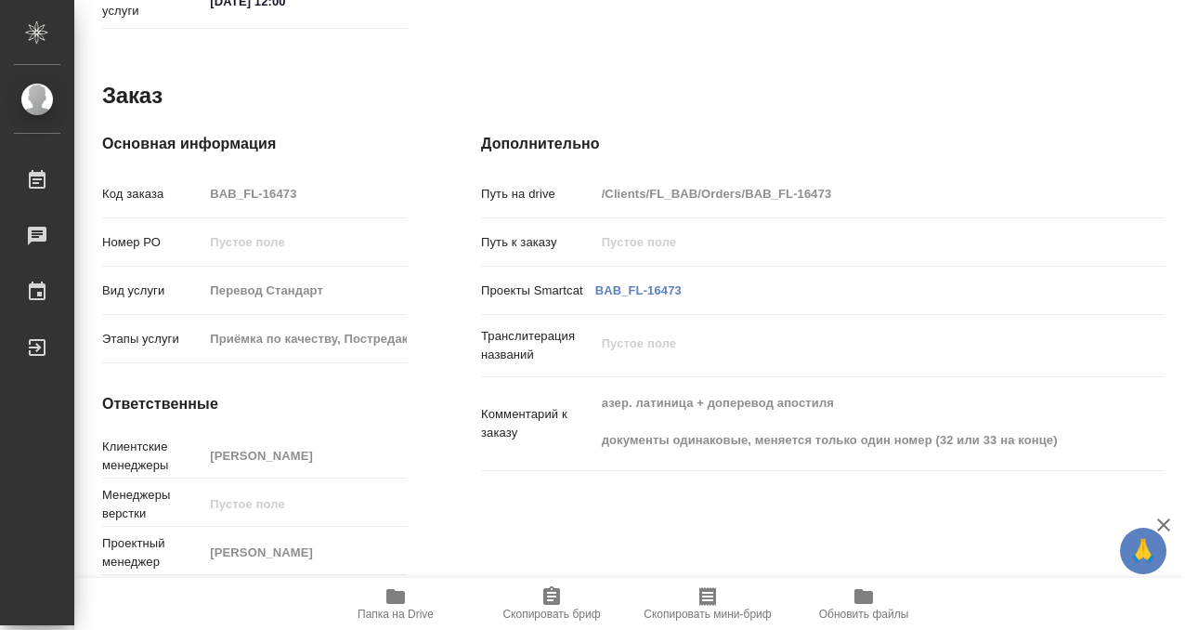
click at [409, 598] on span "Папка на Drive" at bounding box center [396, 602] width 134 height 35
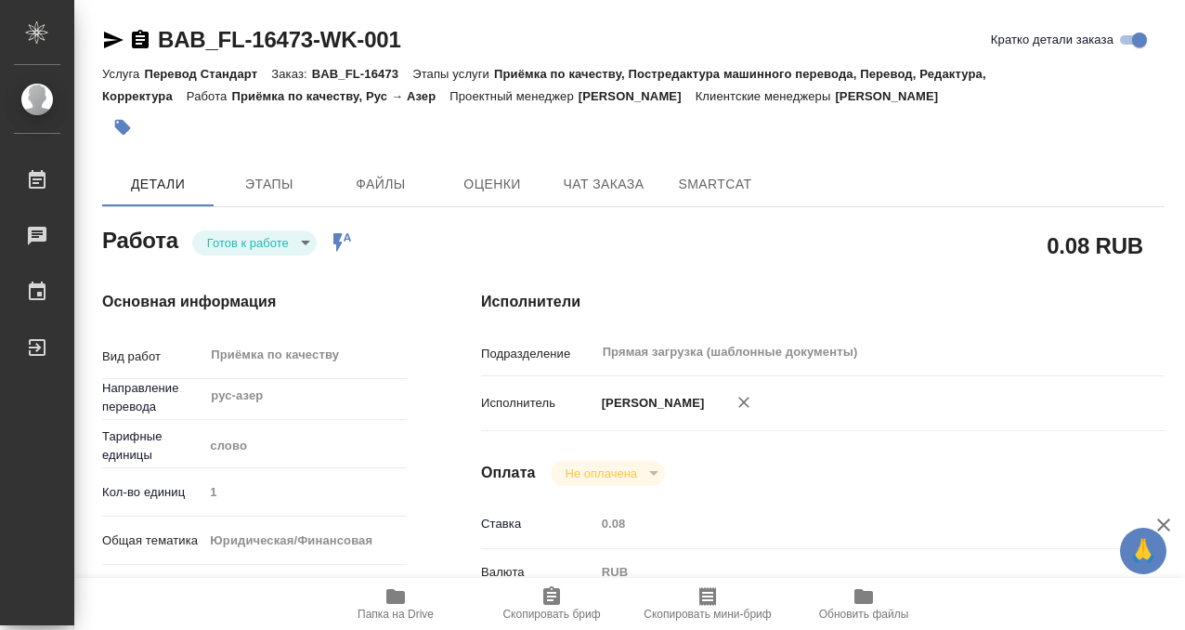
click at [120, 123] on icon "button" at bounding box center [123, 128] width 16 height 16
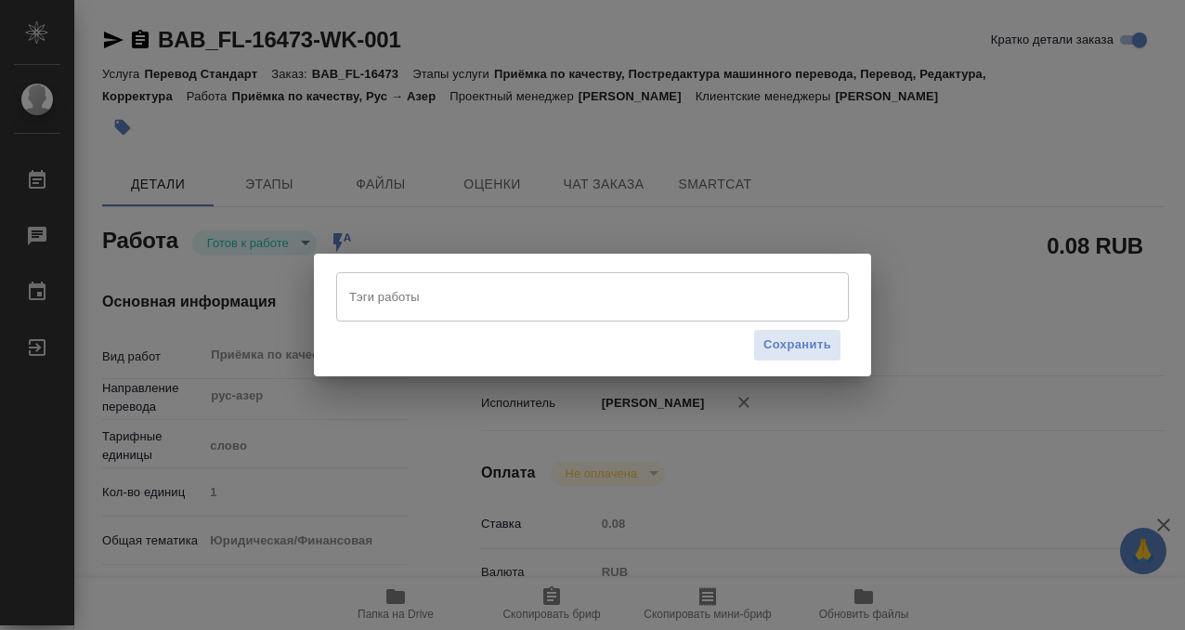
click at [475, 281] on input "Тэги работы" at bounding box center [575, 297] width 461 height 32
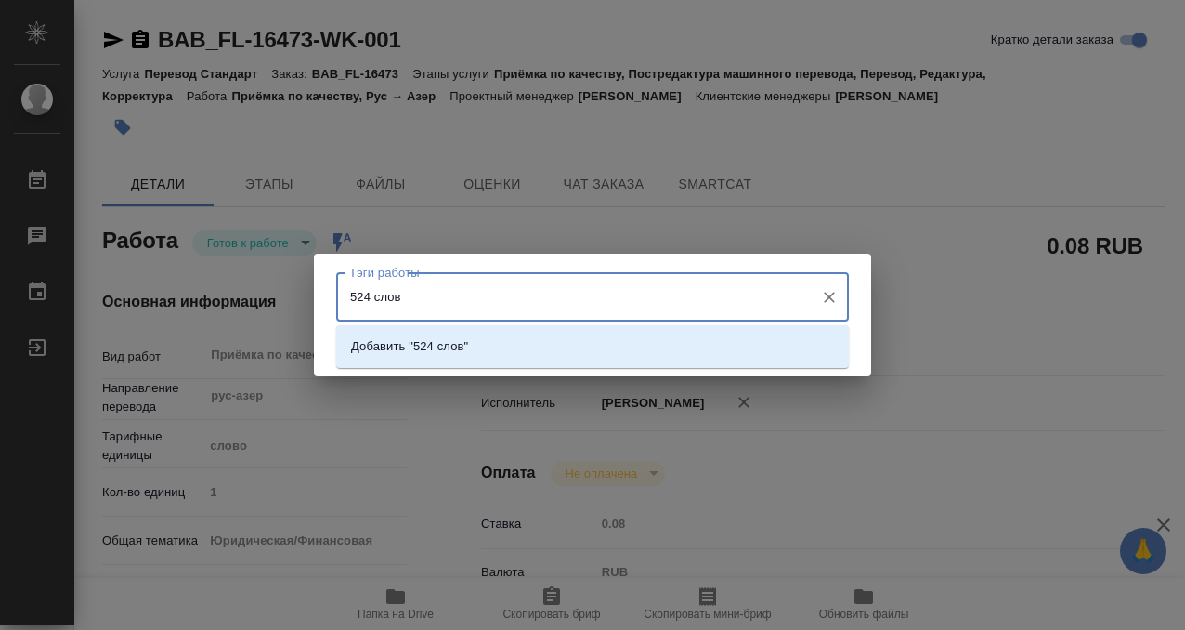
type input "524 слова"
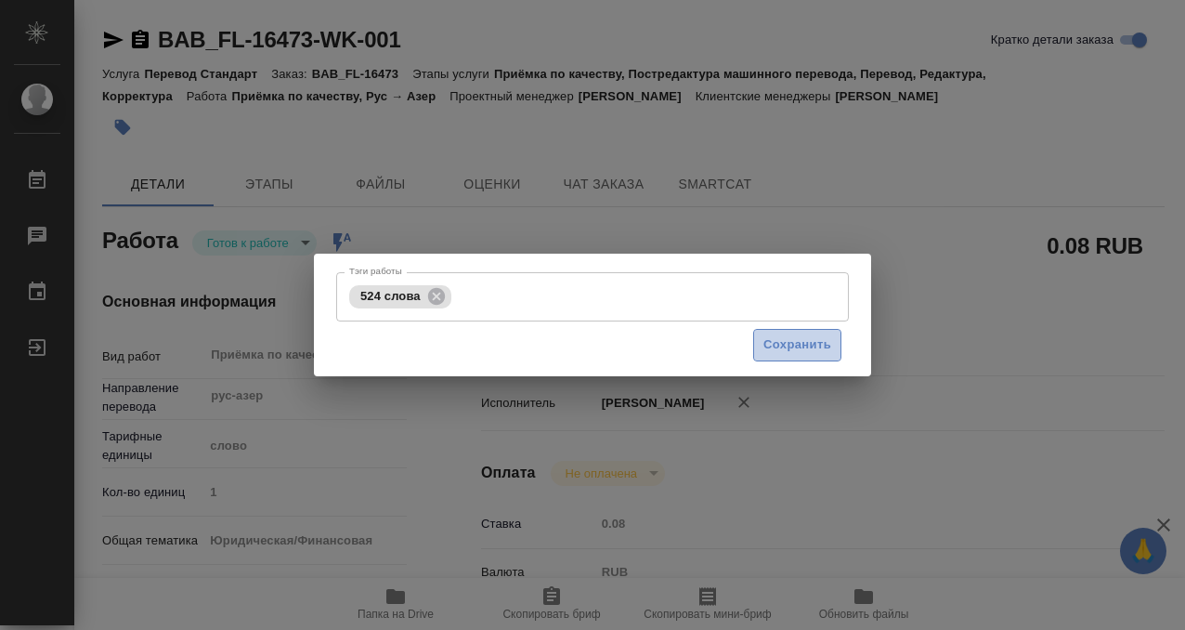
click at [809, 345] on span "Сохранить" at bounding box center [797, 344] width 68 height 21
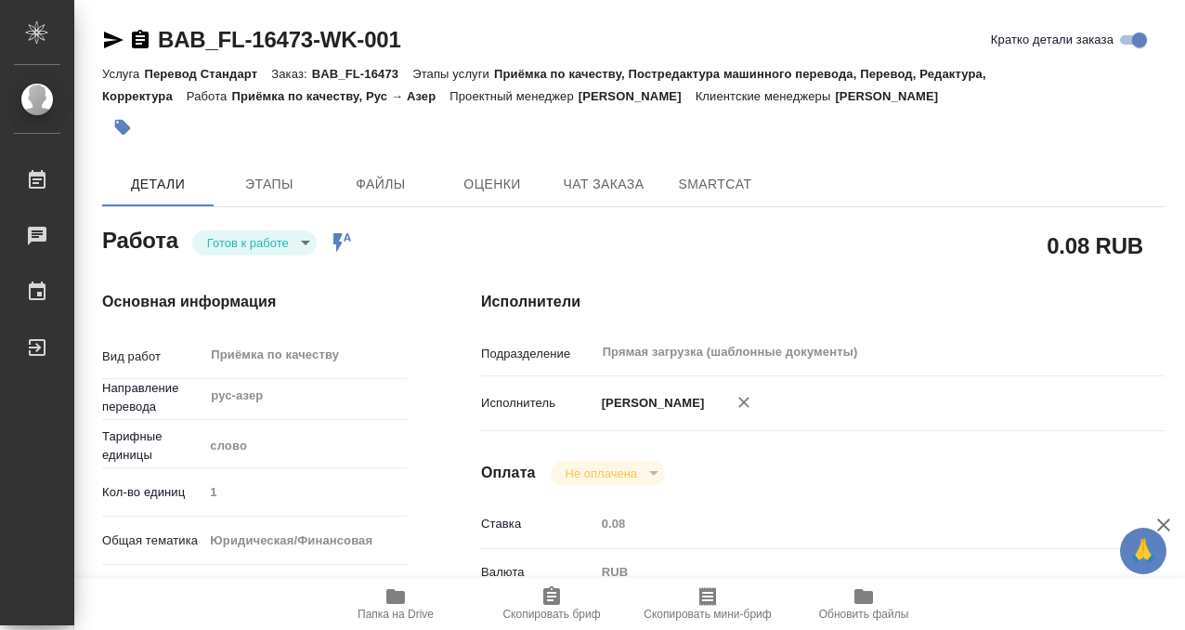
type input "readyForWork"
type input "рус-азер"
type input "5a8b1489cc6b4906c91bfd90"
type input "1"
type input "yr-fn"
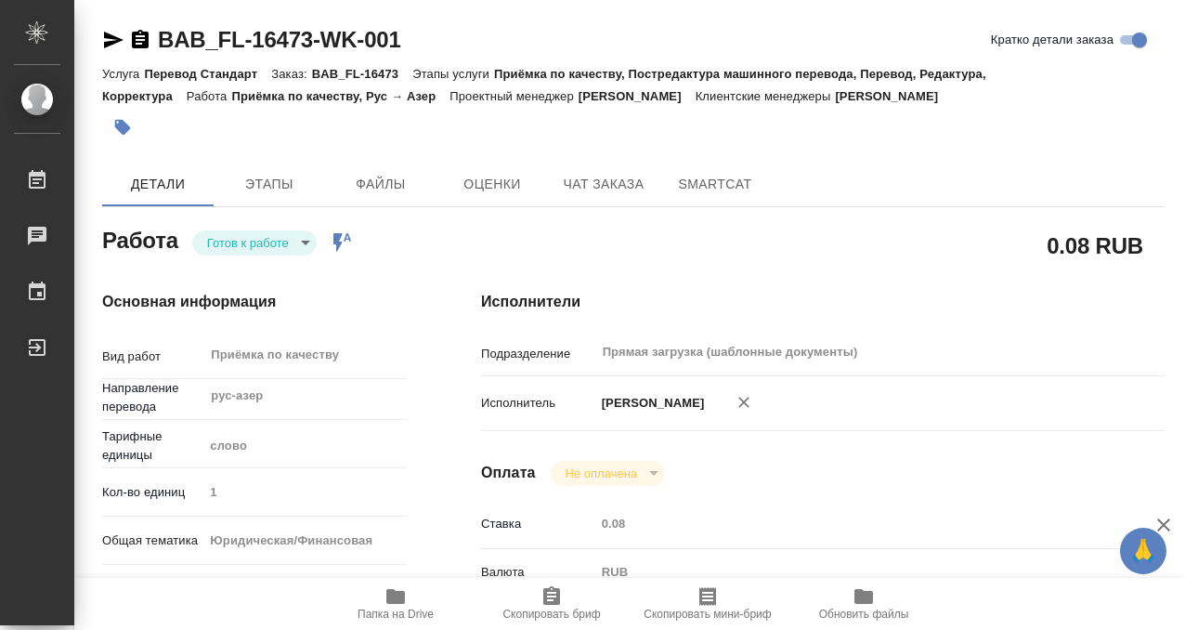
type input "5a8b8b956a9677013d343cfe"
checkbox input "true"
type input "[DATE] 10:31"
type input "[DATE] 12:00"
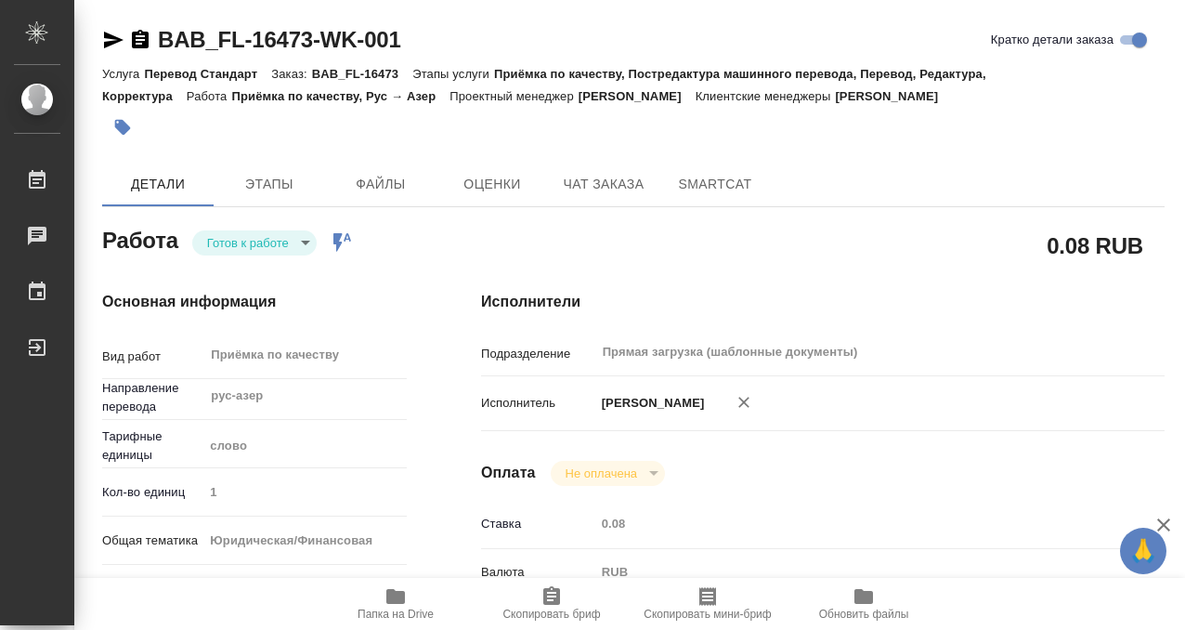
type input "Прямая загрузка (шаблонные документы)"
type input "notPayed"
type input "0.08"
type input "RUB"
type input "[PERSON_NAME]"
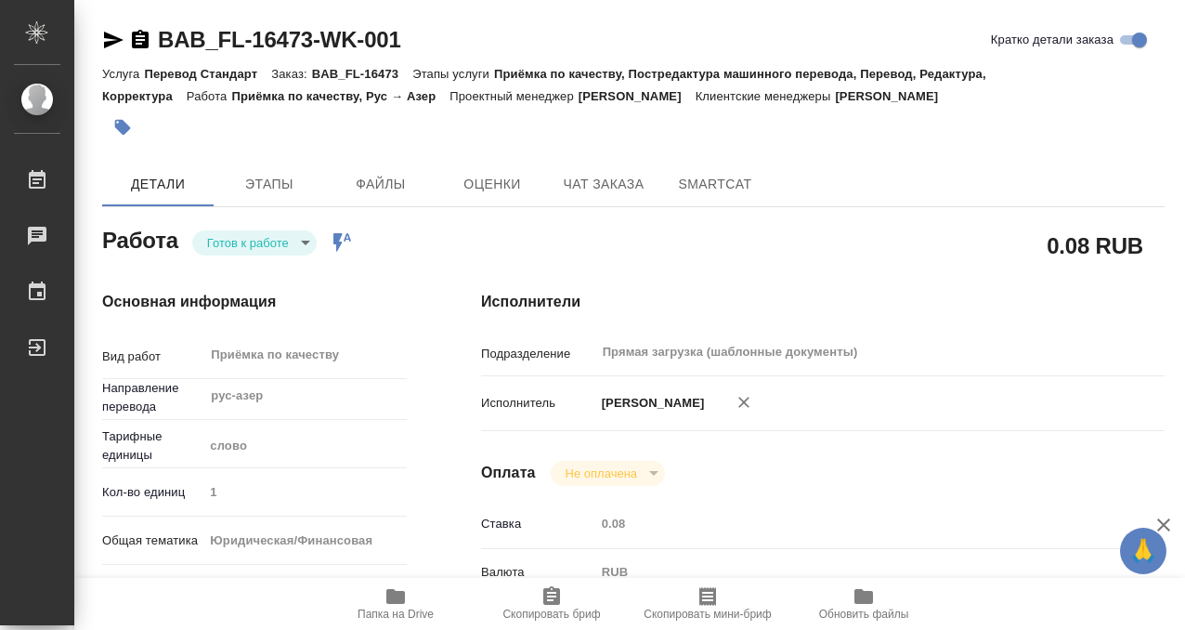
type input "BAB_FL-16473"
type input "Перевод Стандарт"
type input "Приёмка по качеству, Постредактура машинного перевода, Перевод, Редактура, Корр…"
type input "Голубев Дмитрий"
type input "/Clients/FL_BAB/Orders/BAB_FL-16473"
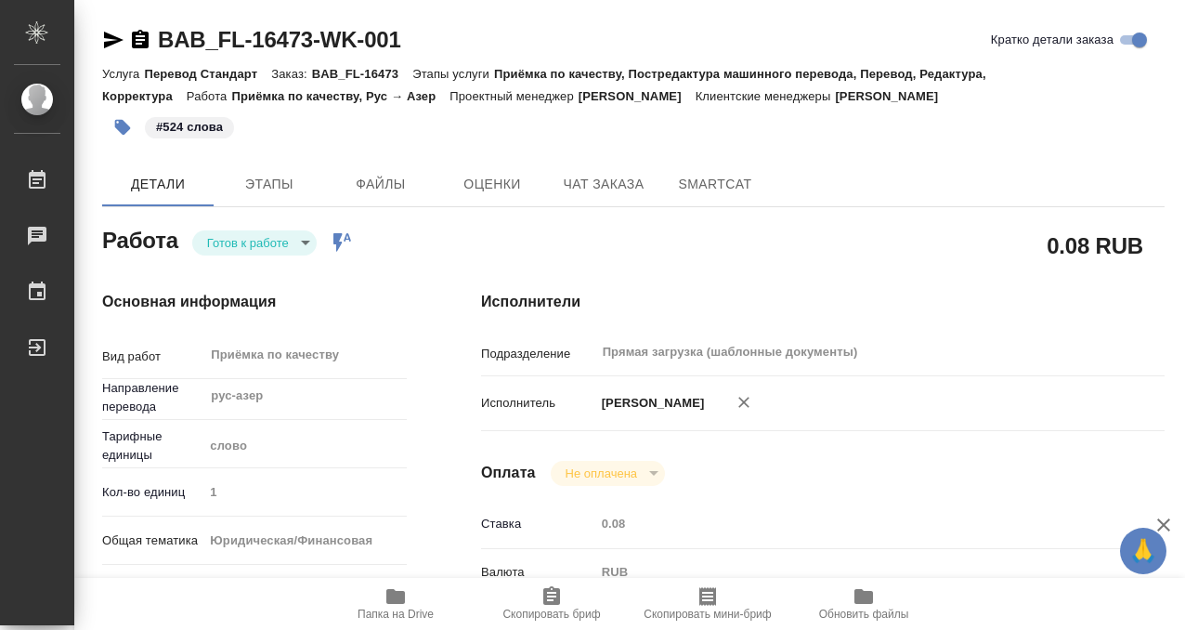
click at [263, 243] on body "🙏 .cls-1 fill:#fff; AWATERA Kobzeva Elizaveta Работы 0 Чаты График Выйти BAB_FL…" at bounding box center [592, 315] width 1185 height 630
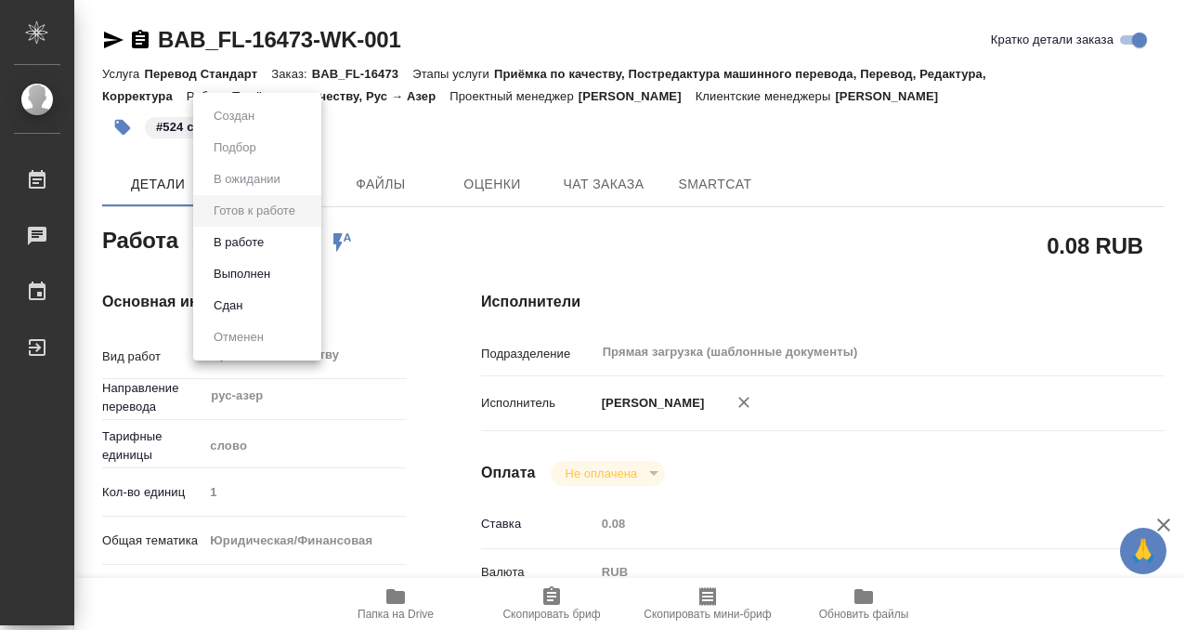
click at [261, 270] on button "Выполнен" at bounding box center [242, 274] width 68 height 20
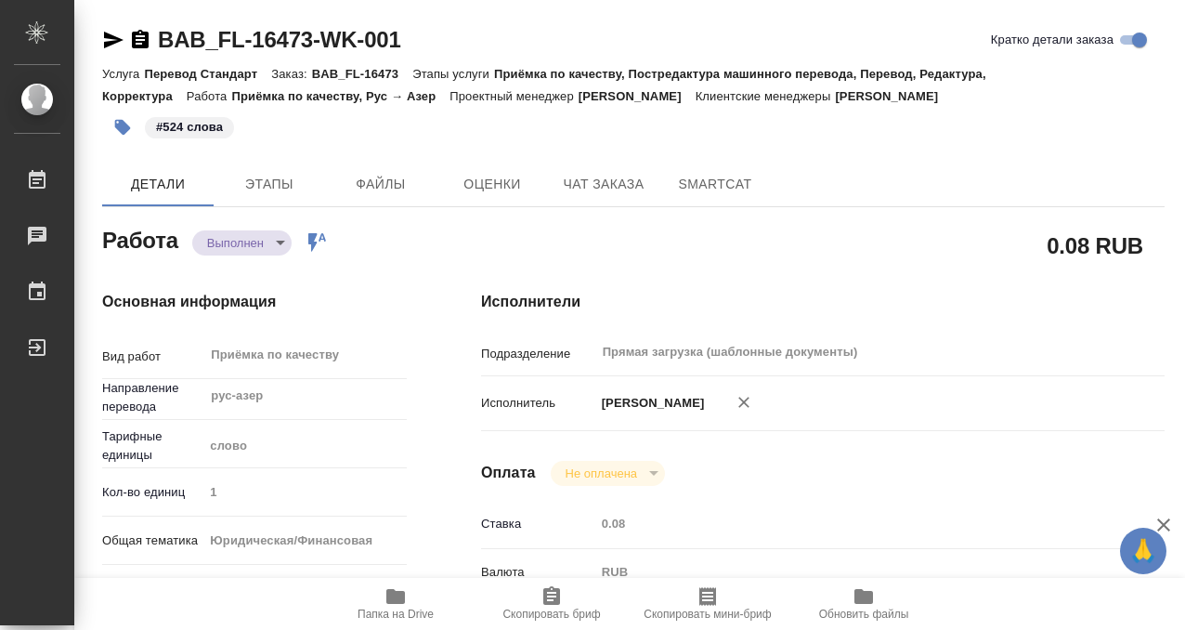
type textarea "x"
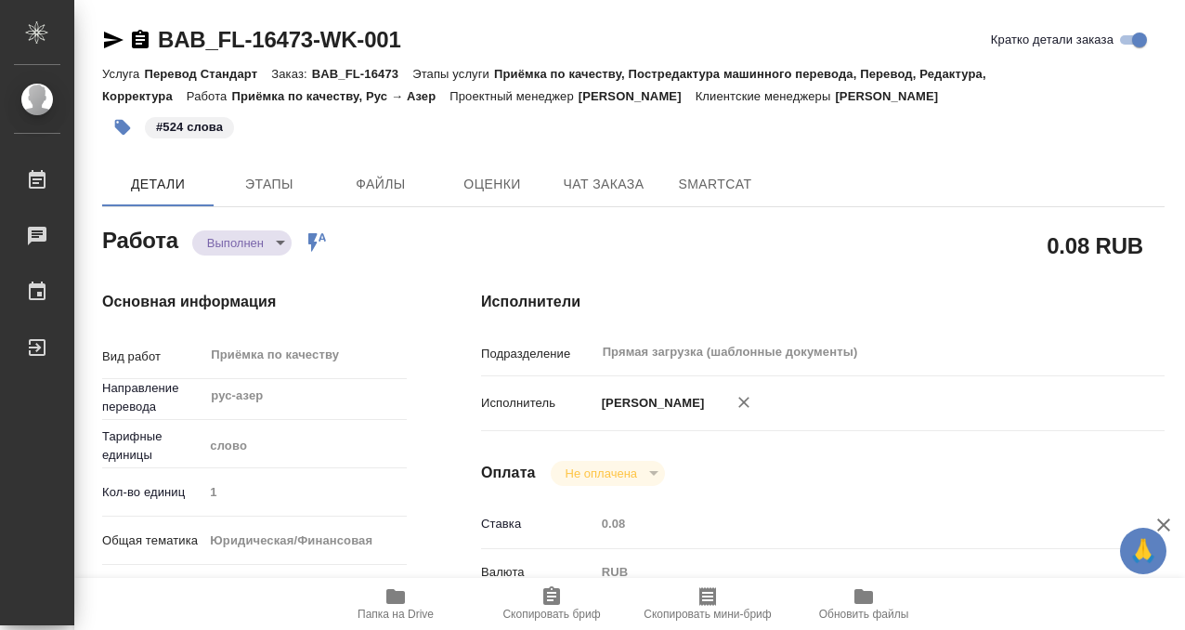
type textarea "x"
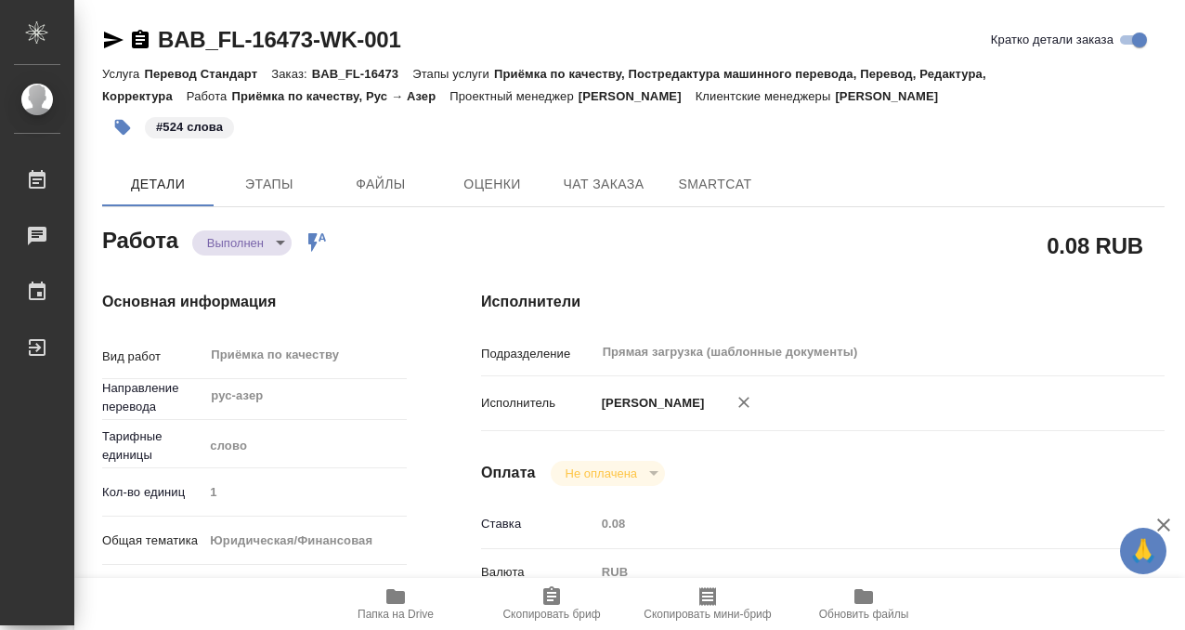
click at [145, 41] on icon "button" at bounding box center [140, 39] width 17 height 19
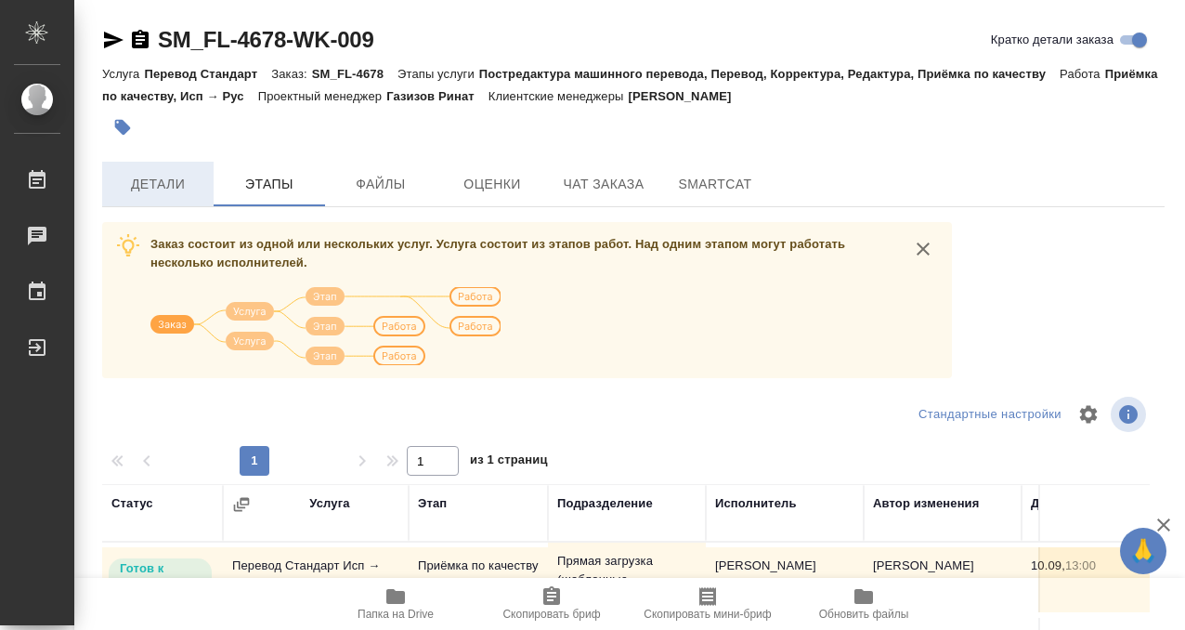
click at [189, 204] on button "Детали" at bounding box center [157, 184] width 111 height 45
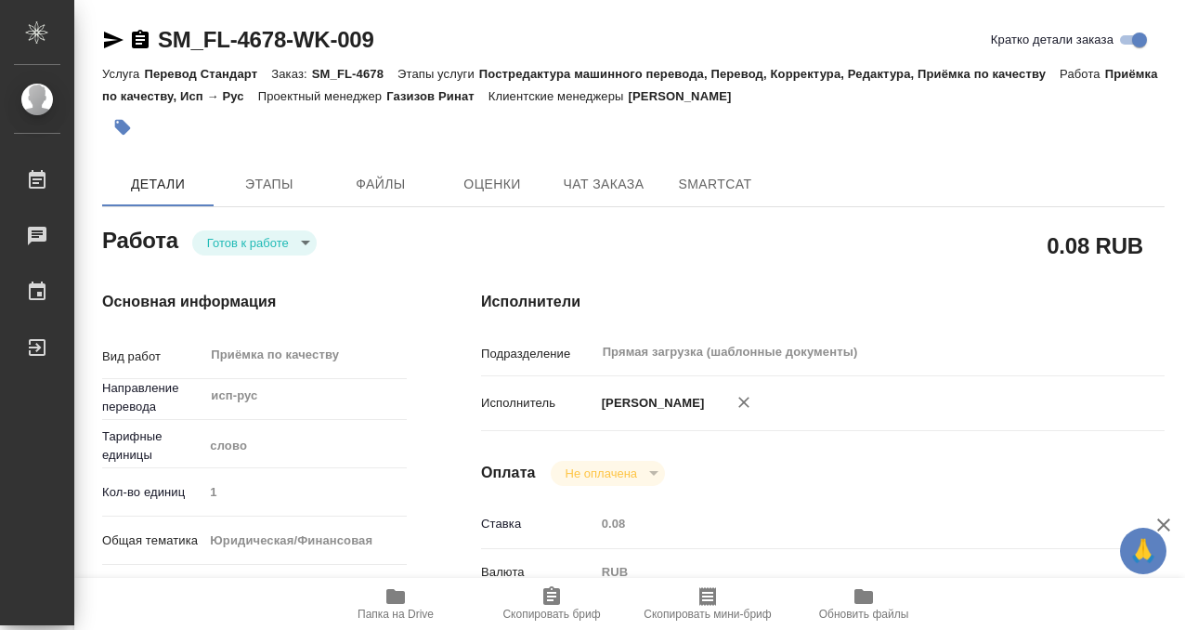
type textarea "x"
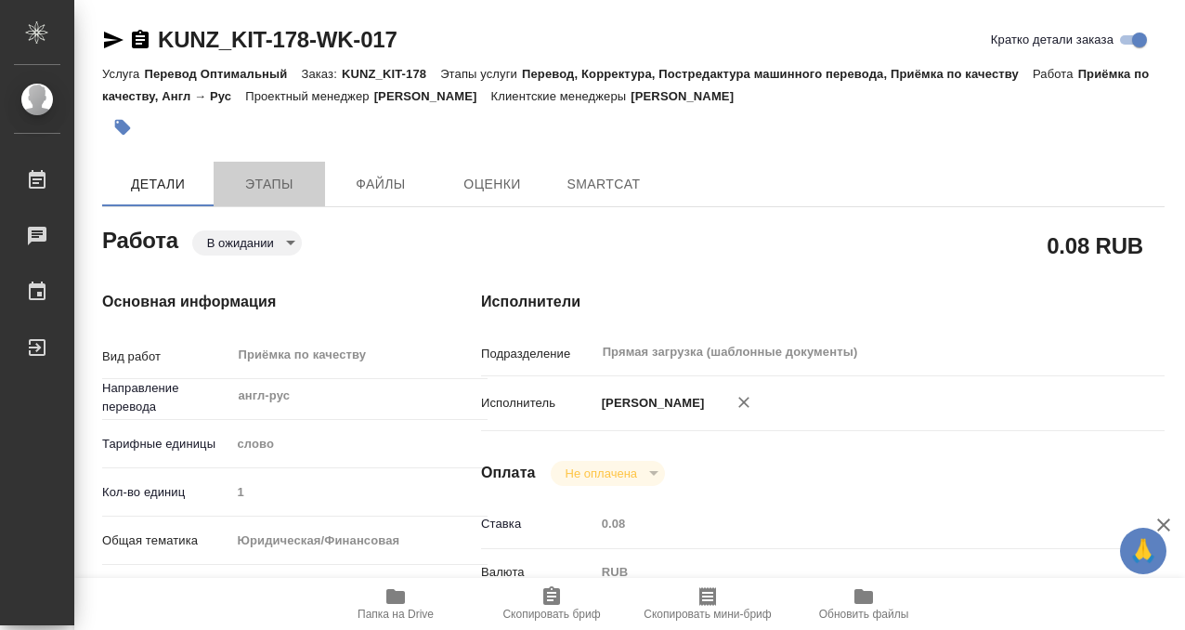
click at [281, 165] on button "Этапы" at bounding box center [269, 184] width 111 height 45
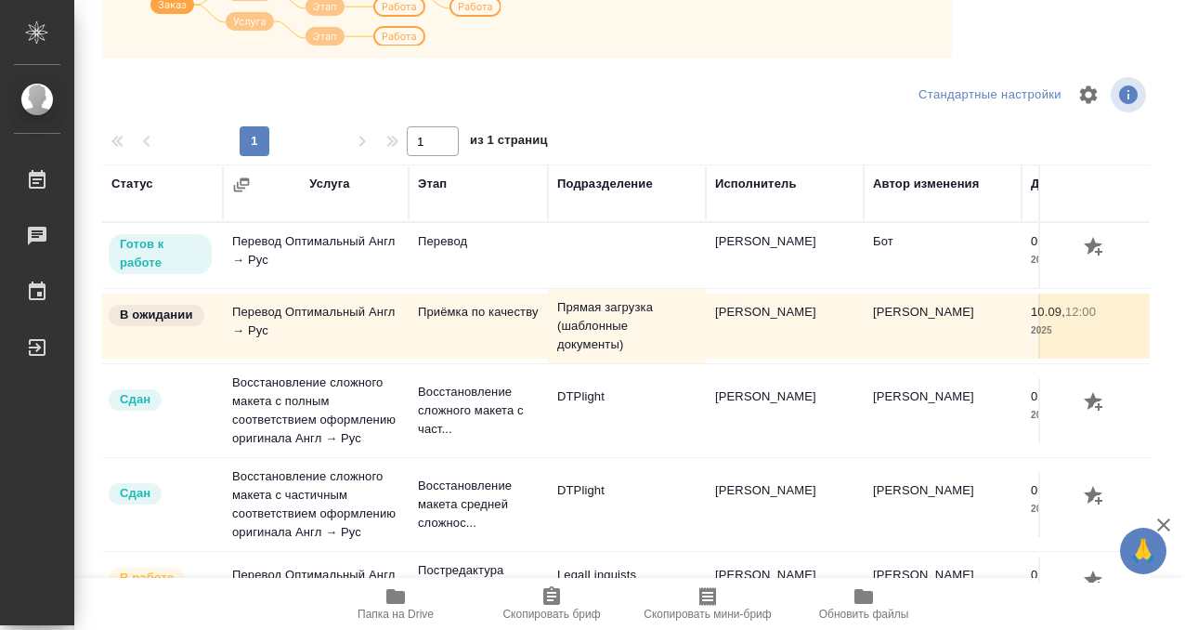
scroll to position [45, 0]
